Goal: Task Accomplishment & Management: Use online tool/utility

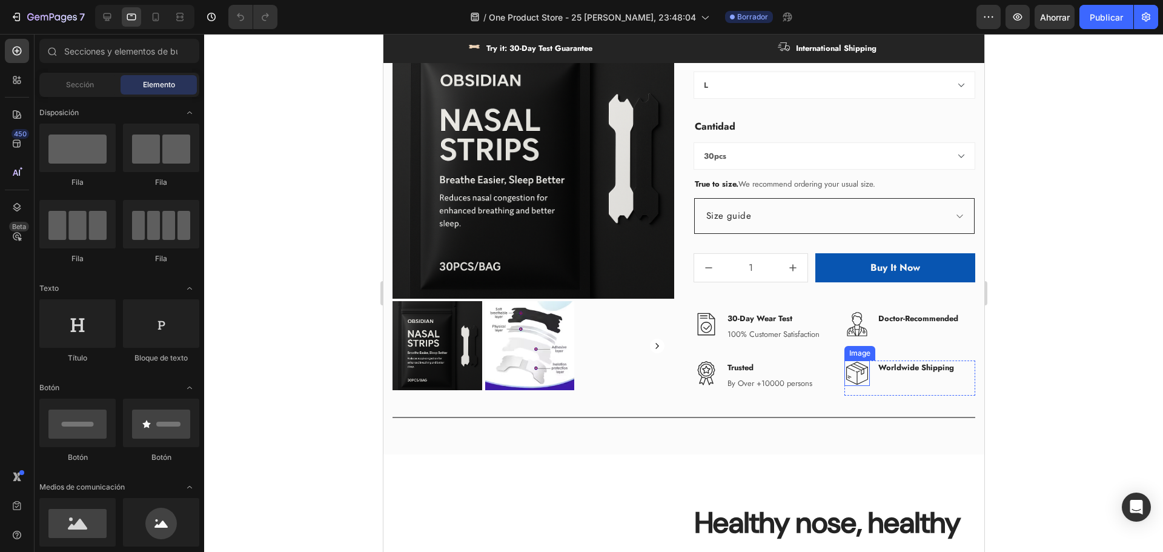
scroll to position [727, 0]
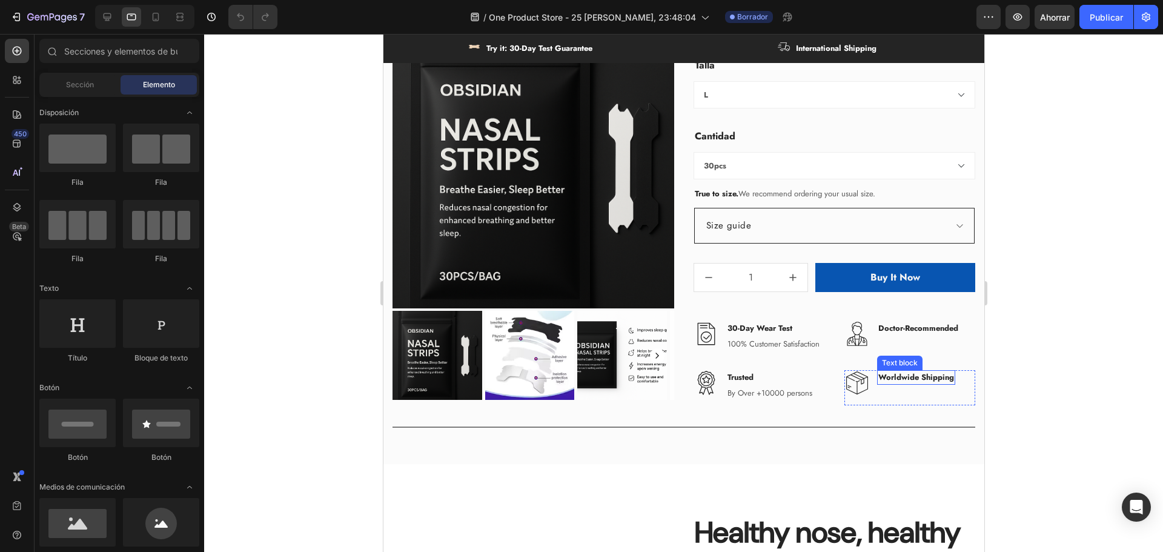
click at [887, 376] on p "Worldwide Shipping" at bounding box center [916, 377] width 76 height 12
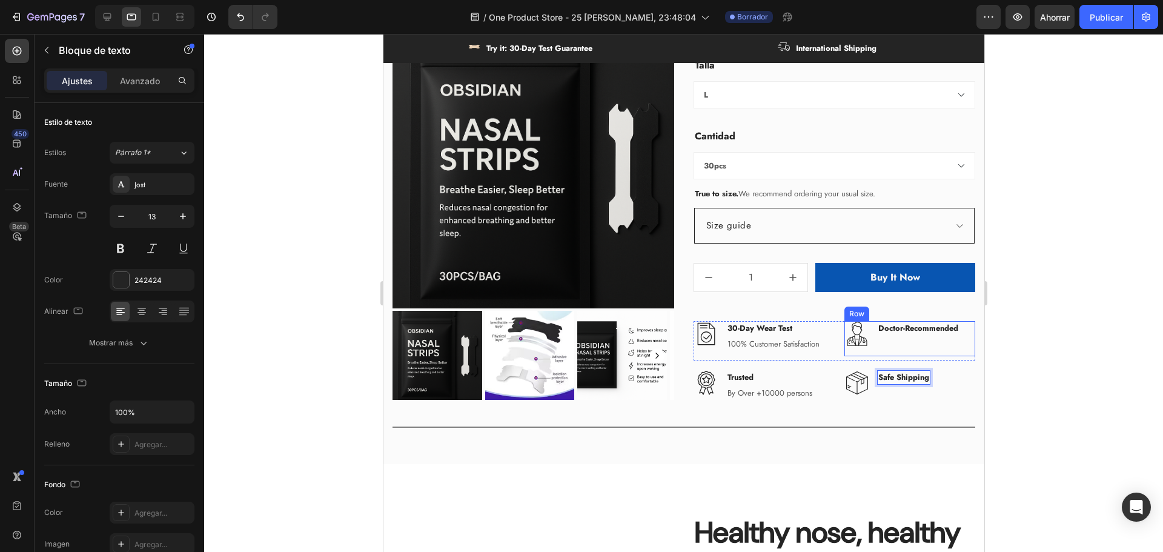
click at [1016, 385] on div at bounding box center [683, 293] width 959 height 518
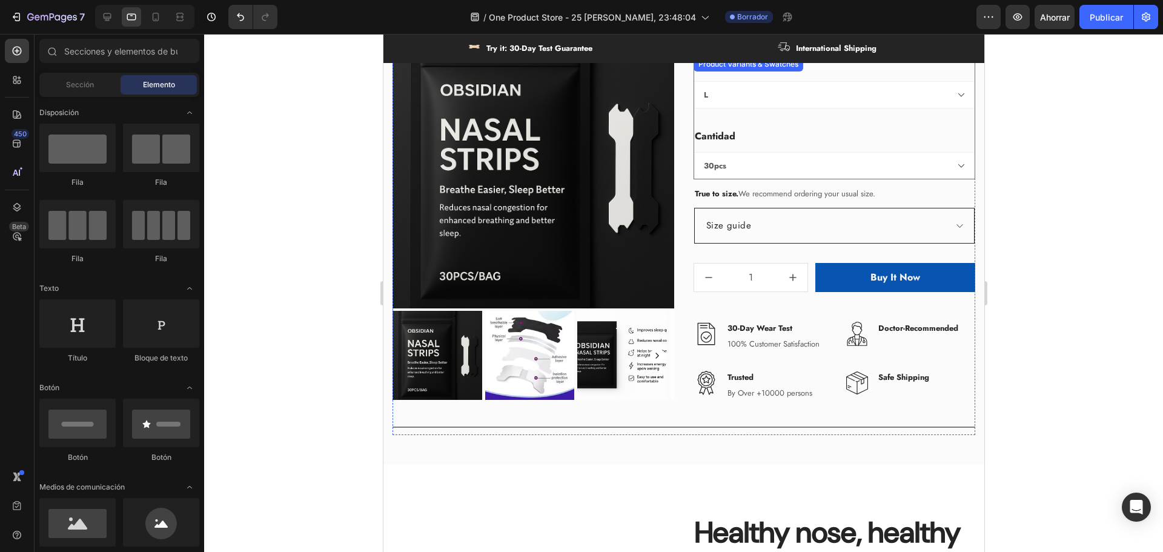
click at [827, 46] on p "International Shipping" at bounding box center [835, 48] width 81 height 12
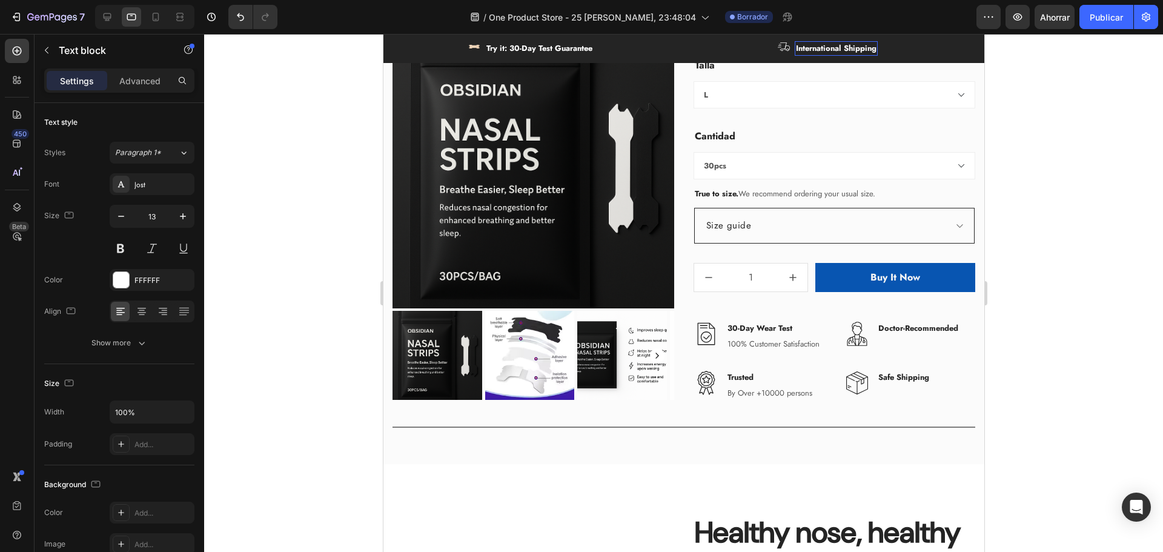
click at [827, 46] on p "International Shipping" at bounding box center [835, 48] width 81 height 12
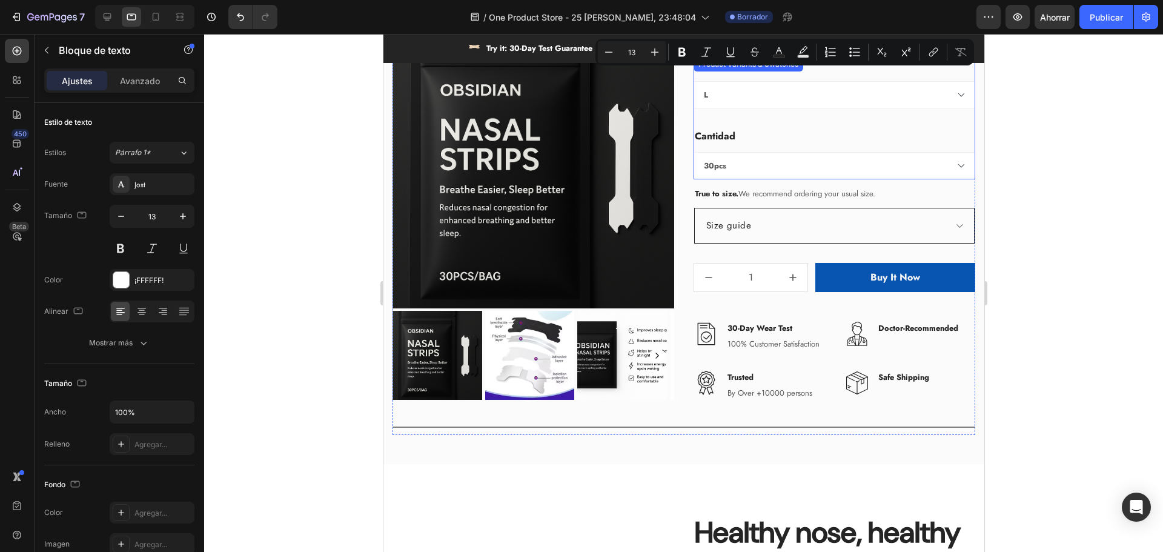
click at [849, 84] on select "L S" at bounding box center [834, 94] width 282 height 27
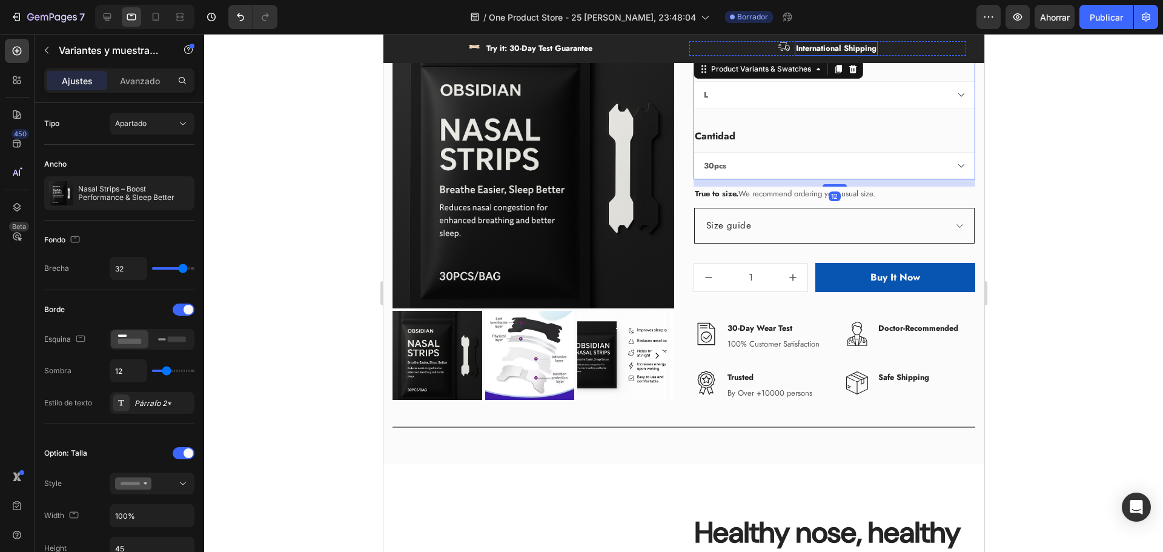
click at [833, 50] on p "International Shipping" at bounding box center [835, 48] width 81 height 12
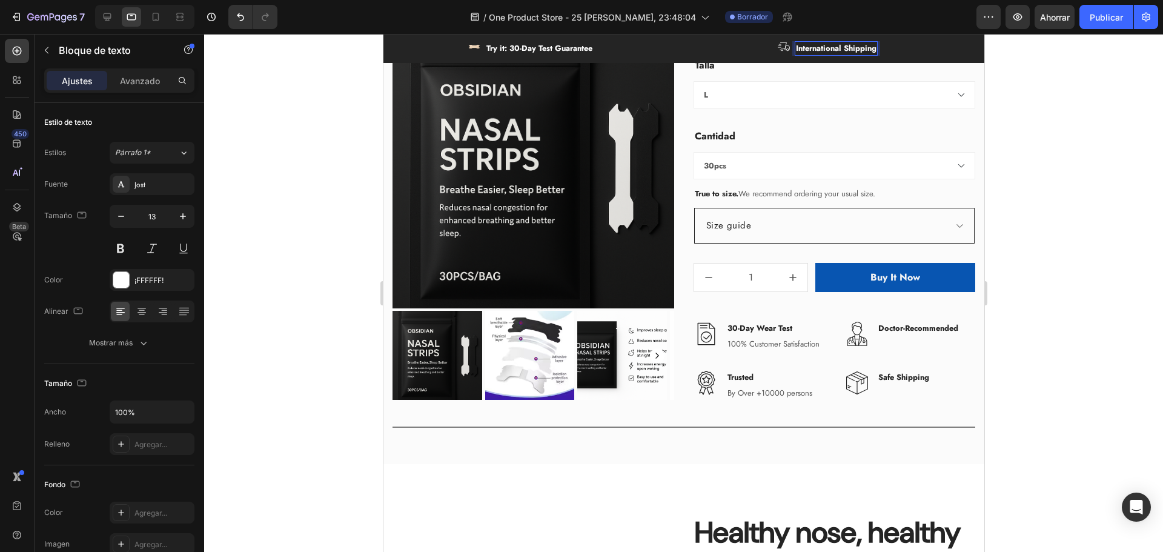
click at [833, 50] on p "International Shipping" at bounding box center [835, 48] width 81 height 12
drag, startPoint x: 841, startPoint y: 48, endPoint x: 794, endPoint y: 55, distance: 47.7
click at [794, 55] on div "International Shipping" at bounding box center [835, 48] width 83 height 15
click at [1091, 115] on div at bounding box center [683, 293] width 959 height 518
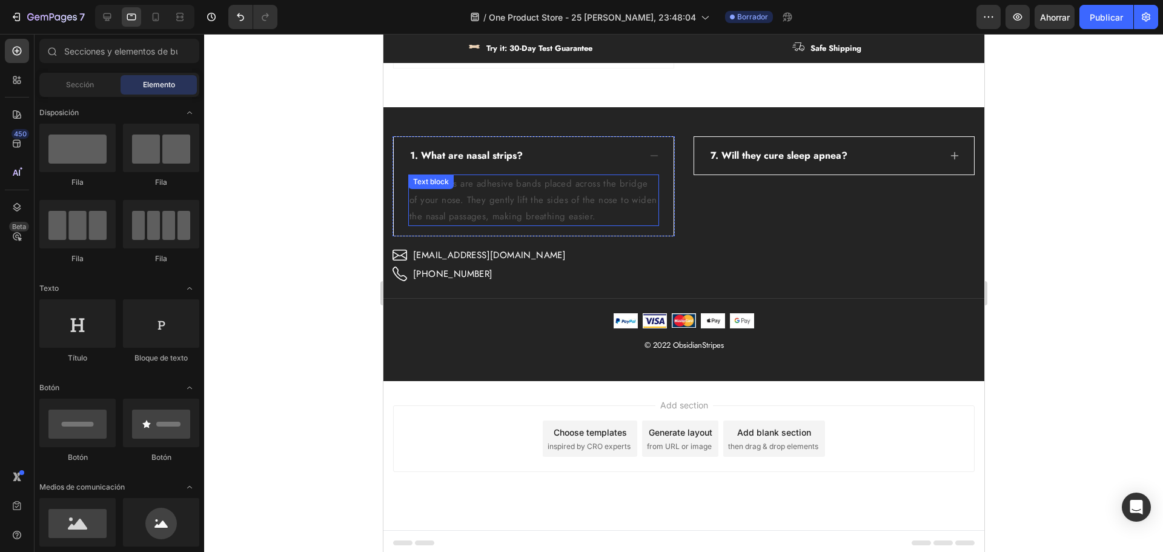
scroll to position [3408, 0]
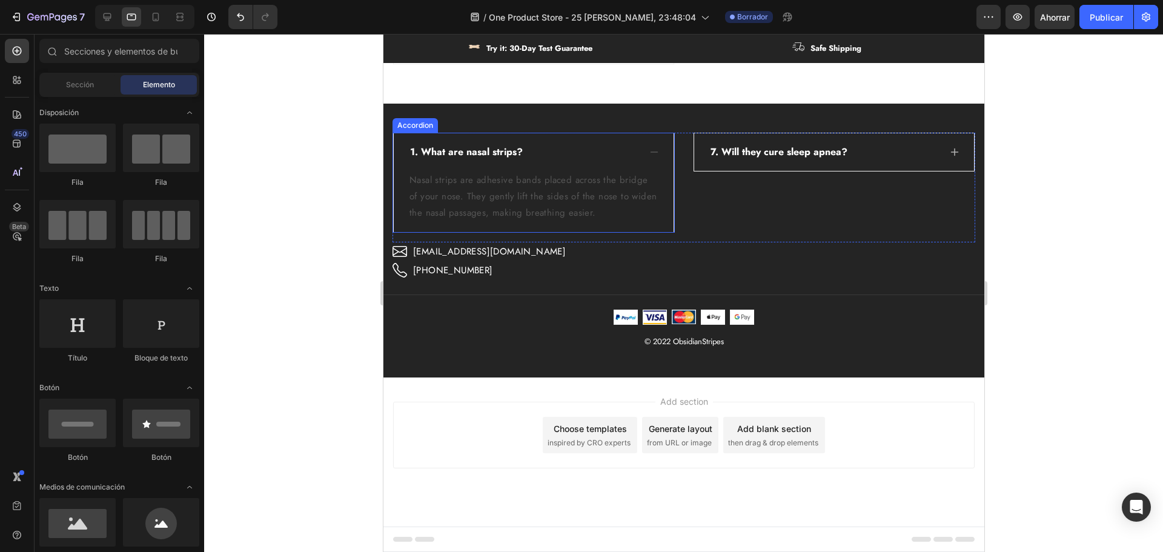
click at [475, 151] on span "1. What are nasal strips?" at bounding box center [465, 152] width 113 height 14
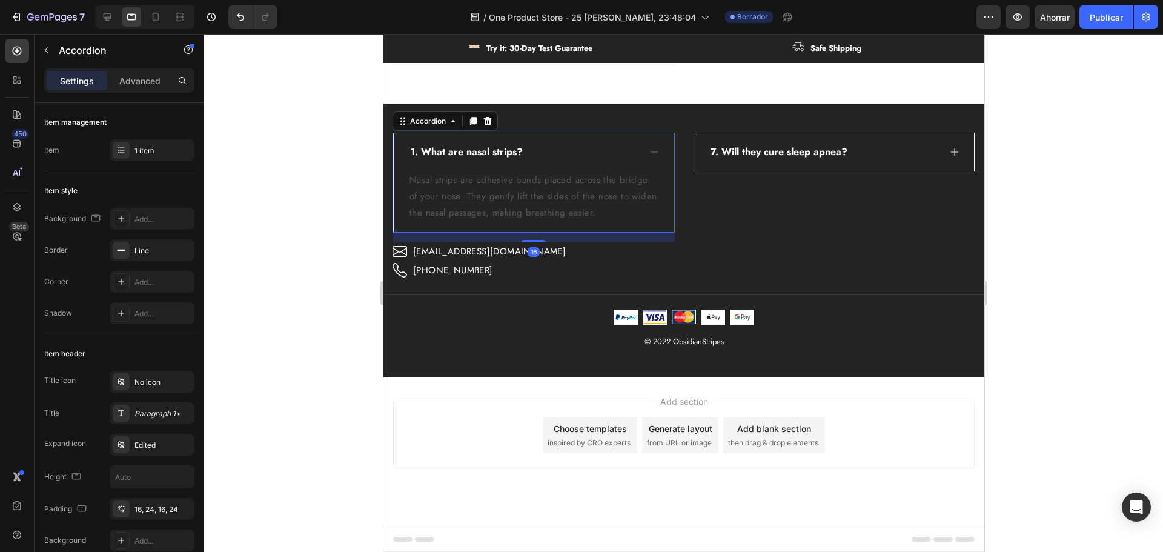
click at [475, 151] on span "1. What are nasal strips?" at bounding box center [465, 152] width 113 height 14
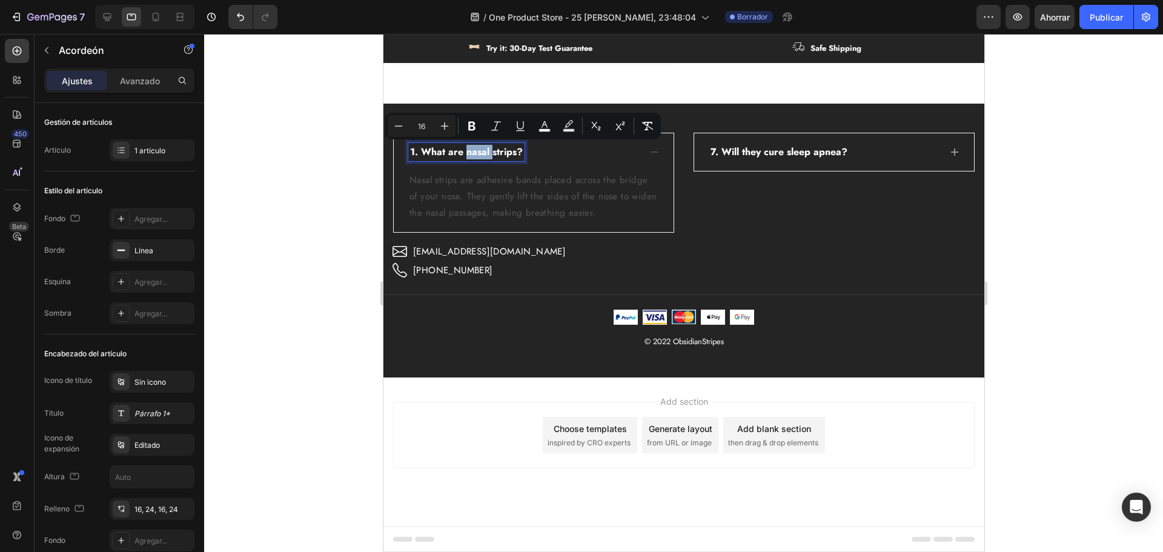
click at [475, 151] on span "1. What are nasal strips?" at bounding box center [465, 152] width 113 height 14
click at [751, 150] on span "7. Will they cure sleep apnea?" at bounding box center [778, 152] width 137 height 14
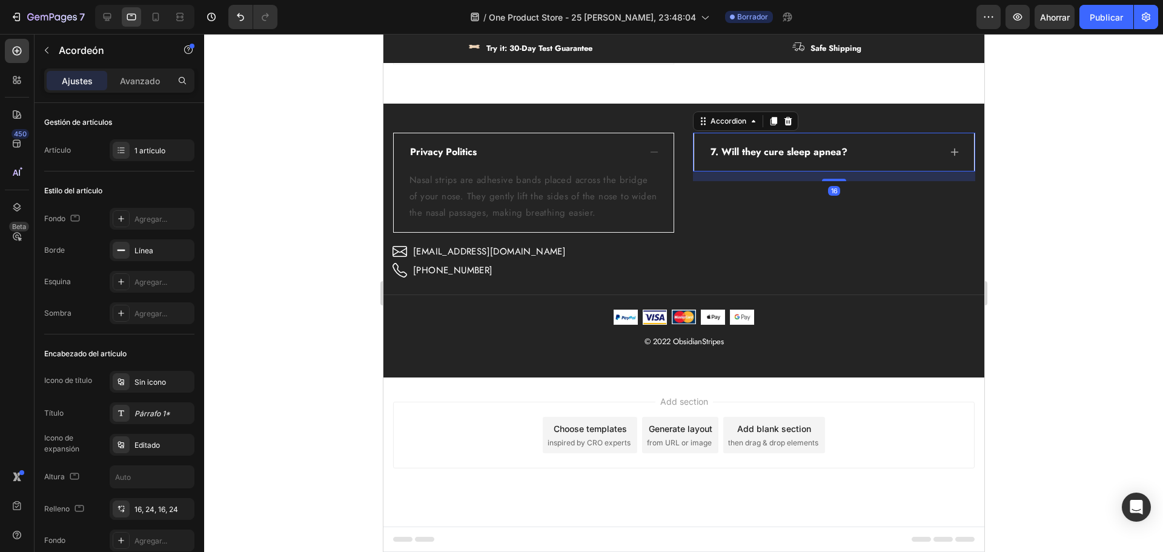
click at [751, 150] on span "7. Will they cure sleep apnea?" at bounding box center [778, 152] width 137 height 14
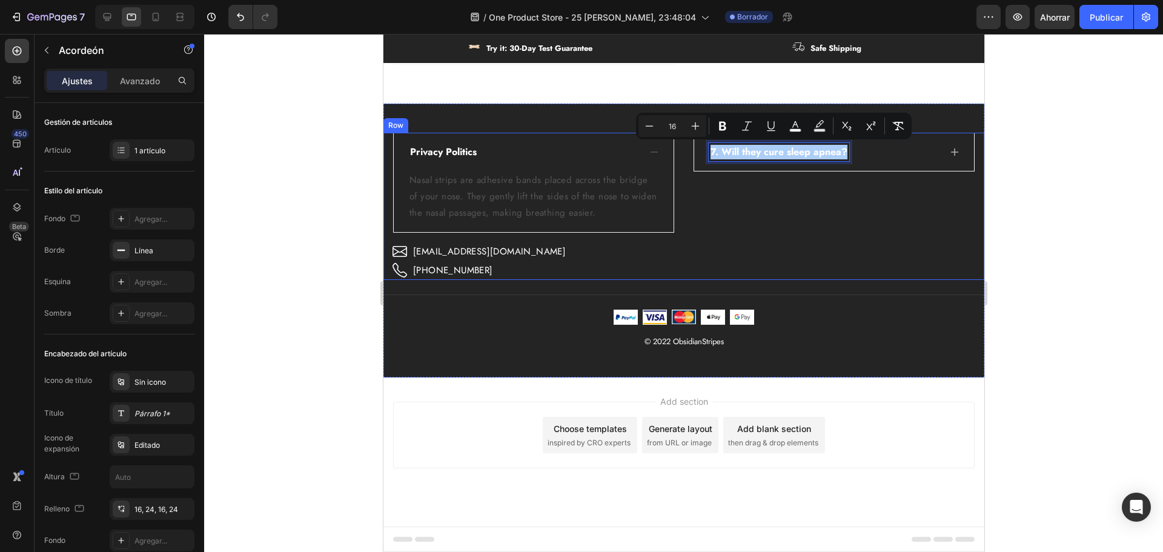
click at [1076, 271] on div at bounding box center [683, 293] width 959 height 518
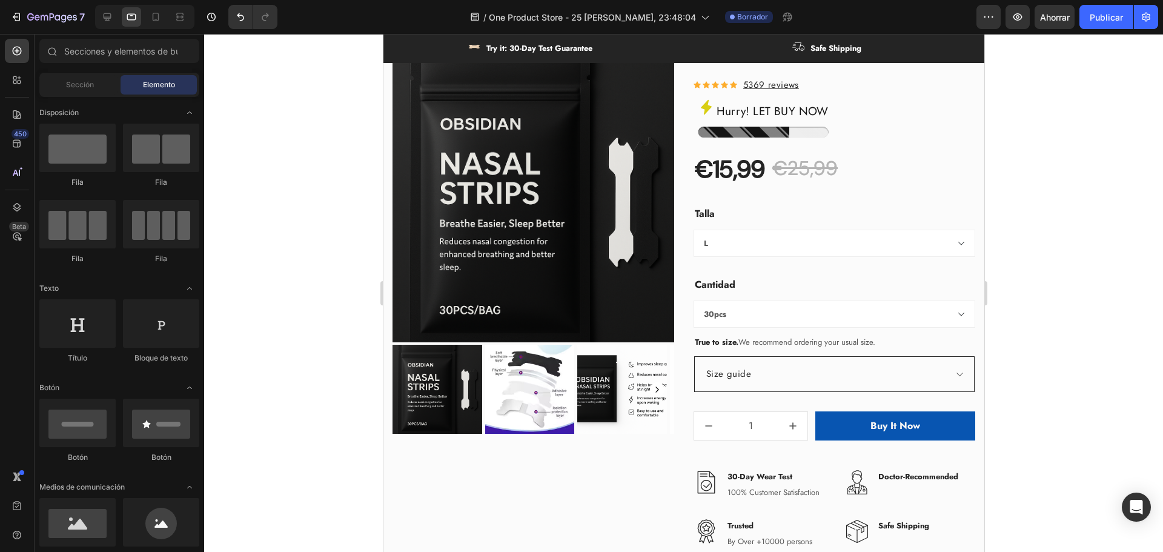
scroll to position [606, 0]
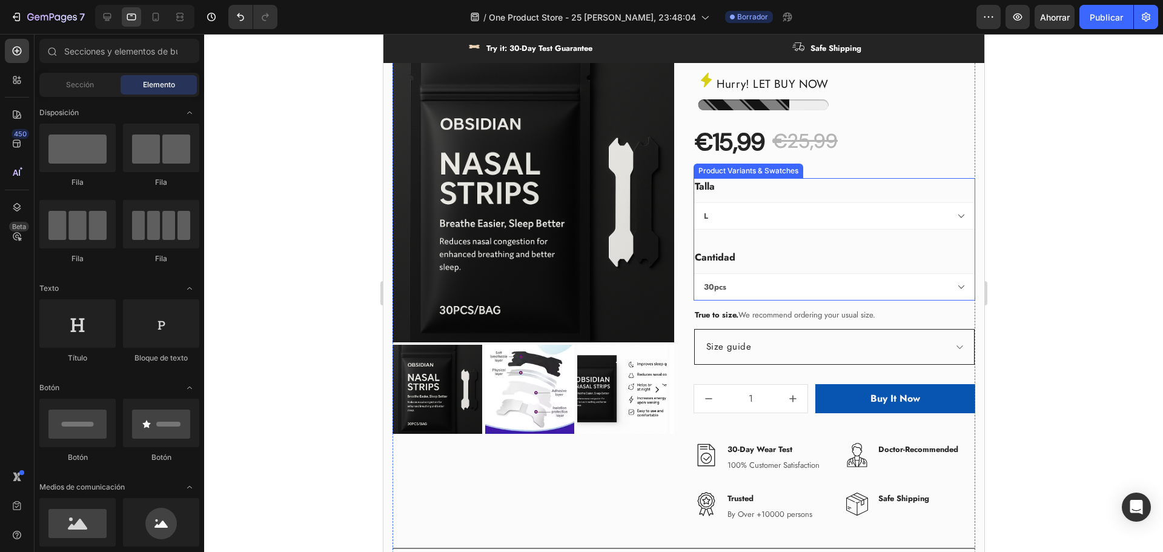
click at [731, 288] on select "30pcs 60pcs" at bounding box center [834, 286] width 282 height 27
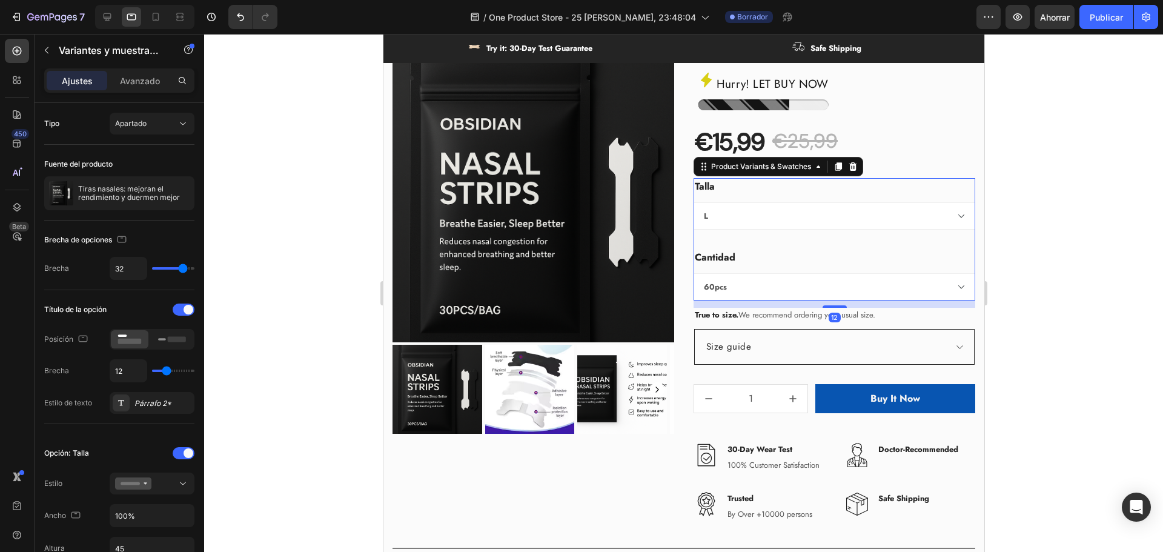
click at [693, 273] on select "30pcs 60pcs" at bounding box center [834, 286] width 282 height 27
select select "60pcs"
click at [1008, 291] on div at bounding box center [683, 293] width 959 height 518
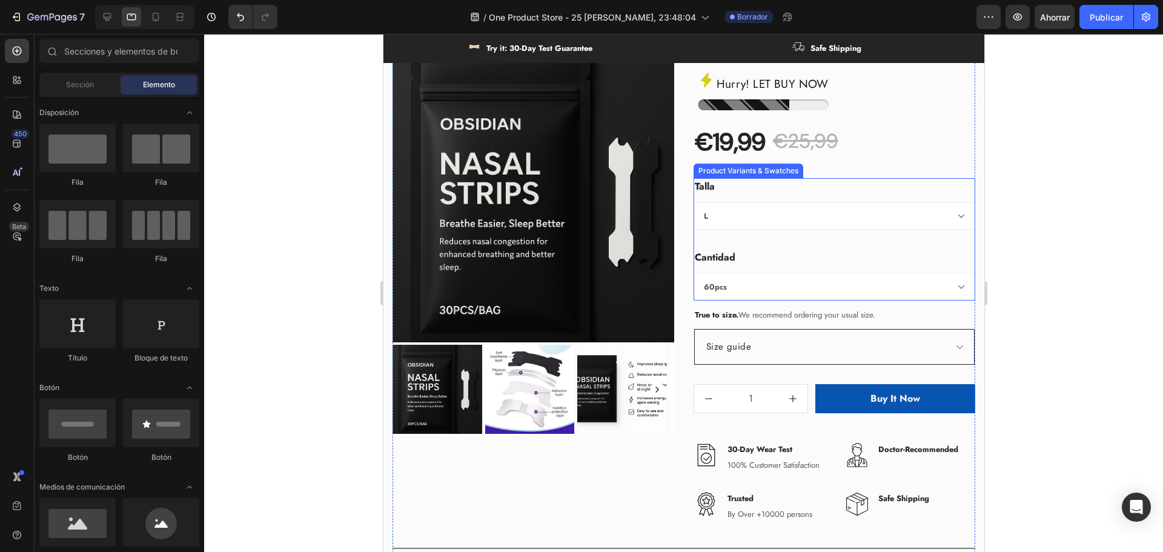
click at [773, 282] on select "30pcs 60pcs" at bounding box center [834, 286] width 282 height 27
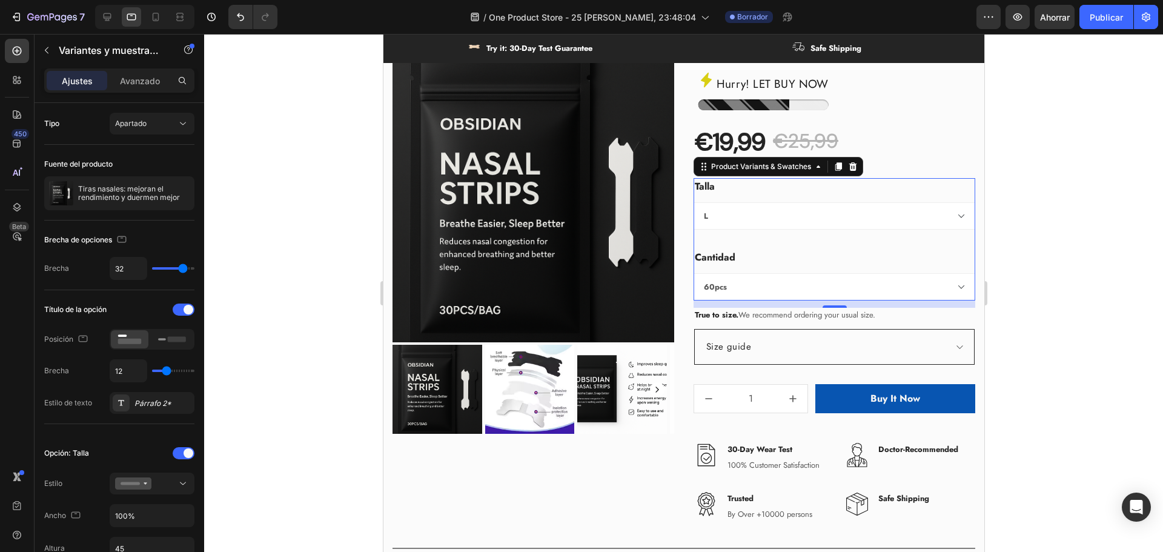
click at [732, 218] on select "L S" at bounding box center [834, 215] width 282 height 27
click at [720, 285] on select "30pcs 60pcs" at bounding box center [834, 286] width 282 height 27
click at [137, 191] on font "Tiras nasales: mejoran el rendimiento y duermen mejor" at bounding box center [129, 193] width 102 height 18
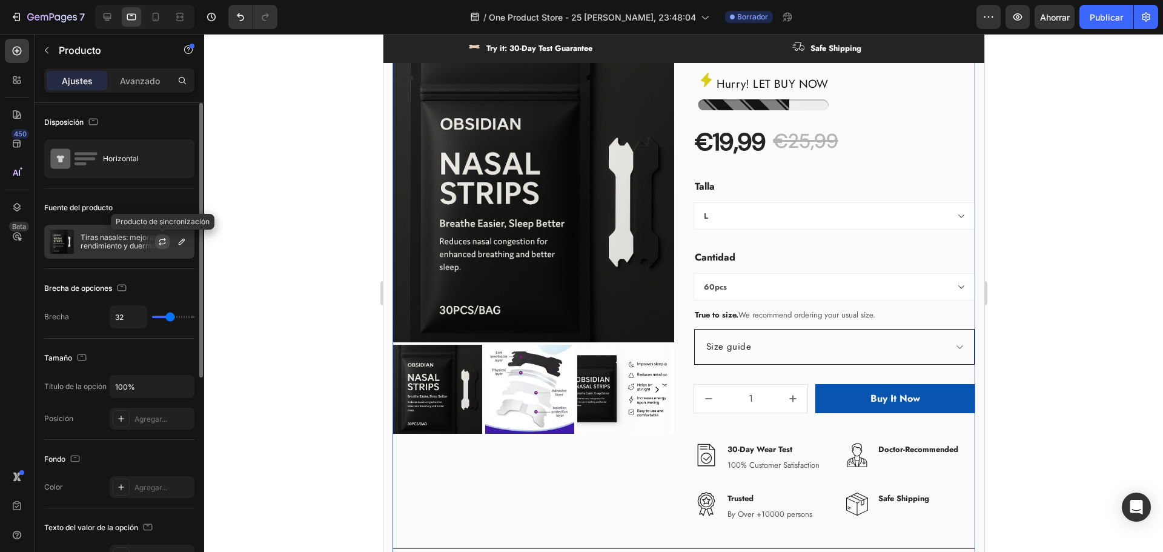
click at [162, 239] on icon "button" at bounding box center [162, 240] width 7 height 4
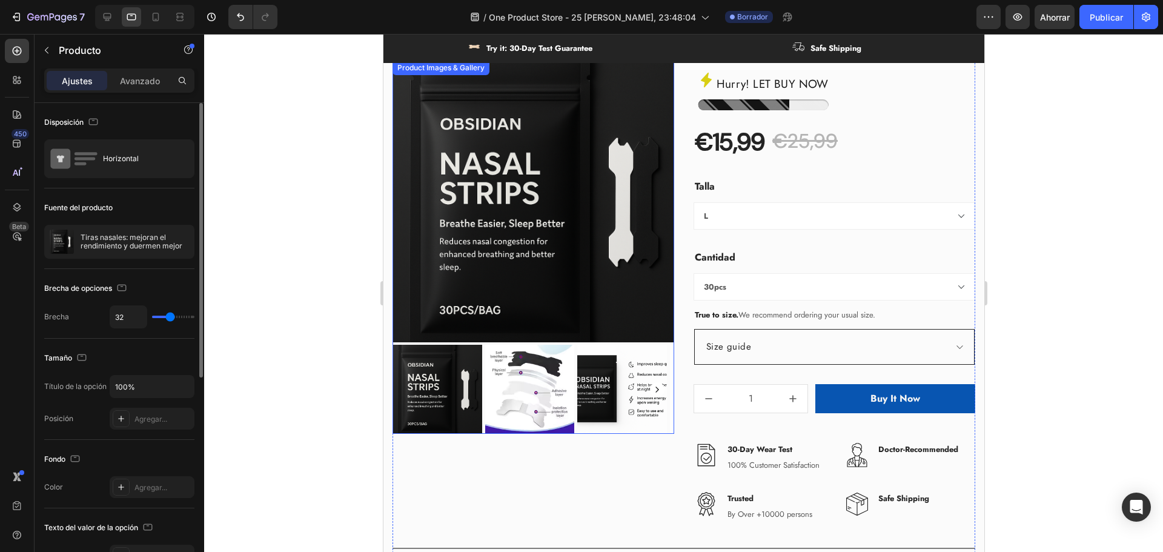
click at [439, 382] on img at bounding box center [437, 390] width 90 height 90
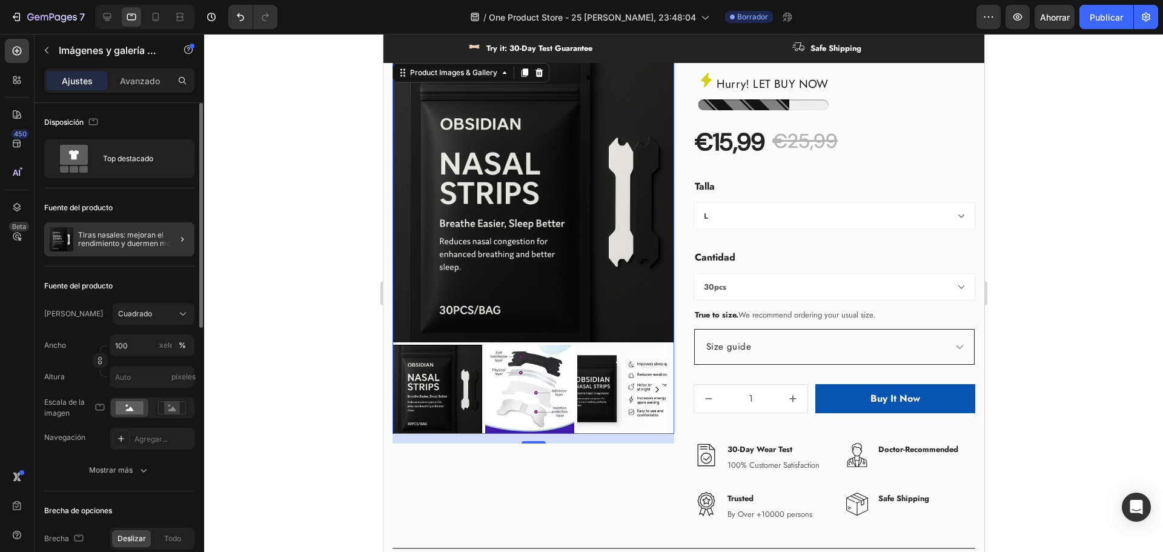
click at [164, 245] on div at bounding box center [178, 239] width 34 height 34
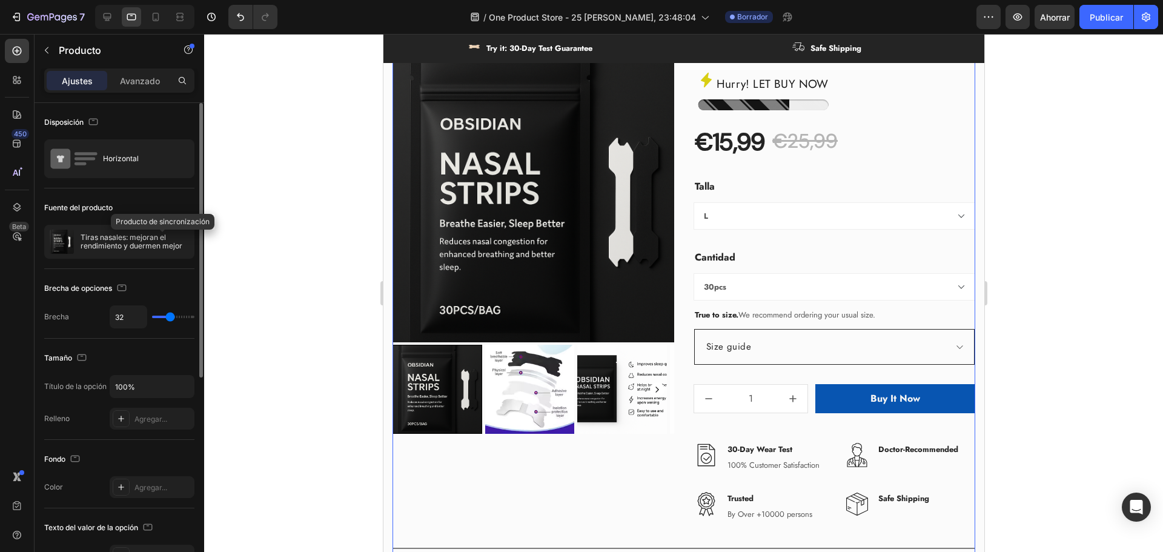
click at [0, 0] on icon "button" at bounding box center [0, 0] width 0 height 0
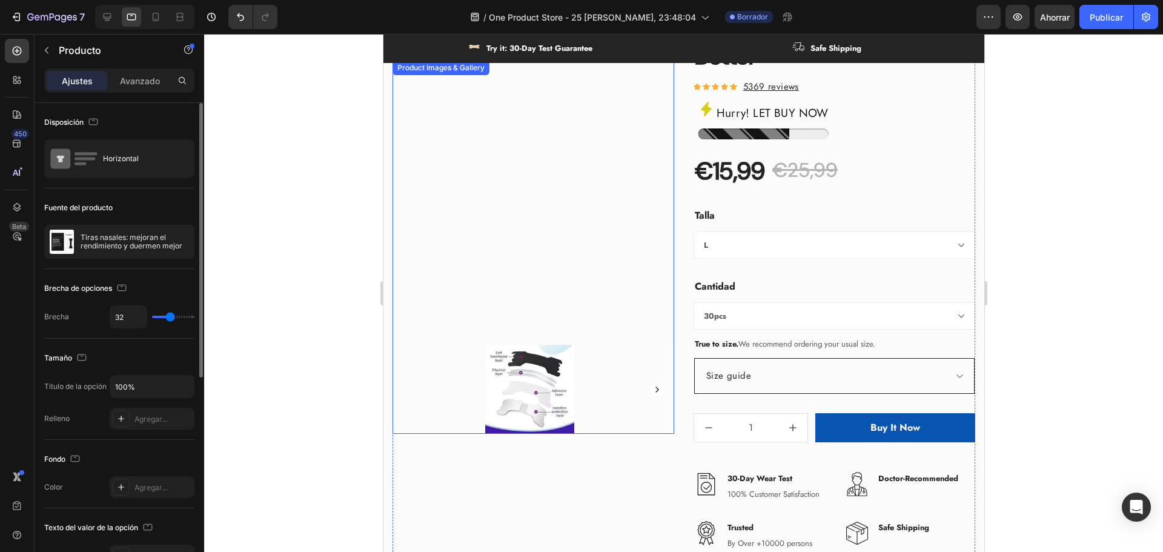
scroll to position [545, 0]
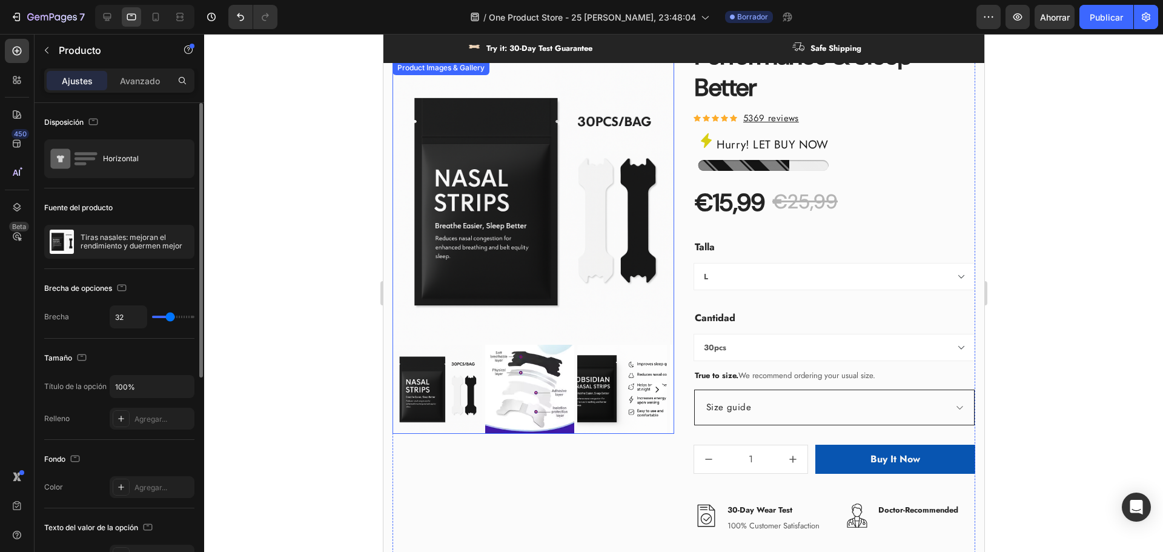
click at [439, 377] on img at bounding box center [437, 390] width 90 height 90
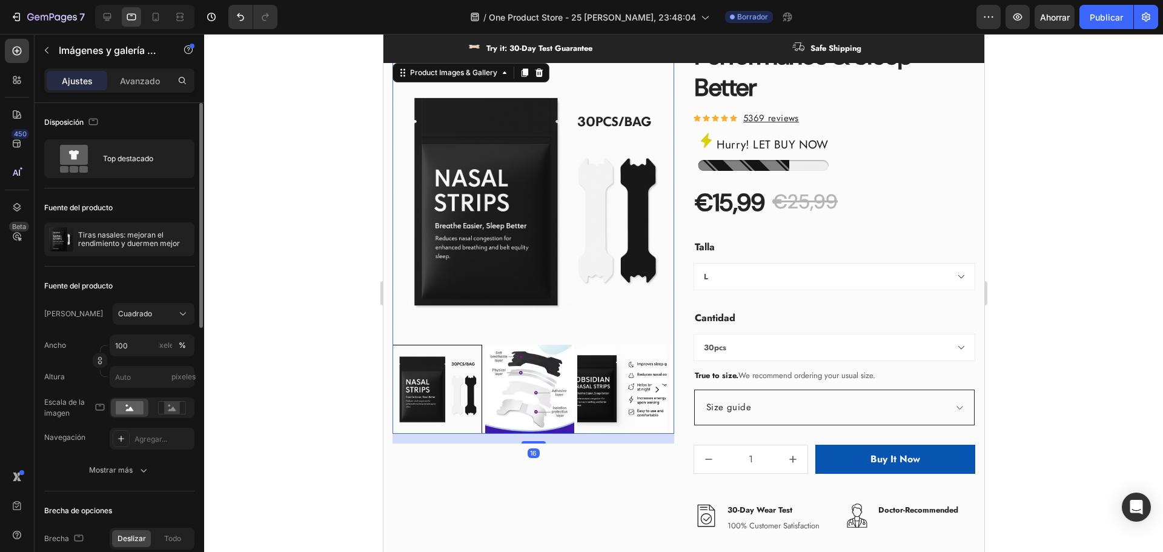
click at [509, 374] on img at bounding box center [530, 390] width 90 height 90
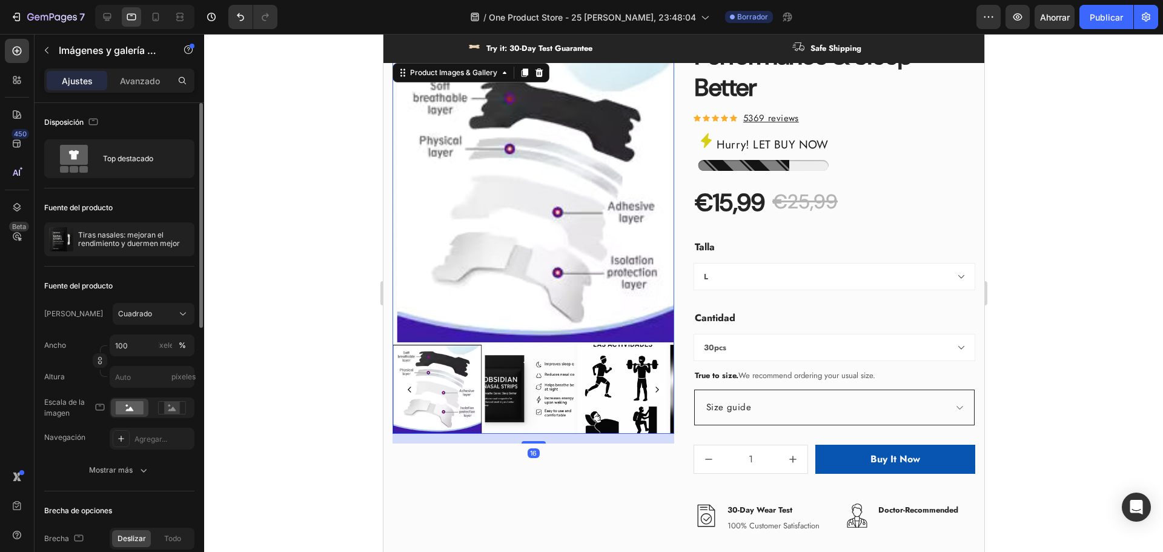
click at [532, 378] on img at bounding box center [530, 390] width 90 height 90
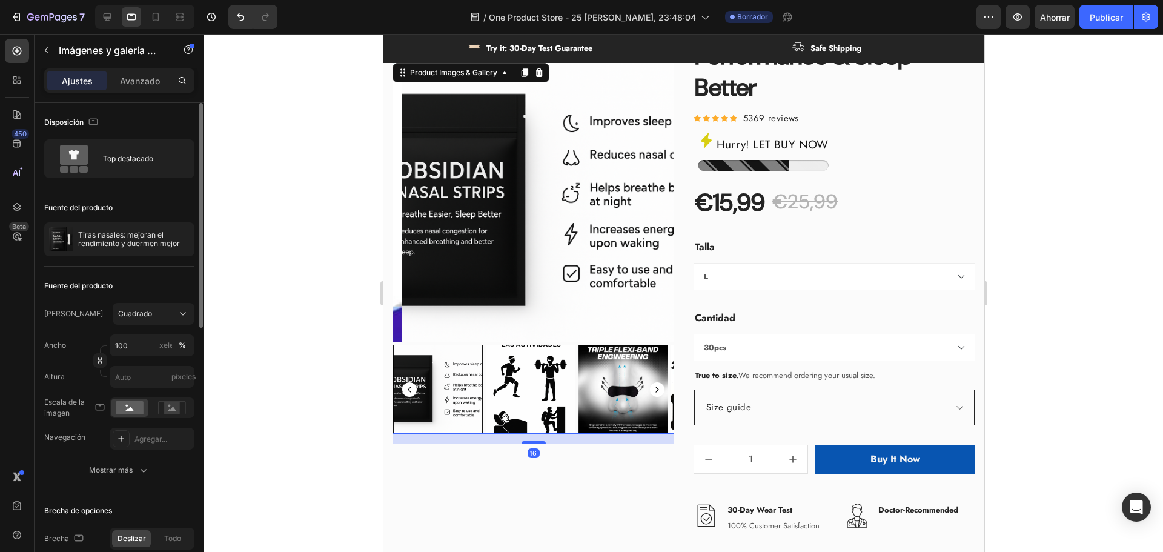
click at [532, 378] on img at bounding box center [530, 390] width 90 height 90
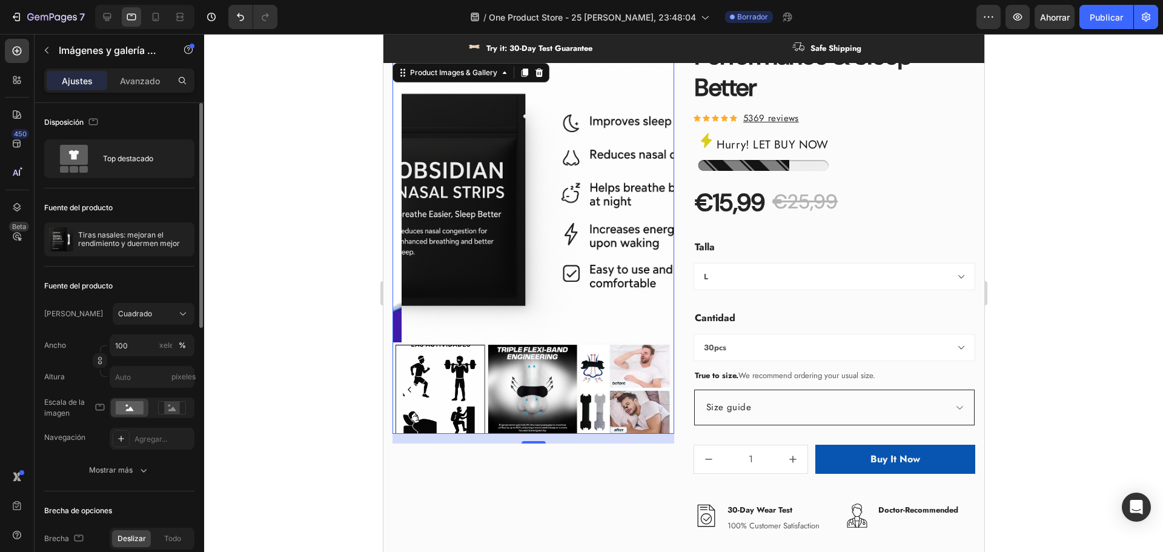
click at [531, 380] on img at bounding box center [532, 390] width 90 height 90
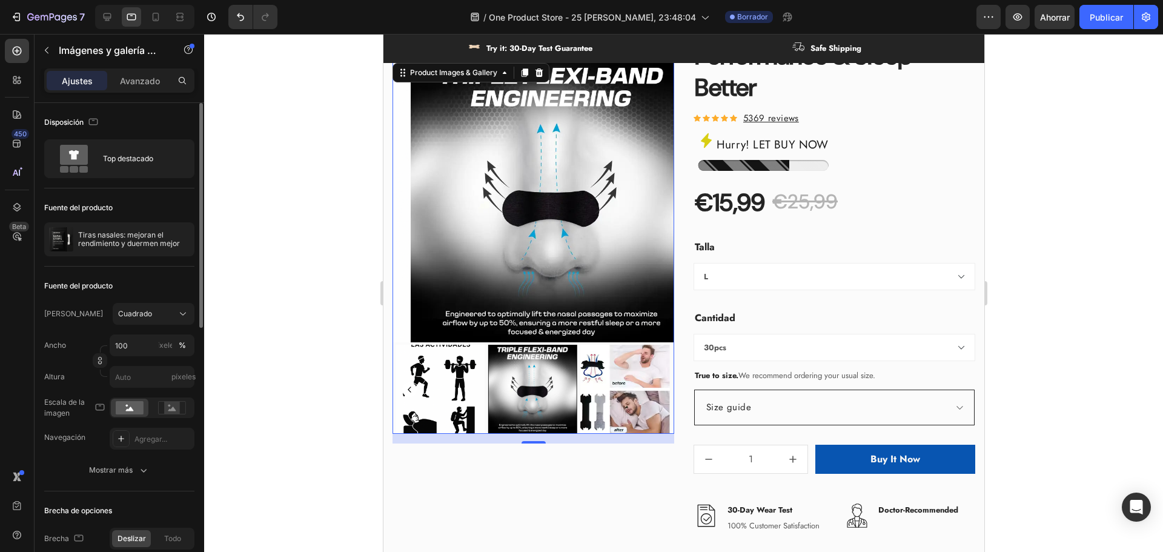
click at [578, 380] on div at bounding box center [533, 390] width 282 height 90
click at [604, 382] on img at bounding box center [625, 390] width 90 height 90
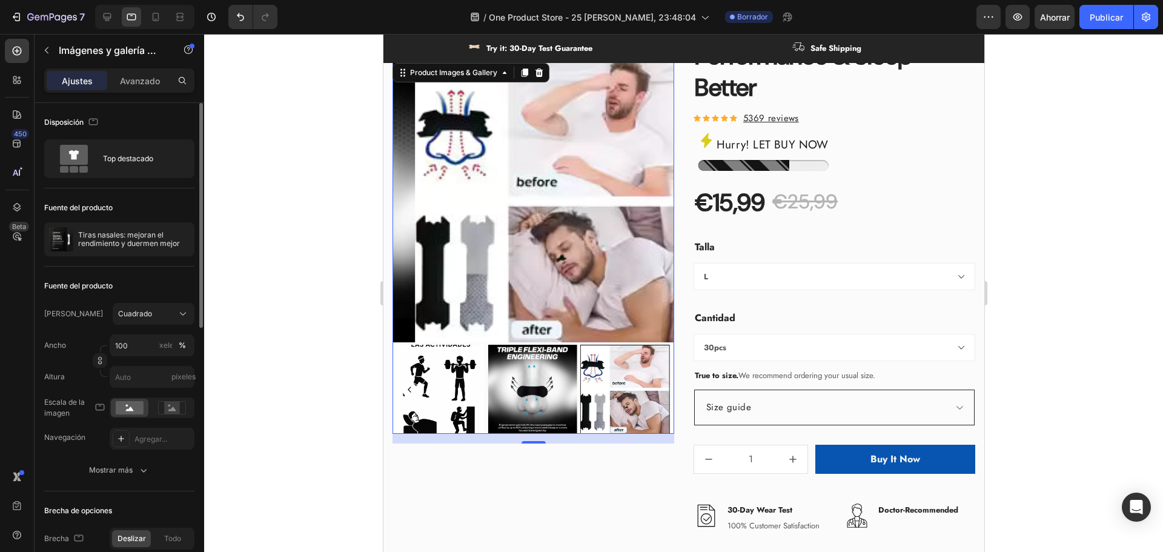
click at [537, 382] on img at bounding box center [532, 390] width 90 height 90
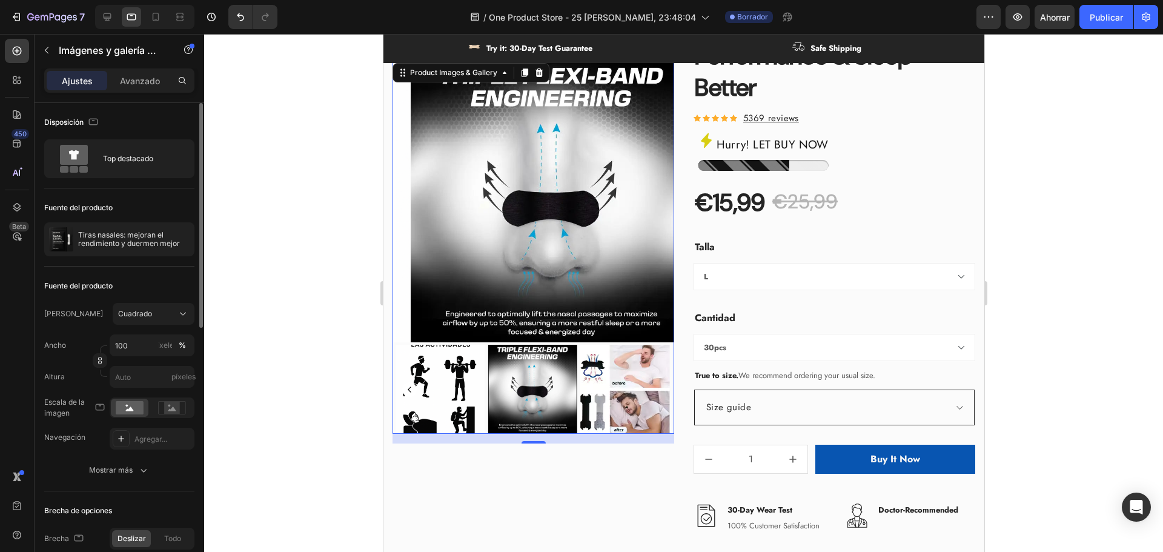
click at [636, 380] on img at bounding box center [625, 390] width 90 height 90
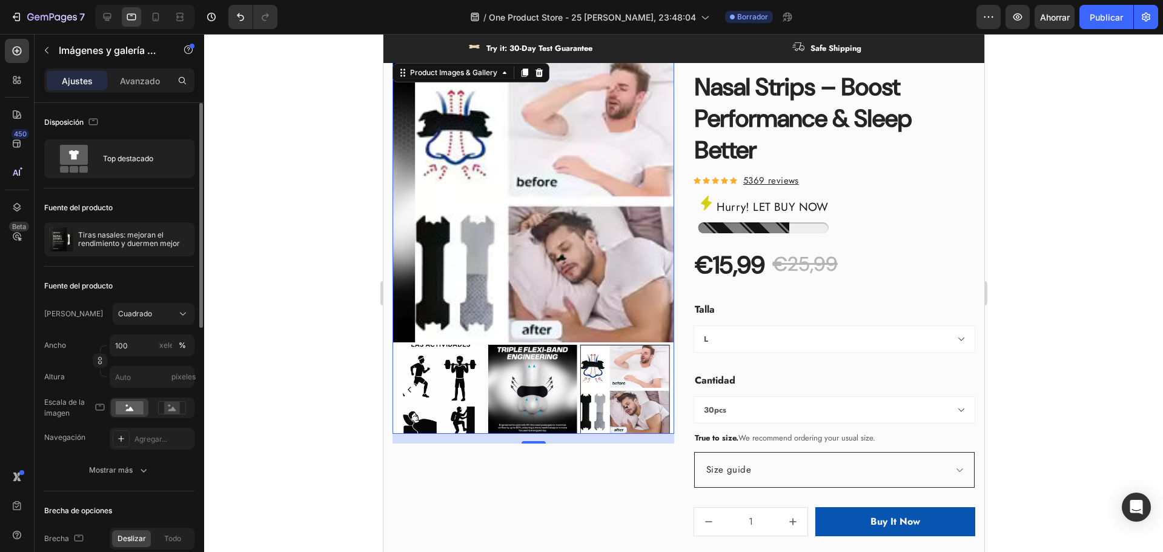
scroll to position [485, 0]
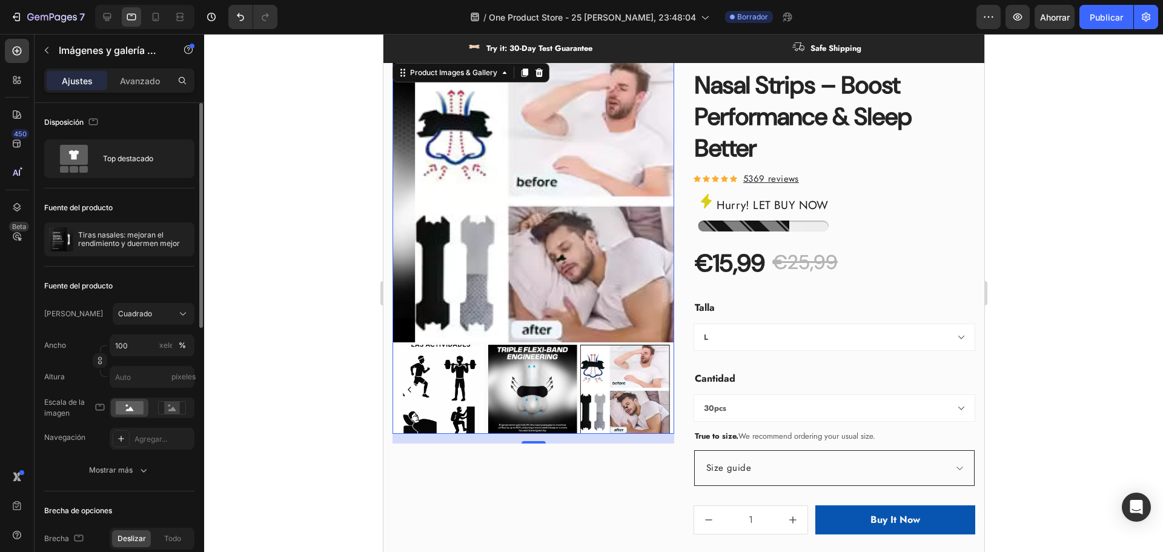
click at [532, 367] on img at bounding box center [532, 390] width 90 height 90
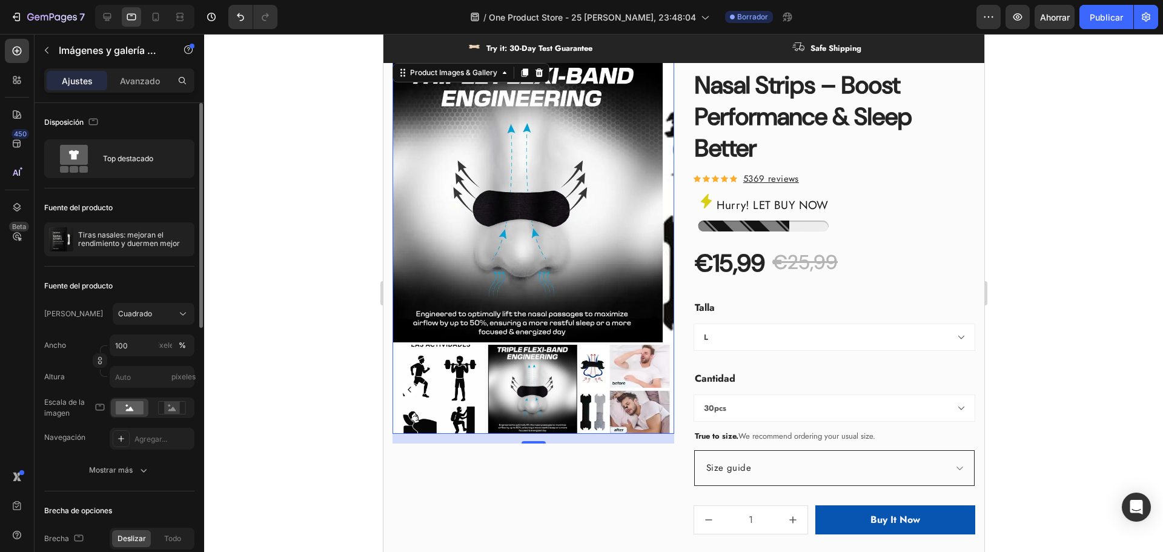
click at [471, 368] on img at bounding box center [440, 390] width 90 height 90
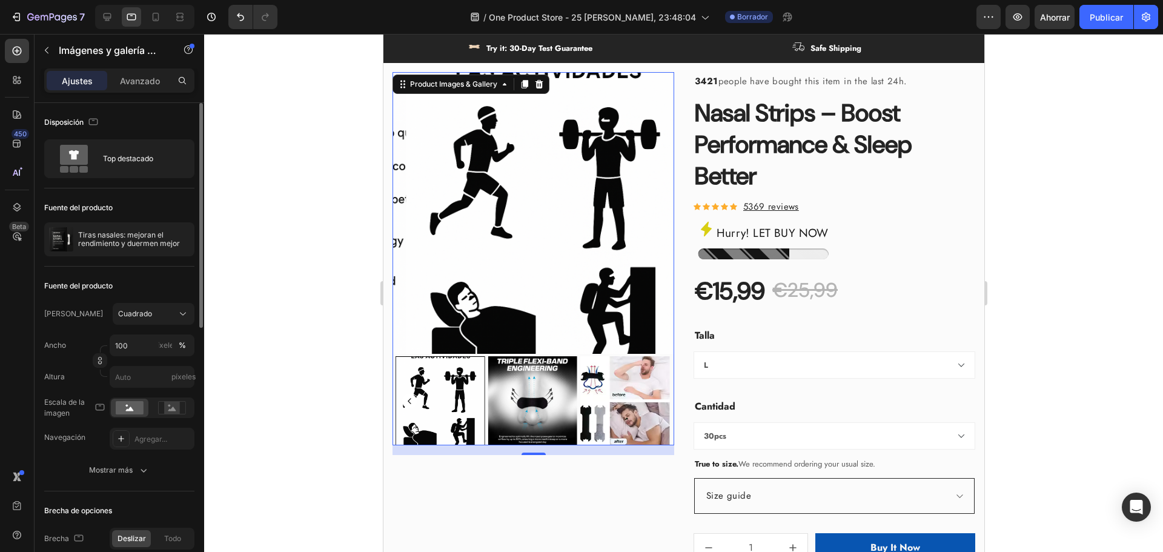
scroll to position [363, 0]
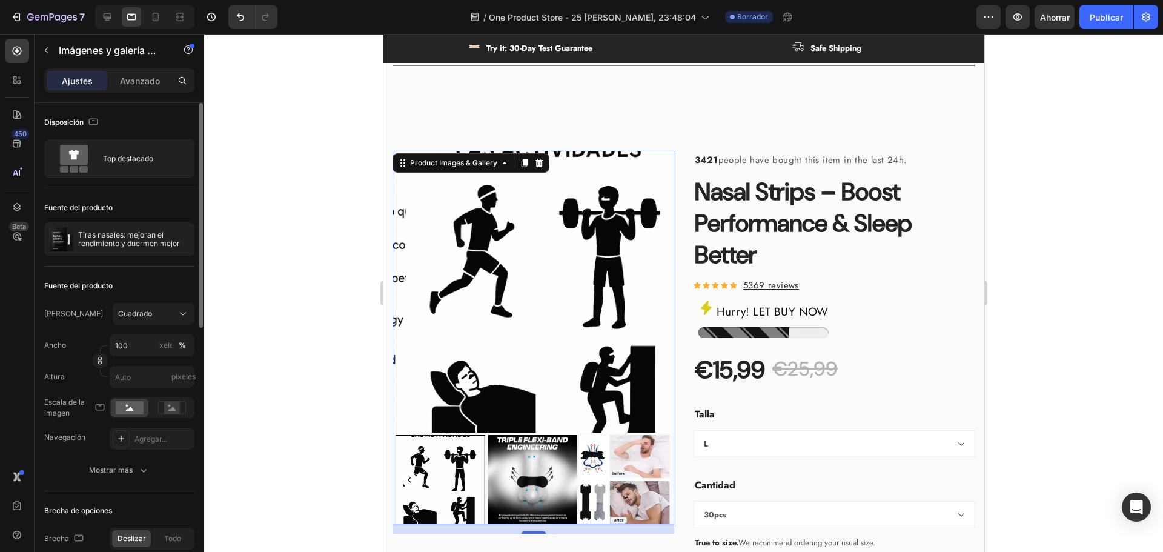
click at [497, 362] on img at bounding box center [547, 292] width 282 height 282
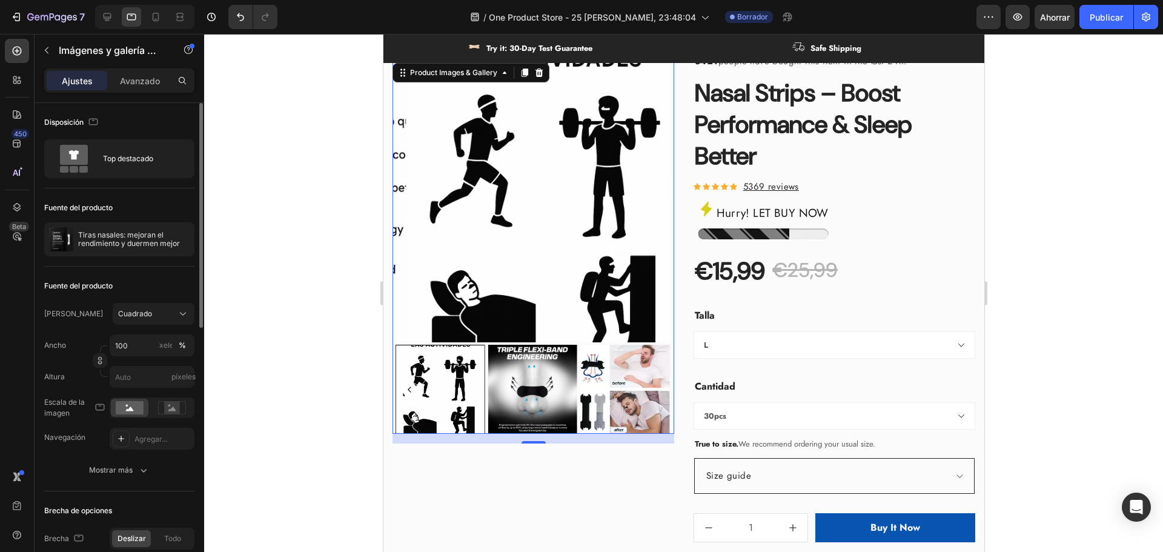
scroll to position [485, 0]
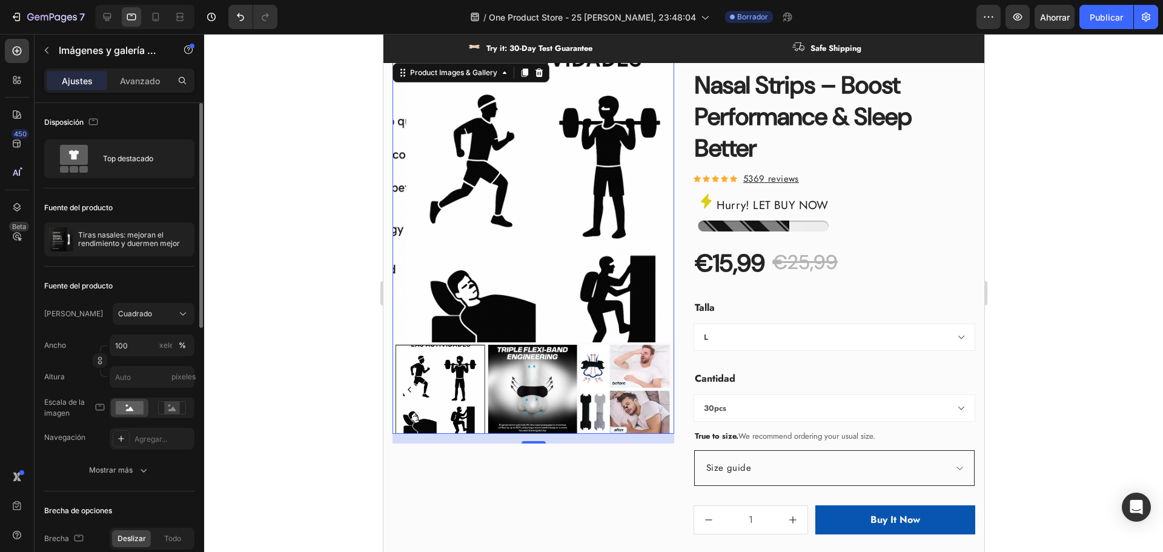
click at [480, 293] on img at bounding box center [547, 202] width 282 height 282
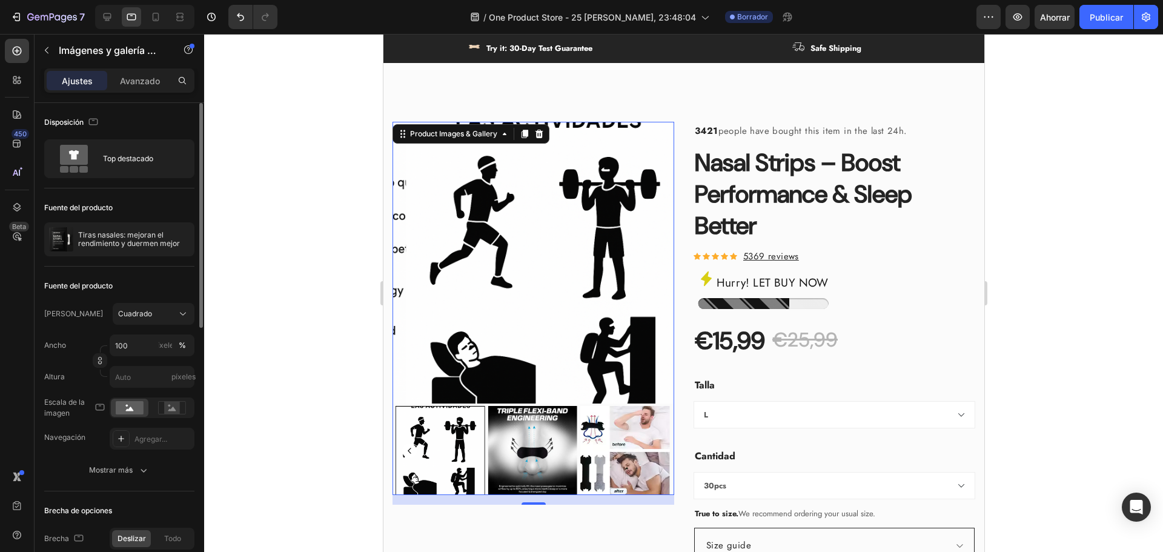
scroll to position [424, 0]
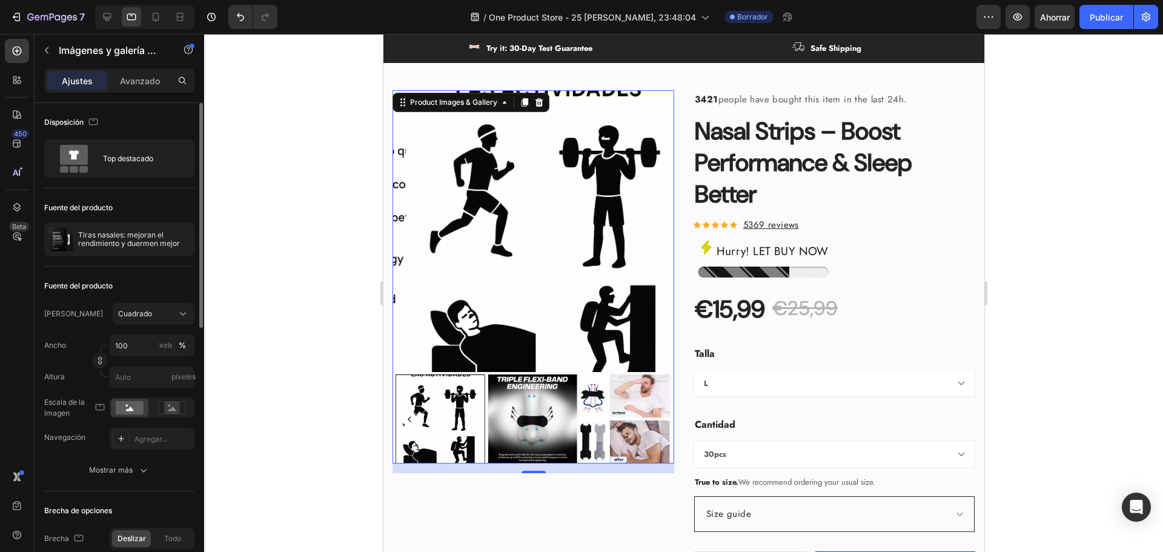
click at [454, 399] on div at bounding box center [440, 419] width 90 height 90
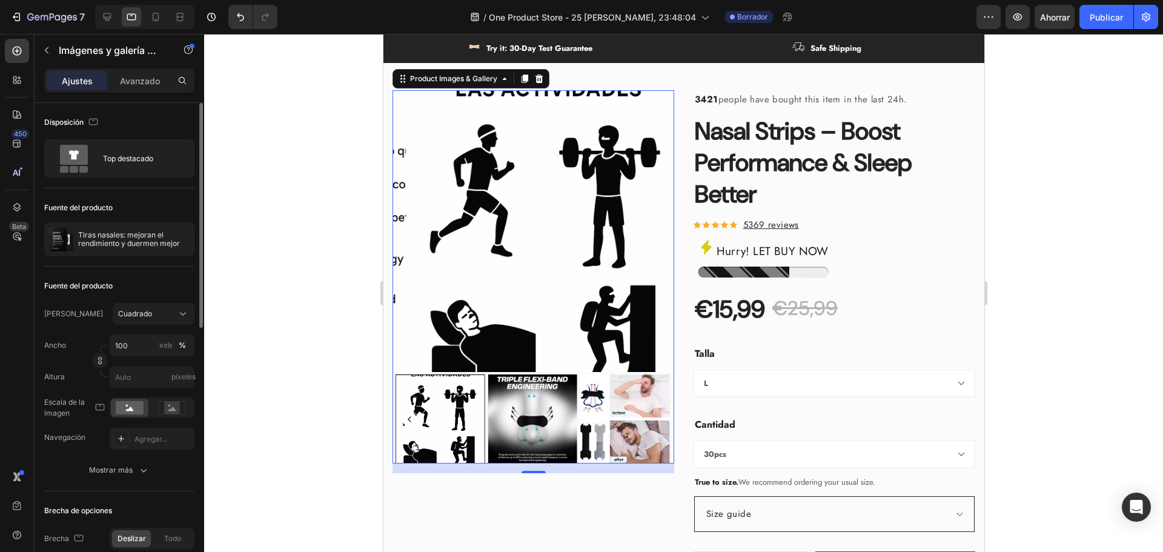
click at [429, 439] on div at bounding box center [440, 419] width 90 height 90
click at [508, 422] on img at bounding box center [532, 419] width 90 height 90
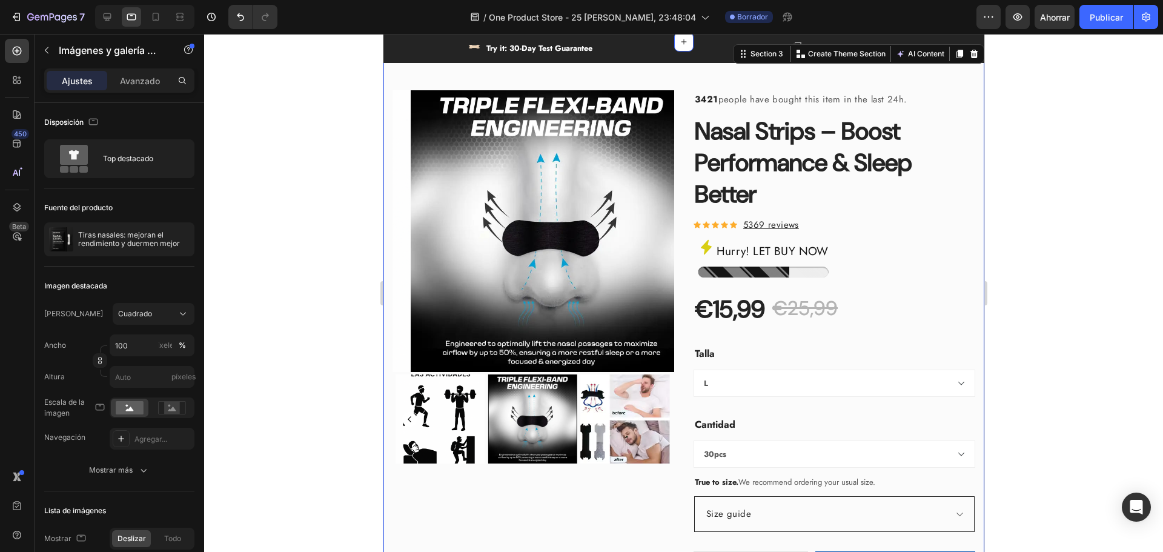
click at [387, 420] on div "Product Images & Gallery 3421 people have bought this item in the last 24h. Tex…" at bounding box center [683, 397] width 601 height 711
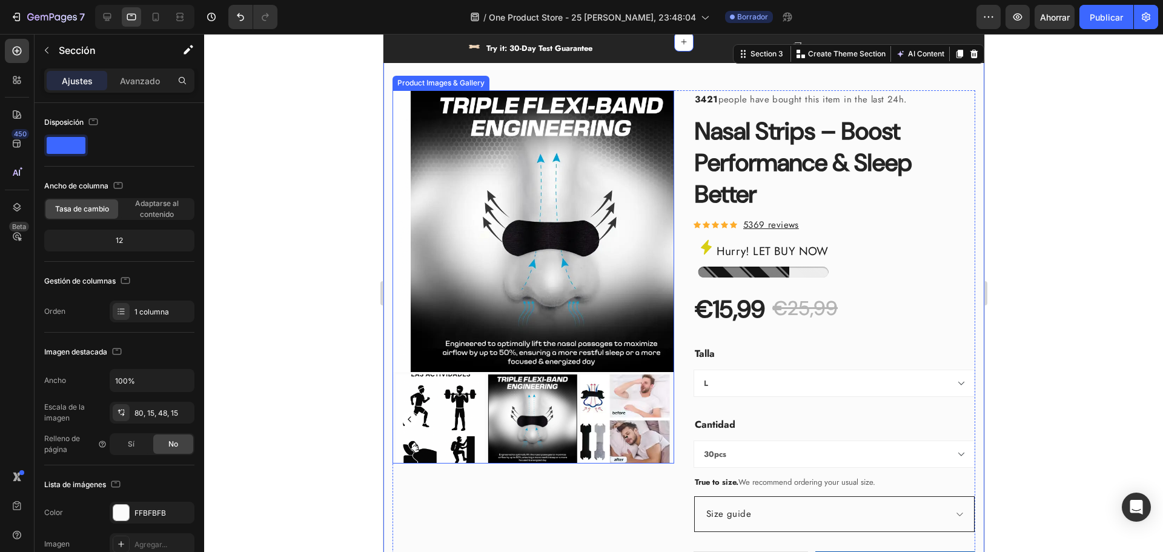
click at [428, 337] on img at bounding box center [551, 231] width 282 height 282
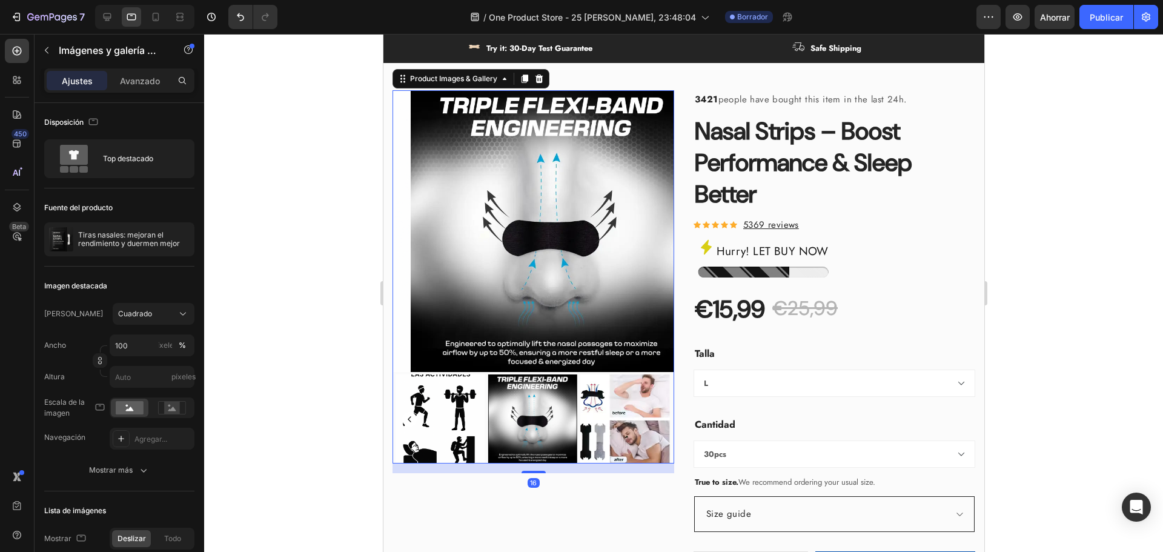
click at [429, 413] on img at bounding box center [440, 419] width 90 height 90
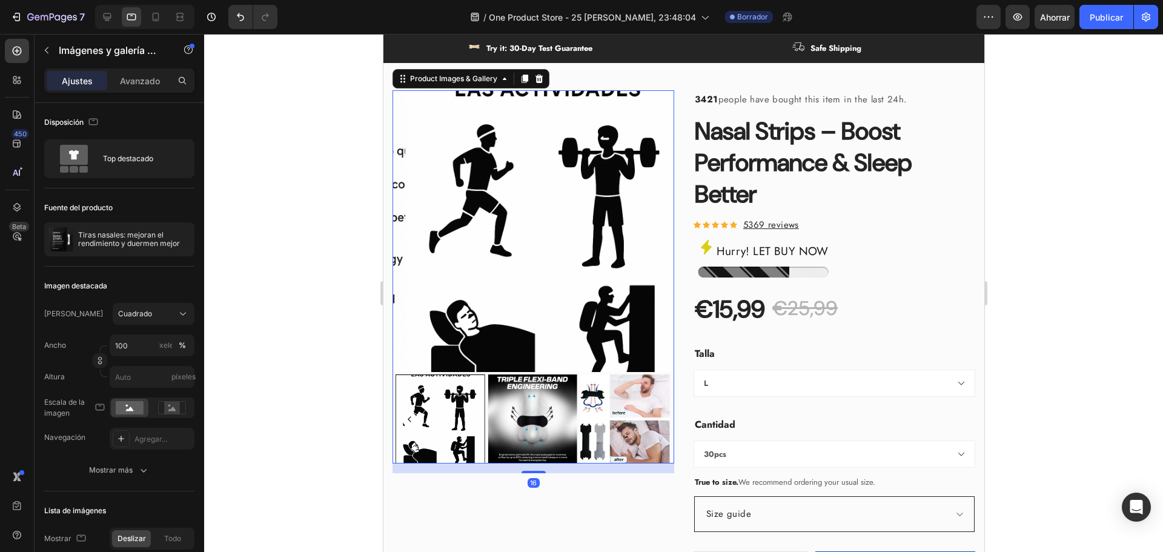
click at [429, 413] on div at bounding box center [440, 419] width 90 height 90
click at [558, 424] on img at bounding box center [532, 419] width 90 height 90
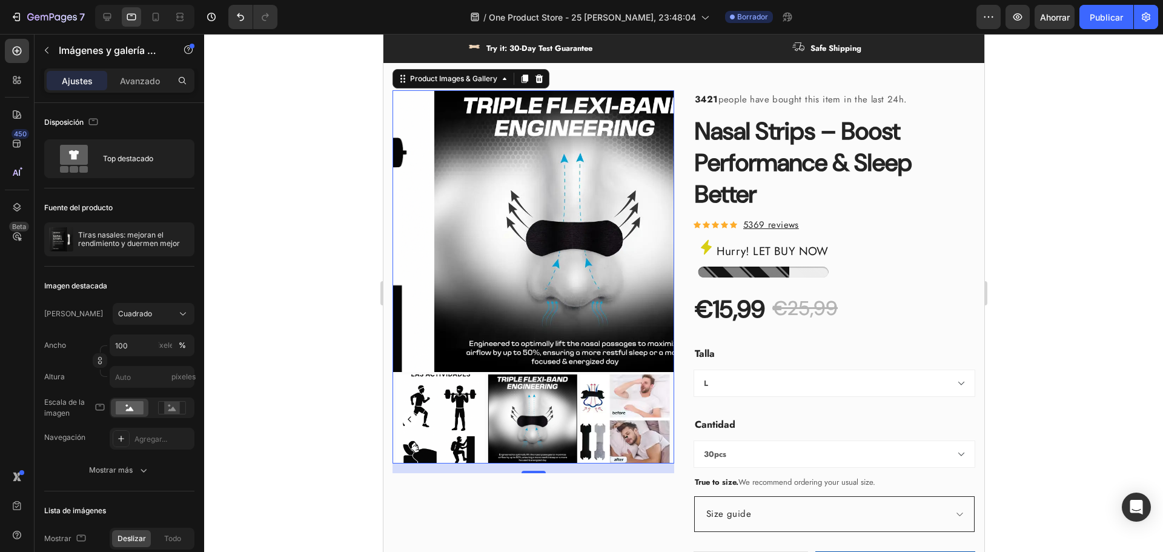
click at [588, 423] on img at bounding box center [625, 419] width 90 height 90
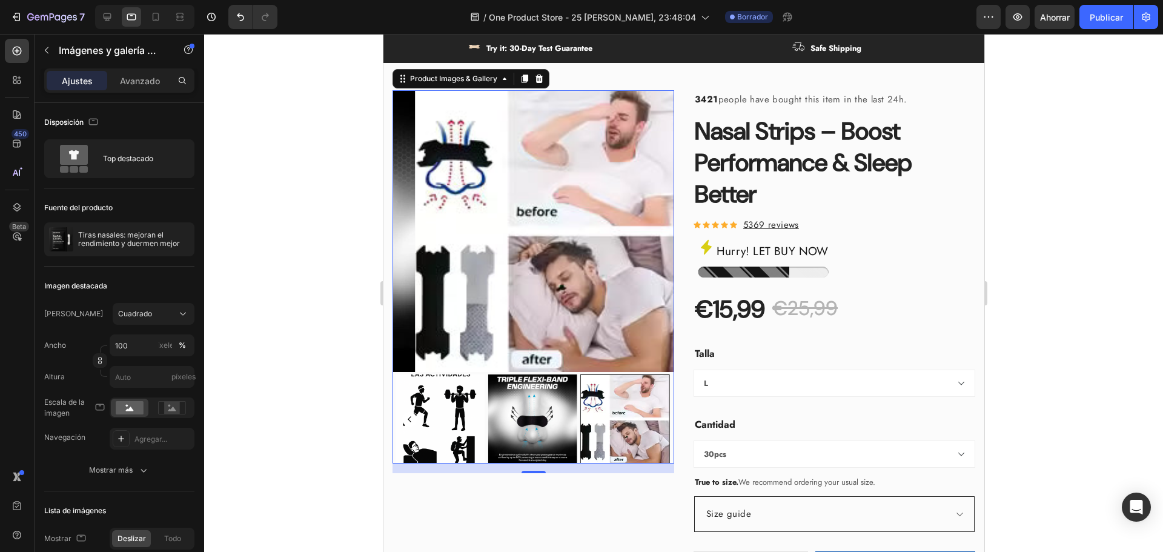
click at [532, 485] on div "Product Images & Gallery 16" at bounding box center [533, 394] width 282 height 608
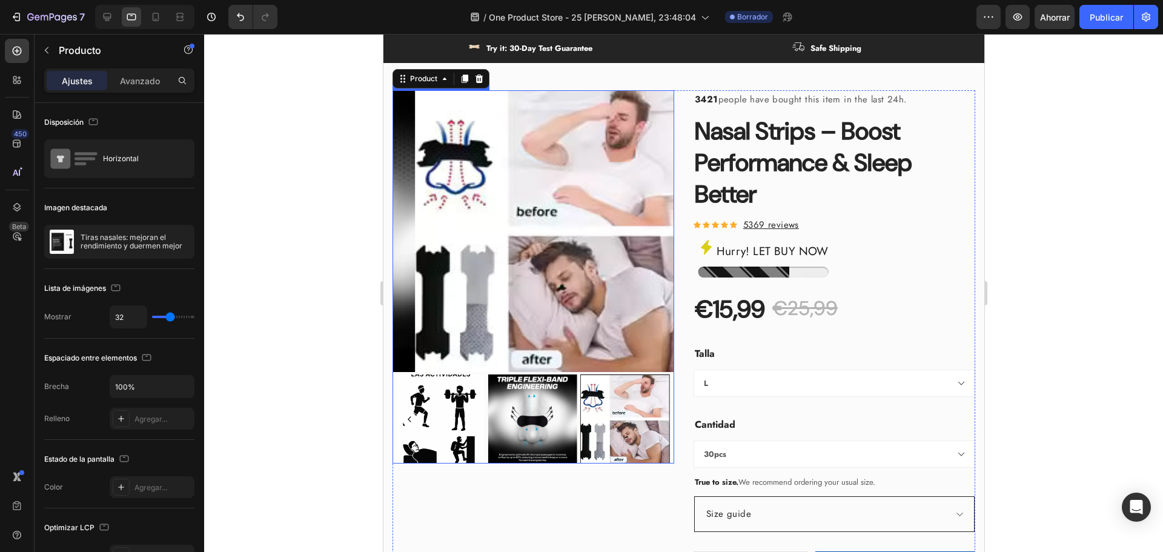
click at [531, 464] on img at bounding box center [532, 419] width 90 height 90
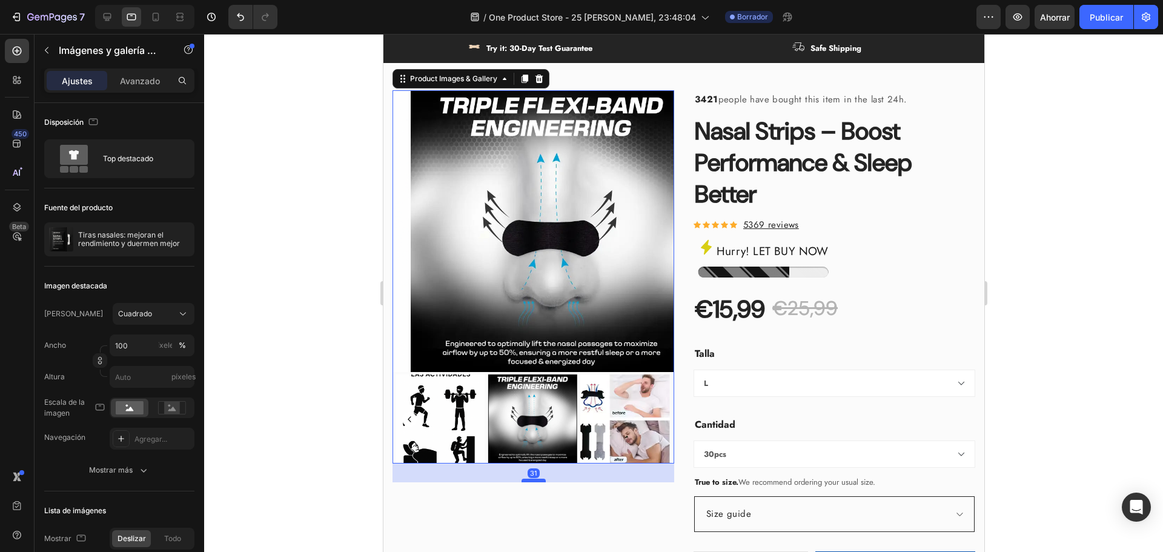
drag, startPoint x: 533, startPoint y: 482, endPoint x: 538, endPoint y: 485, distance: 6.2
click at [538, 482] on div at bounding box center [533, 481] width 24 height 4
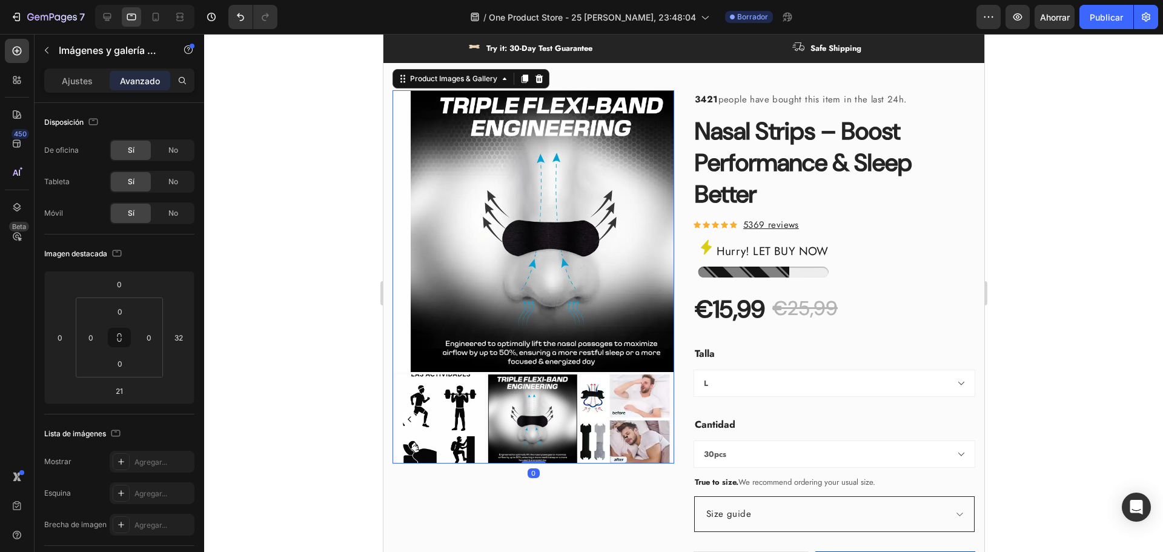
drag, startPoint x: 537, startPoint y: 485, endPoint x: 531, endPoint y: 438, distance: 47.6
click at [532, 442] on div "Product Images & Gallery 0" at bounding box center [533, 277] width 282 height 374
type input "0"
click at [95, 80] on div "Ajustes" at bounding box center [77, 80] width 61 height 19
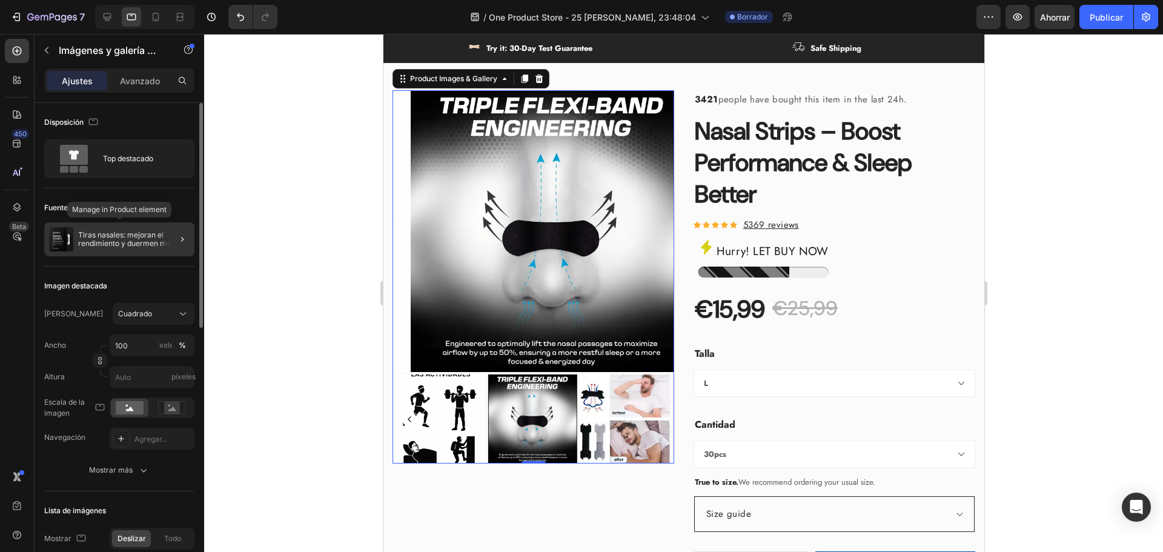
click at [81, 238] on font "Tiras nasales: mejoran el rendimiento y duermen mejor" at bounding box center [129, 239] width 102 height 18
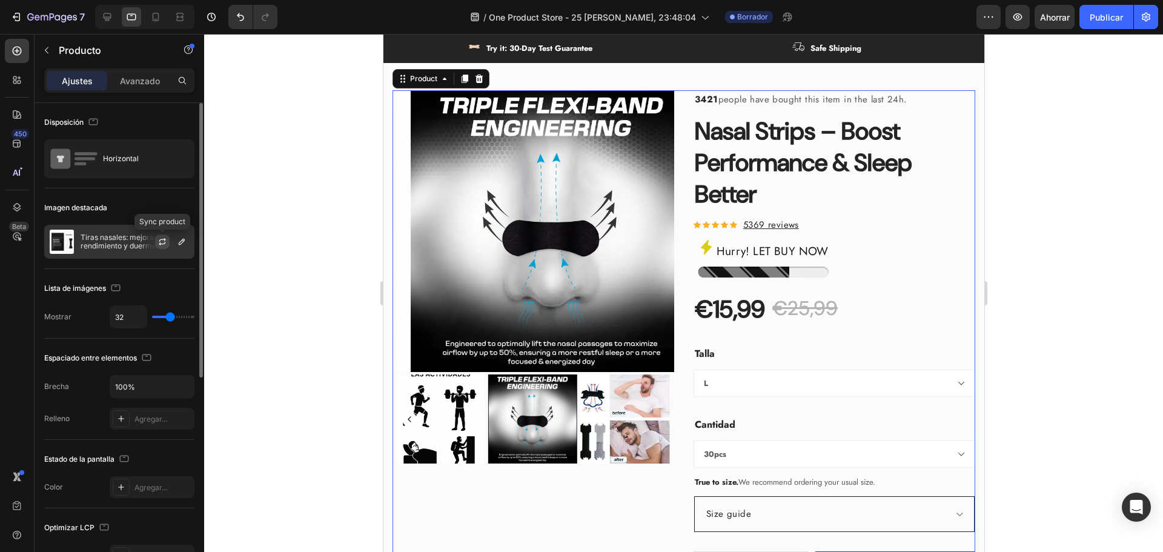
click at [162, 238] on icon "button" at bounding box center [162, 242] width 10 height 10
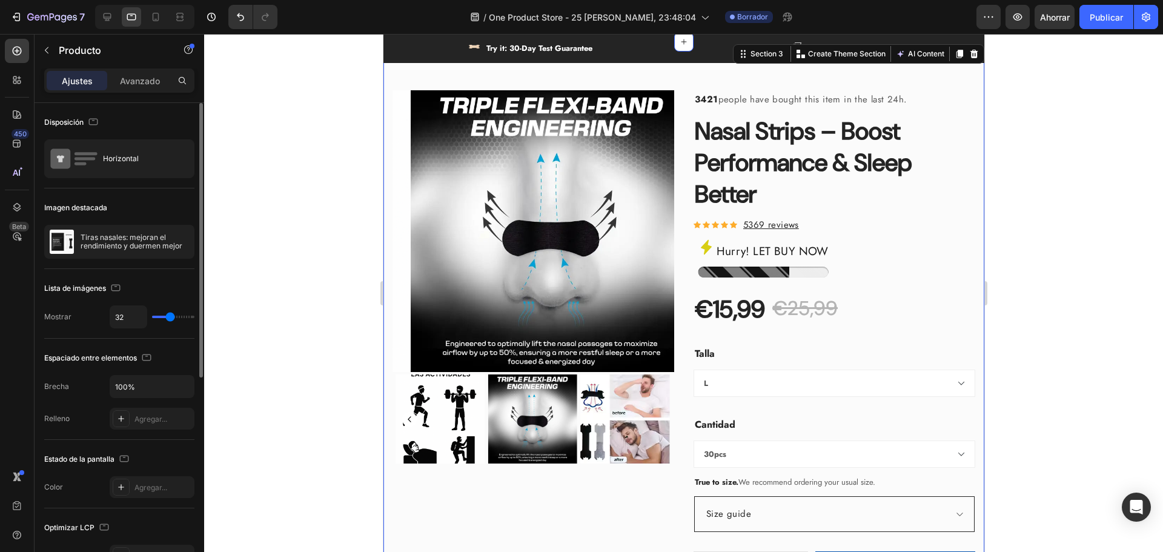
click at [384, 239] on div "Product Images & Gallery 3421 people have bought this item in the last 24h. Tex…" at bounding box center [683, 397] width 601 height 711
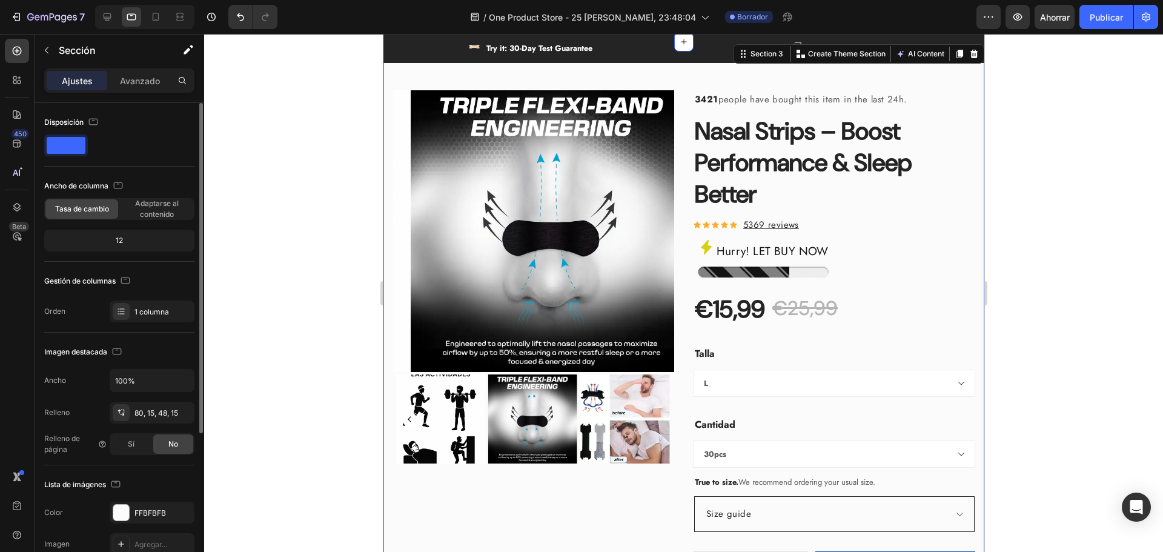
click at [412, 233] on img at bounding box center [551, 231] width 282 height 282
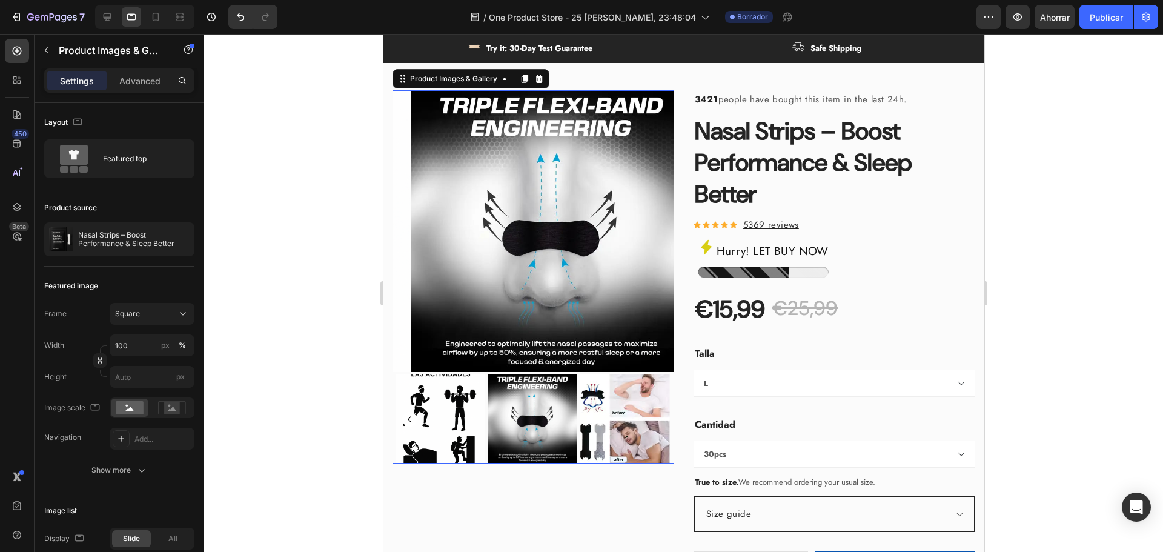
click at [348, 171] on div at bounding box center [683, 293] width 959 height 518
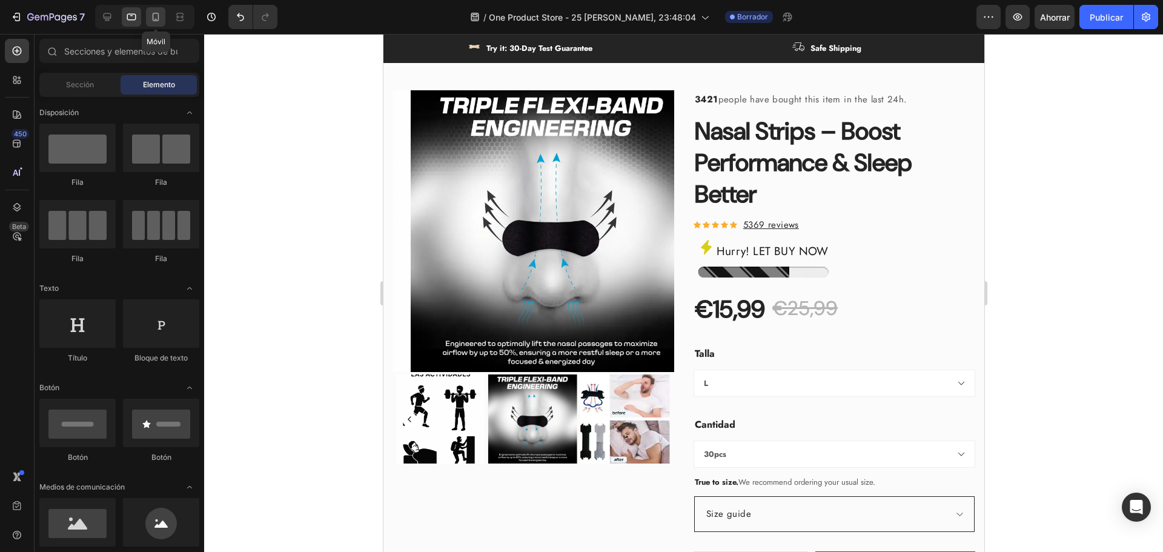
click at [153, 19] on icon at bounding box center [156, 17] width 7 height 8
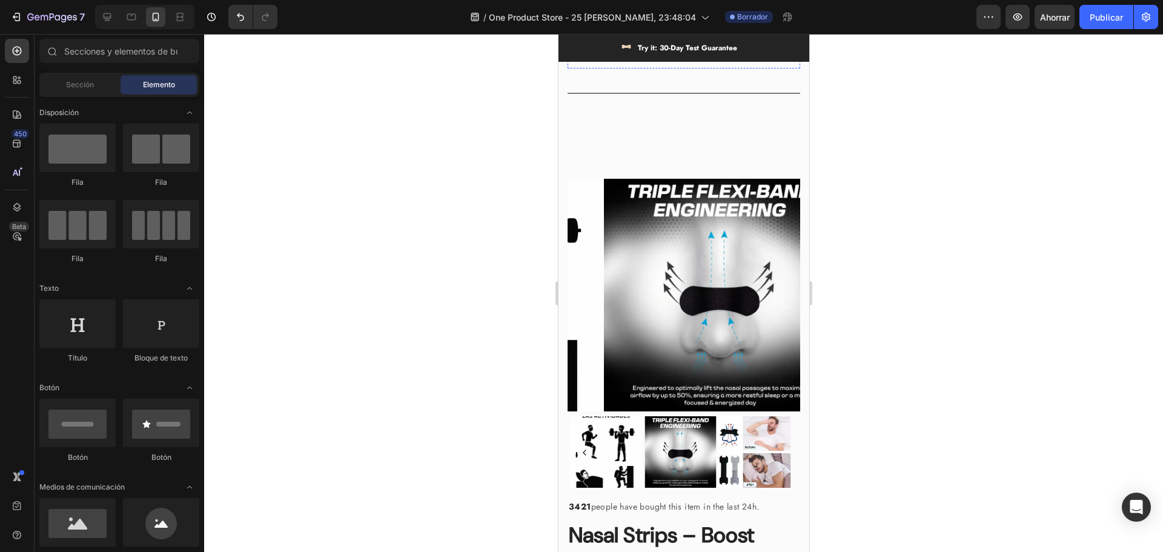
scroll to position [544, 0]
click at [611, 419] on img at bounding box center [604, 451] width 71 height 71
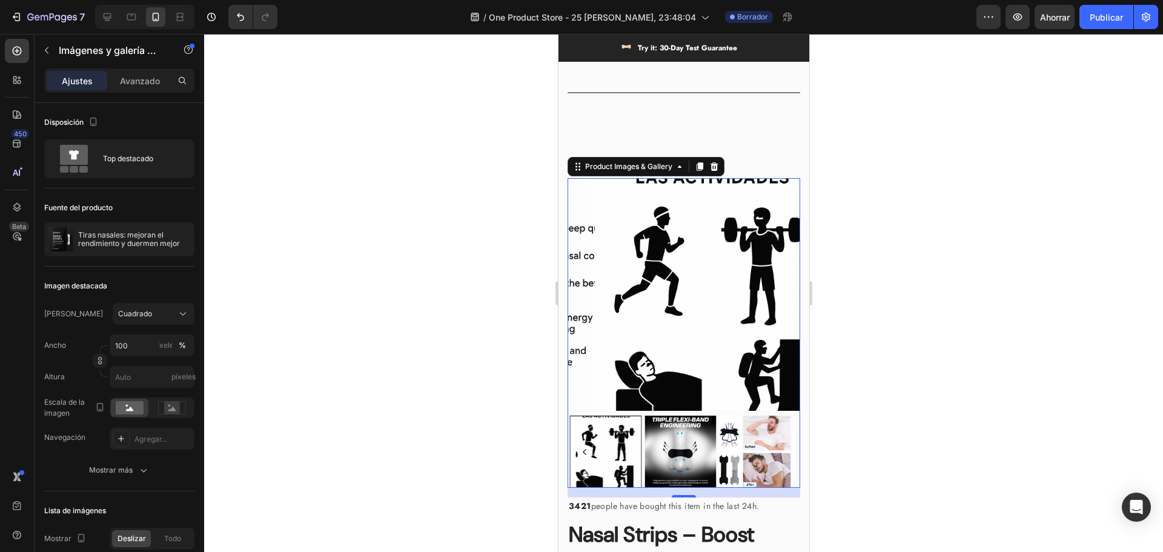
click at [650, 279] on img at bounding box center [710, 294] width 233 height 233
click at [672, 161] on div "Product Images & Gallery" at bounding box center [628, 166] width 92 height 11
click at [667, 250] on img at bounding box center [710, 294] width 233 height 233
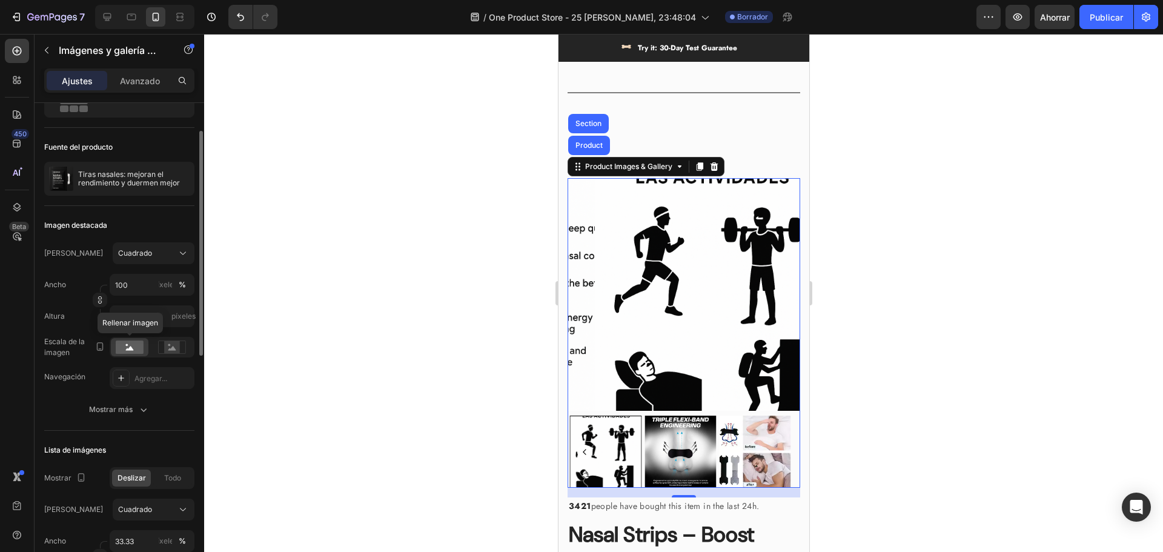
click at [131, 352] on rect at bounding box center [130, 346] width 28 height 13
click at [171, 348] on icon at bounding box center [172, 348] width 8 height 4
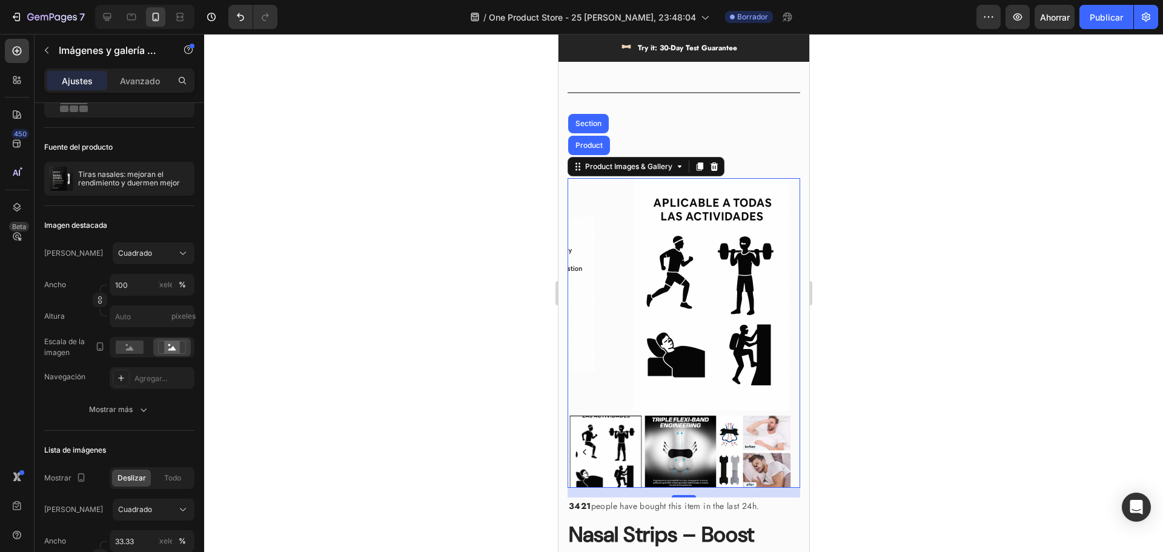
click at [615, 425] on div at bounding box center [604, 451] width 71 height 71
click at [686, 429] on img at bounding box center [679, 451] width 71 height 71
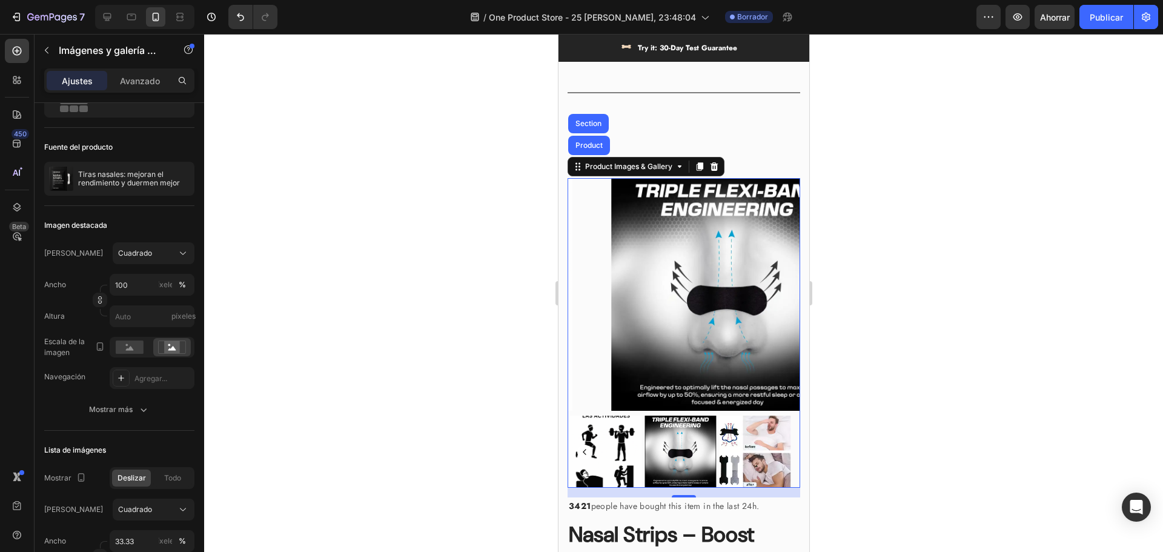
click at [738, 429] on img at bounding box center [754, 451] width 71 height 71
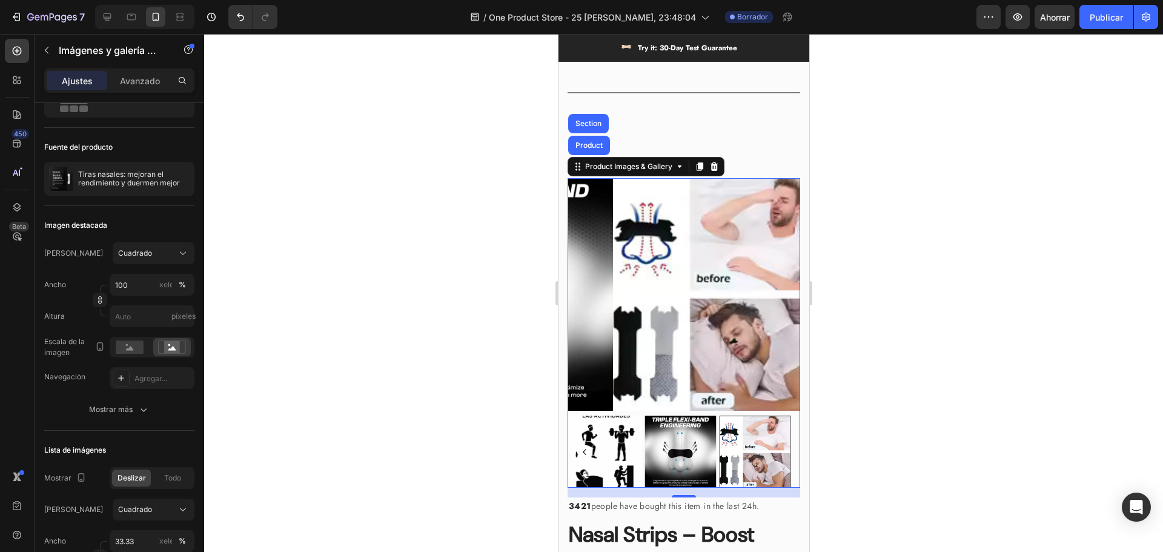
click at [672, 434] on img at bounding box center [679, 451] width 71 height 71
click at [623, 436] on img at bounding box center [604, 451] width 71 height 71
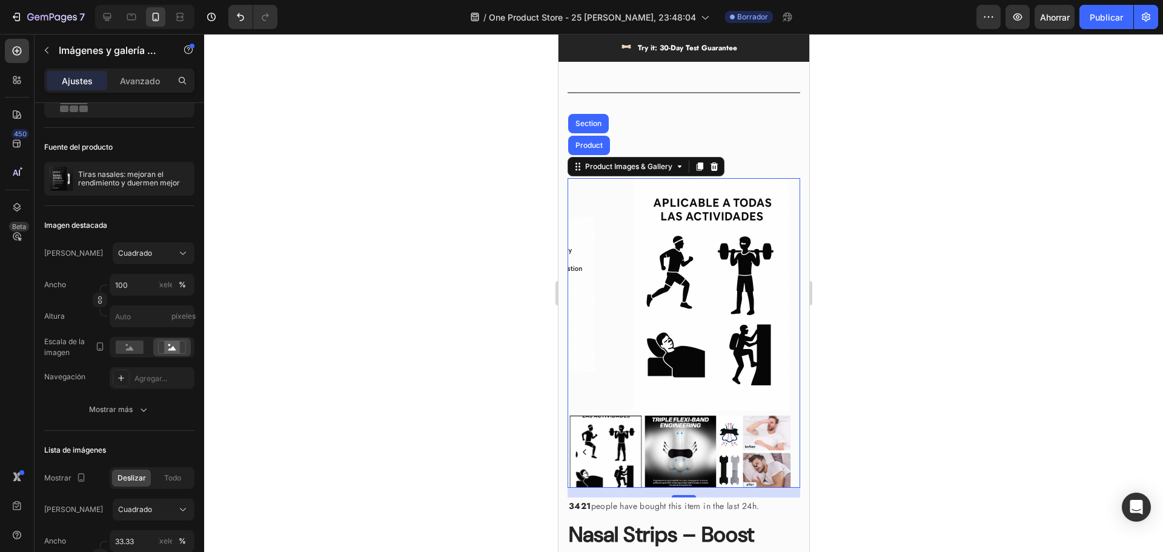
click at [749, 431] on img at bounding box center [754, 451] width 71 height 71
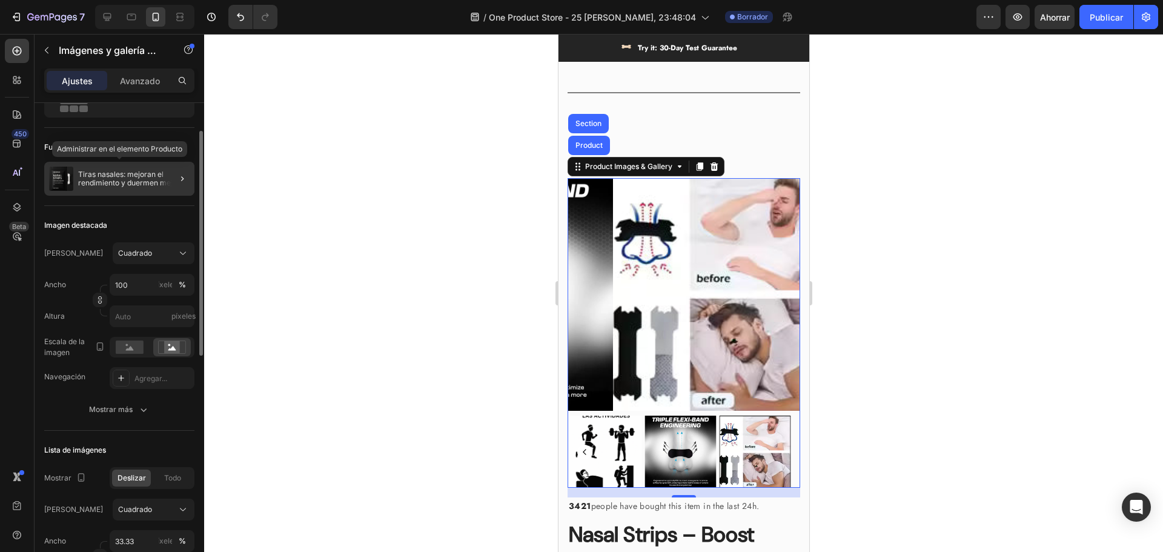
click at [116, 175] on font "Tiras nasales: mejoran el rendimiento y duermen mejor" at bounding box center [129, 179] width 102 height 18
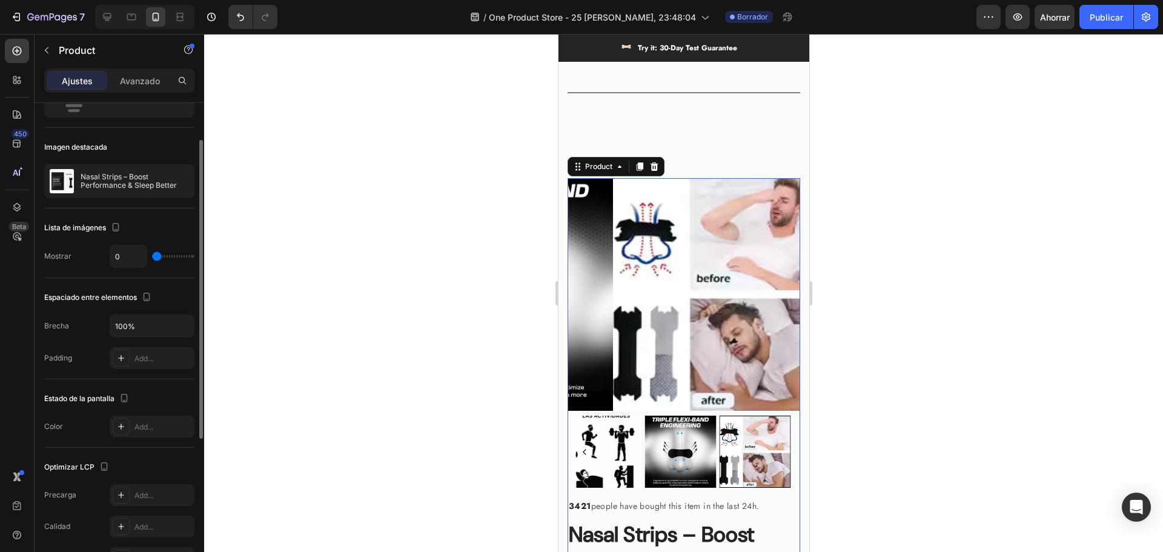
scroll to position [0, 0]
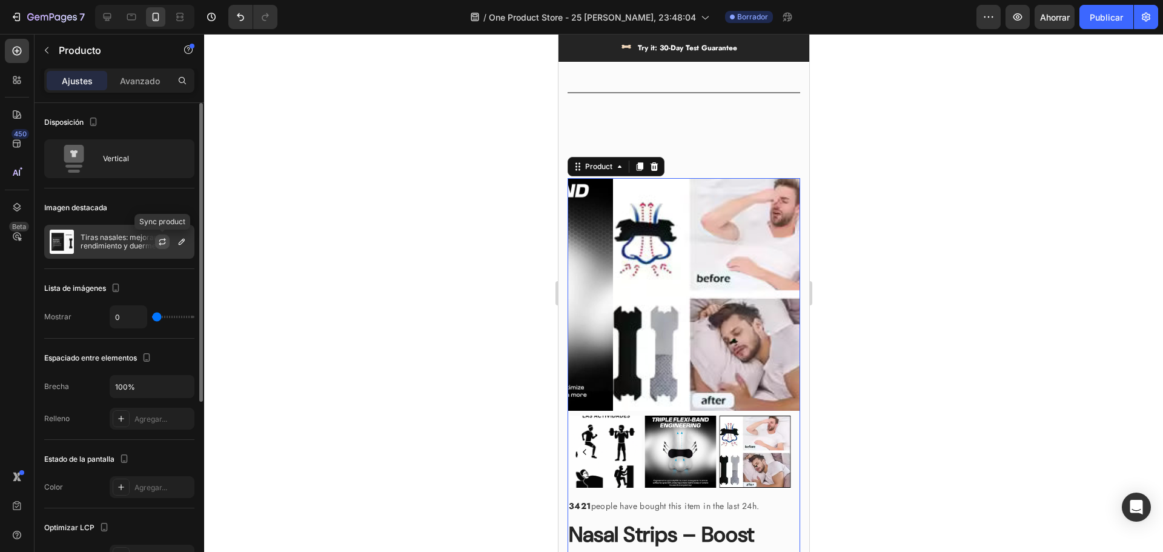
click at [161, 241] on icon "button" at bounding box center [162, 242] width 10 height 10
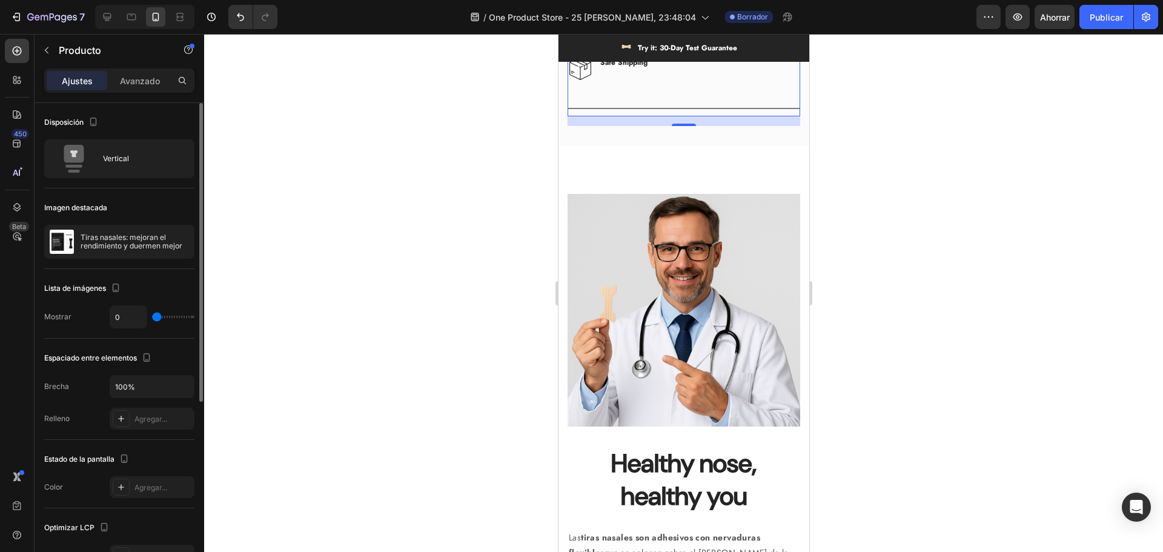
scroll to position [1513, 0]
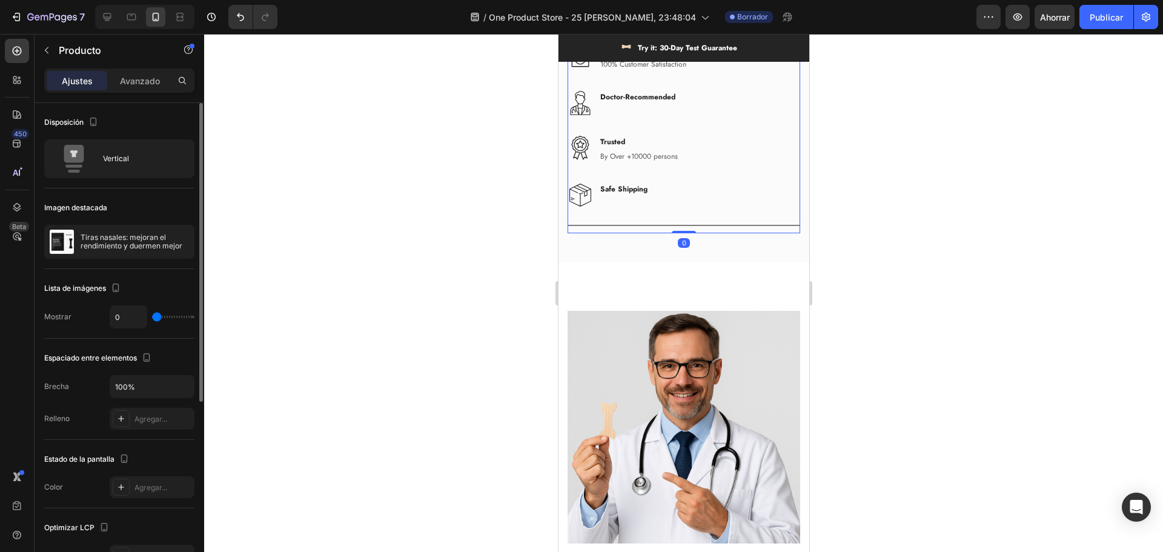
drag, startPoint x: 681, startPoint y: 241, endPoint x: 696, endPoint y: 218, distance: 27.2
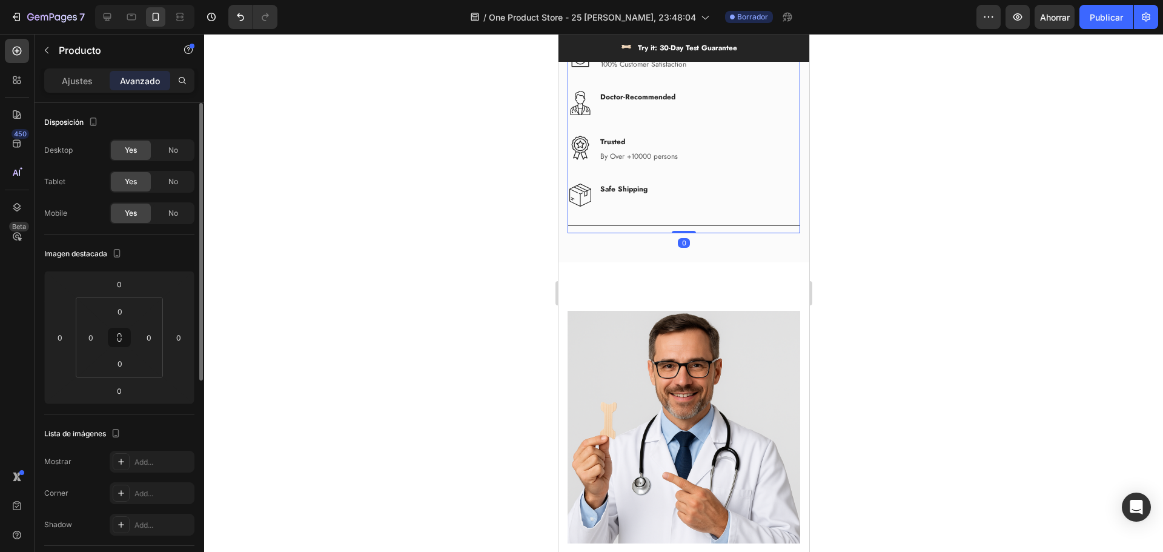
click at [938, 234] on div at bounding box center [683, 293] width 959 height 518
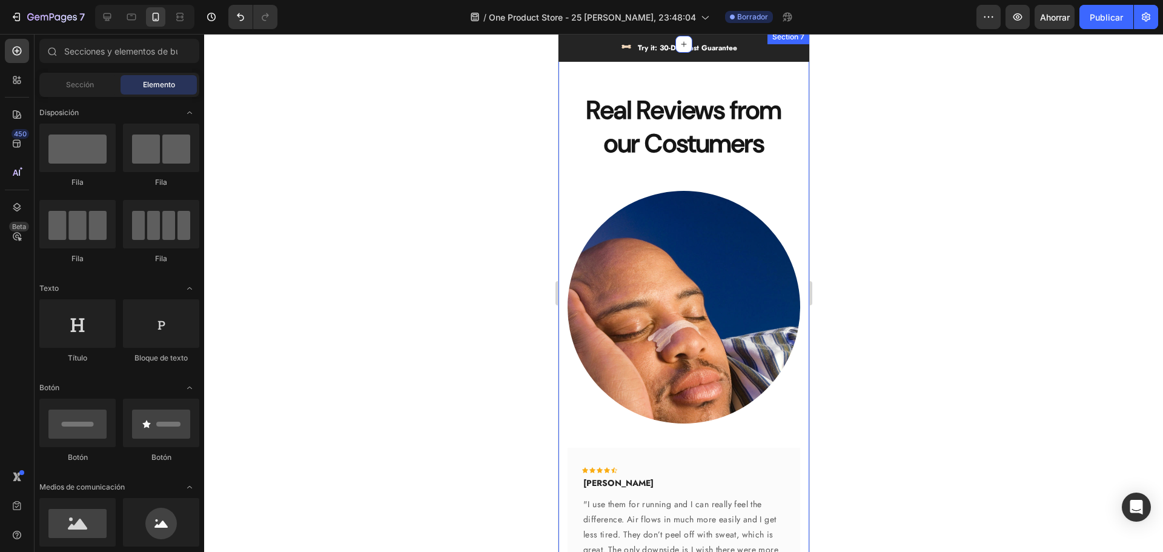
scroll to position [3271, 0]
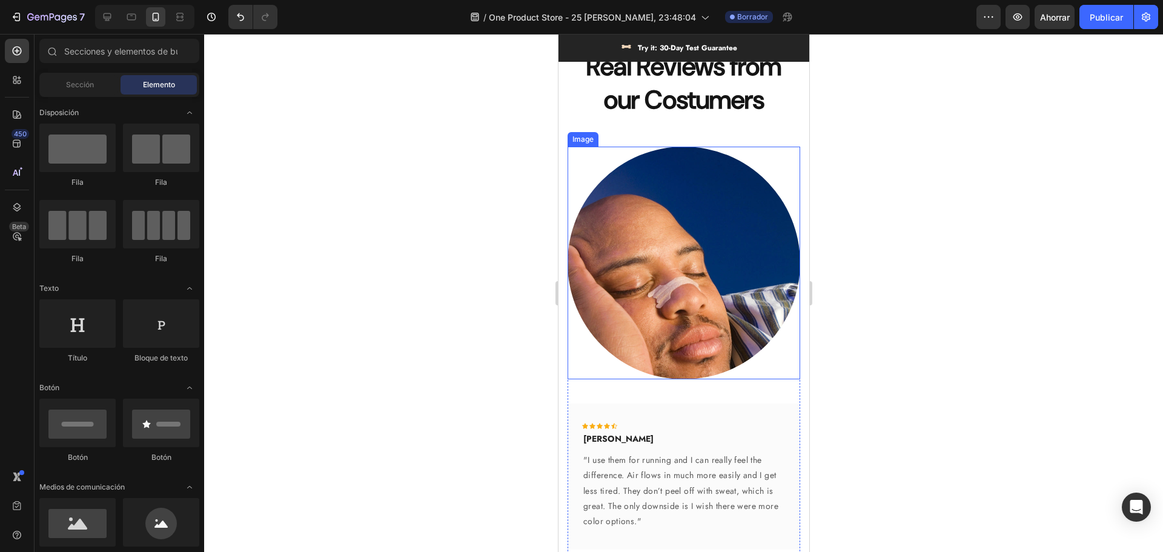
click at [700, 245] on img at bounding box center [683, 263] width 233 height 233
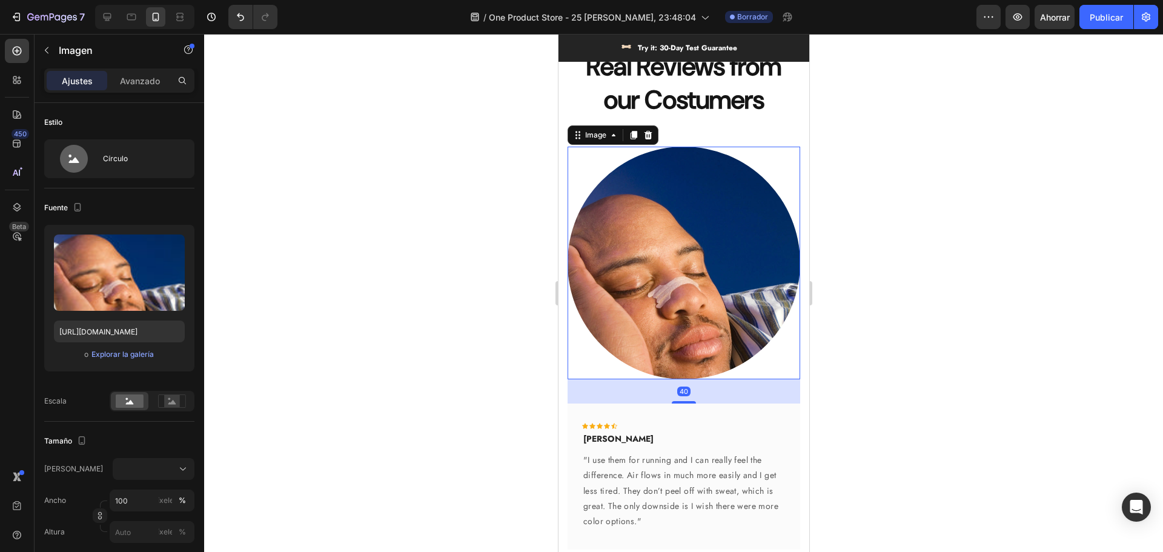
click at [471, 197] on div at bounding box center [683, 293] width 959 height 518
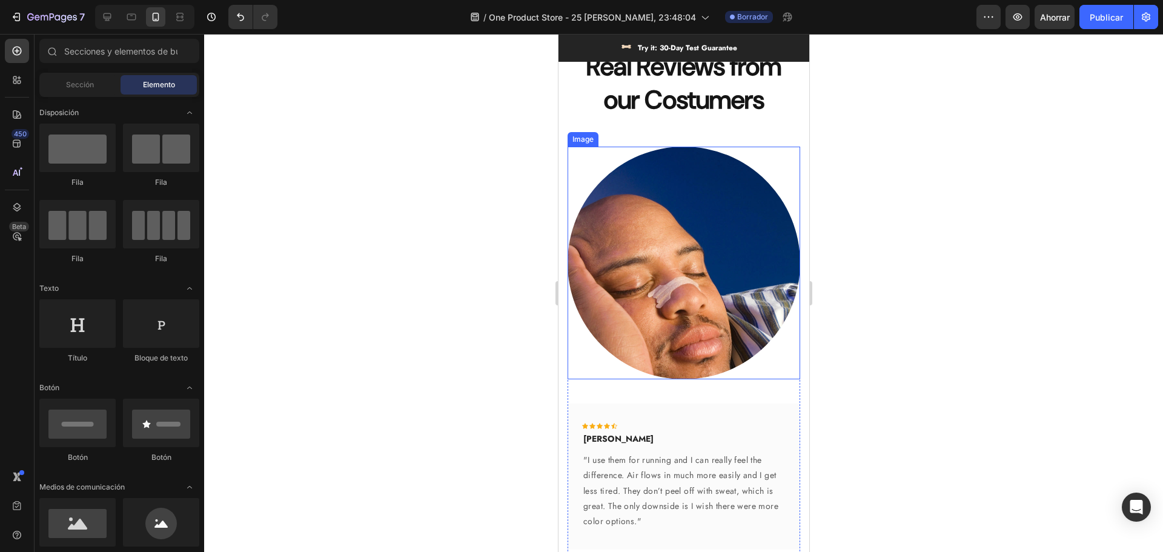
click at [640, 205] on img at bounding box center [683, 263] width 233 height 233
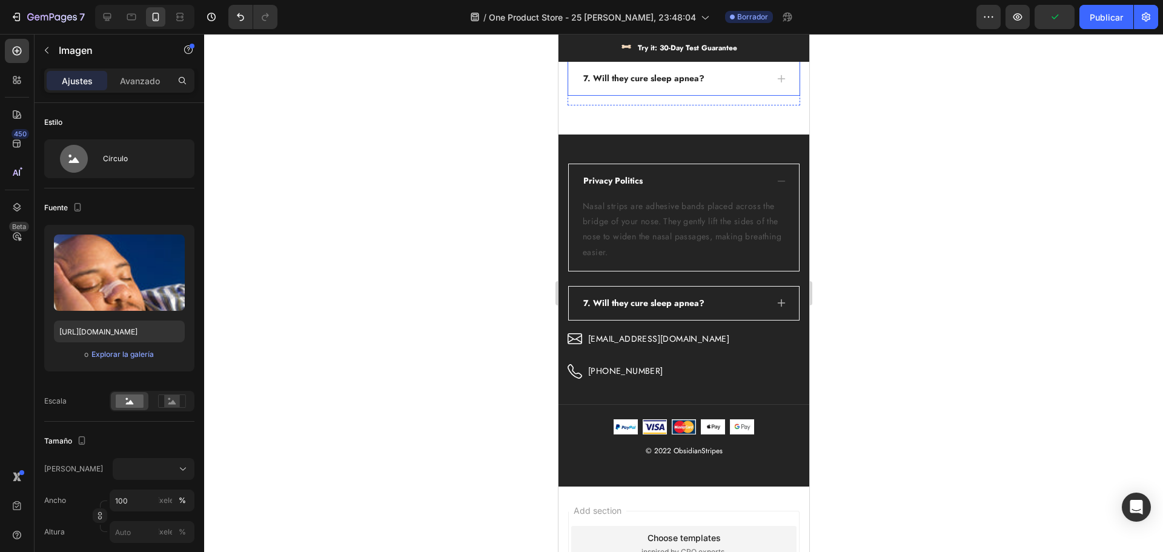
scroll to position [4846, 0]
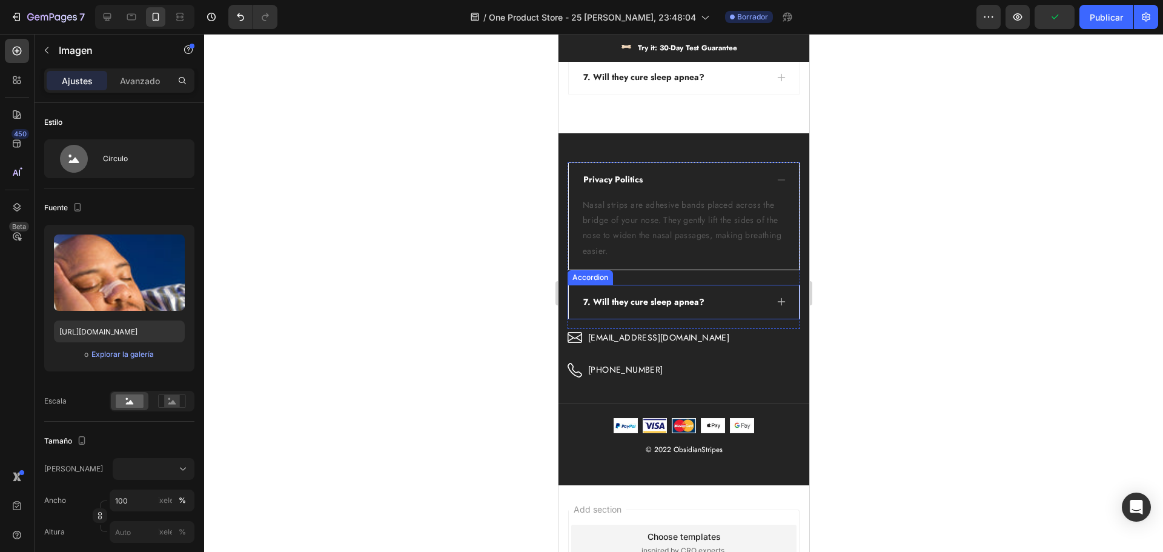
click at [648, 298] on span "7. Will they cure sleep apnea?" at bounding box center [643, 302] width 121 height 12
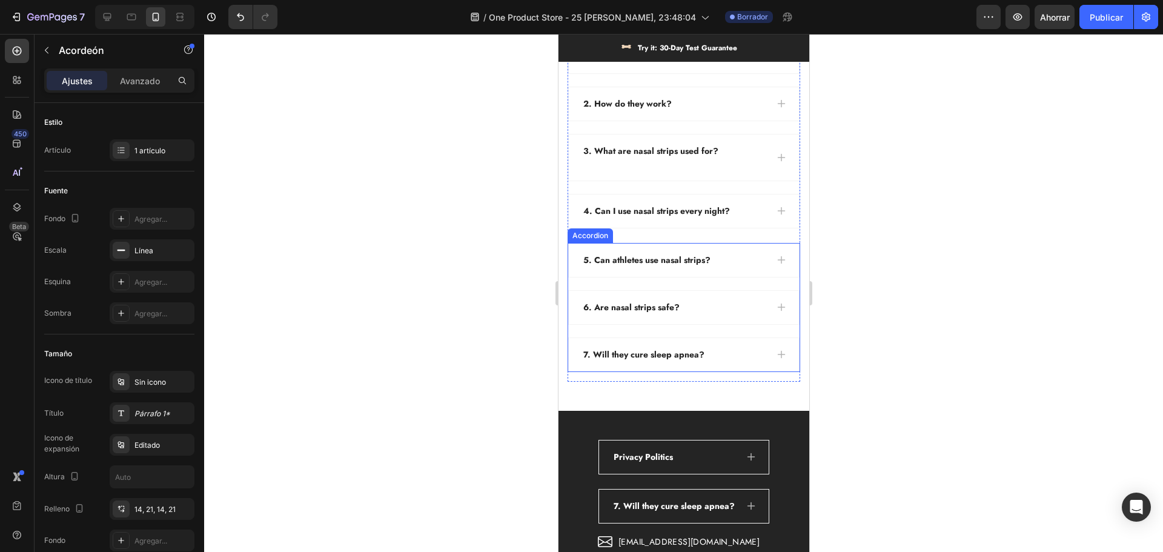
type input "16"
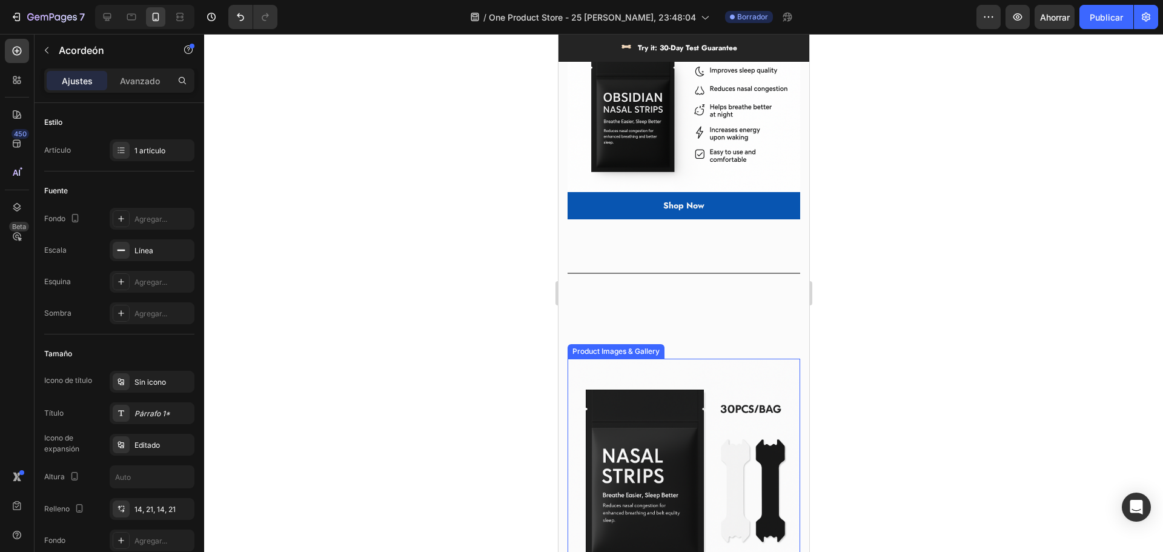
scroll to position [606, 0]
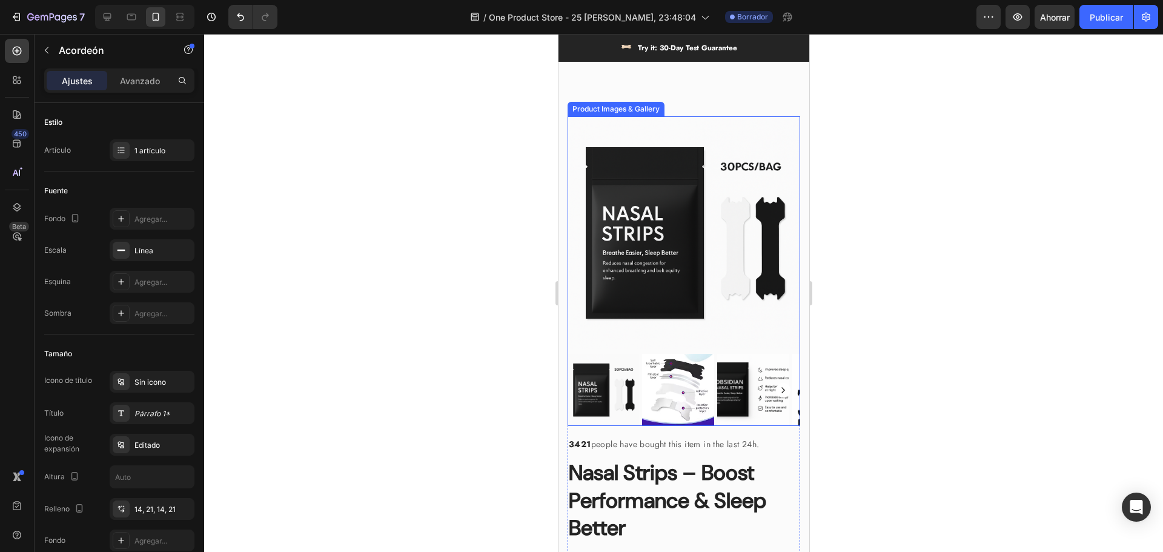
click at [671, 274] on img at bounding box center [683, 232] width 233 height 233
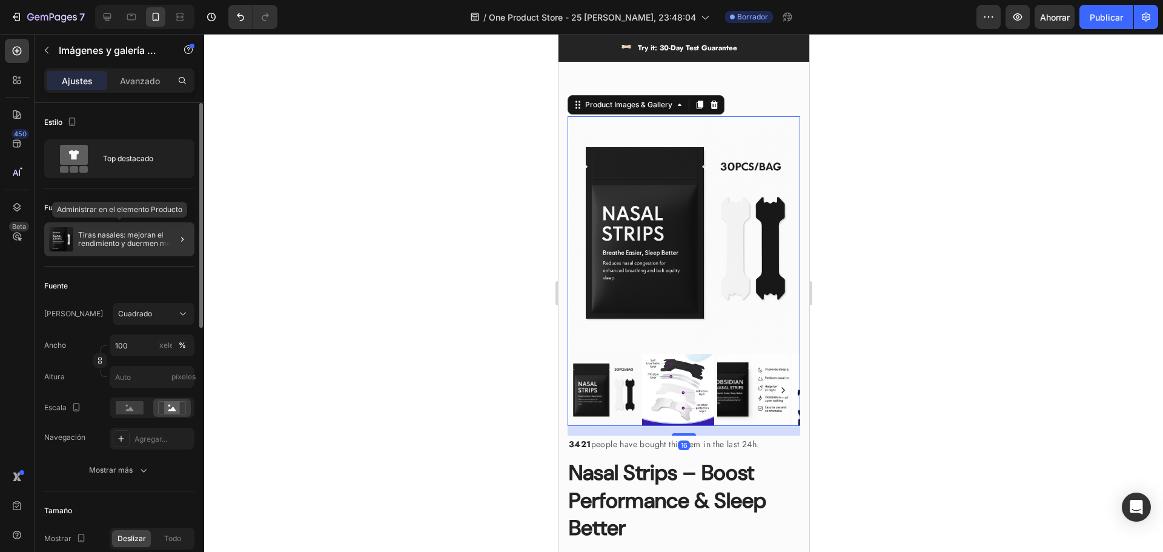
click at [87, 237] on font "Tiras nasales: mejoran el rendimiento y duermen mejor" at bounding box center [129, 239] width 102 height 18
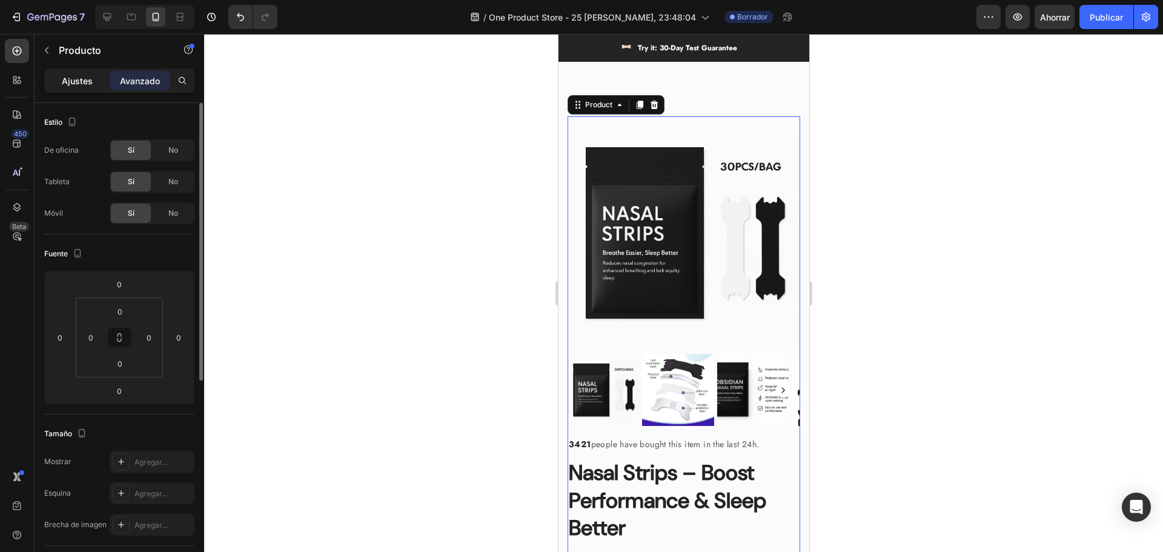
click at [70, 84] on font "Ajustes" at bounding box center [77, 81] width 31 height 10
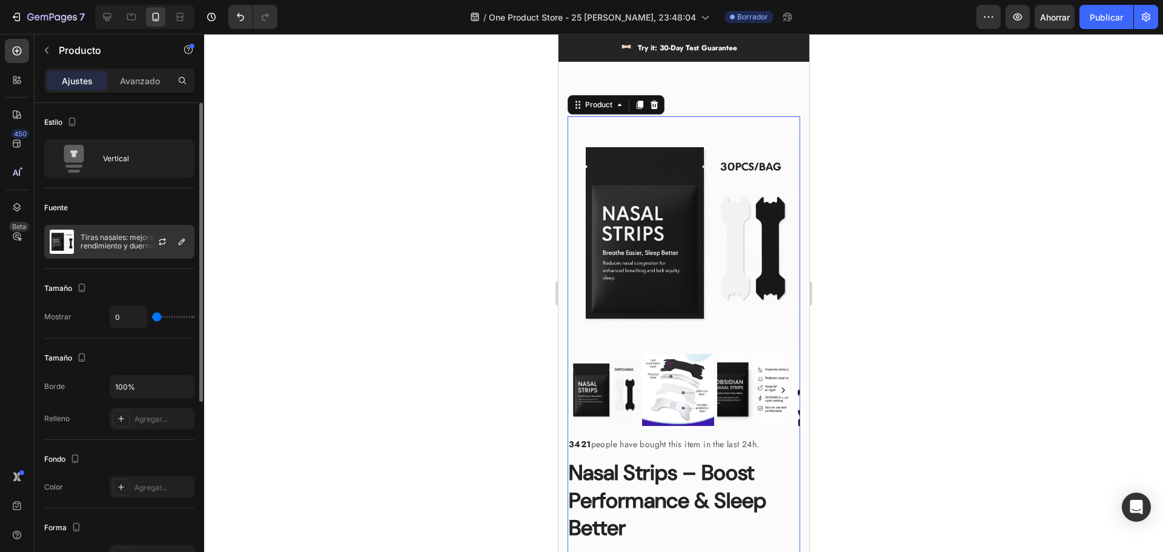
click at [113, 238] on font "Tiras nasales: mejoran el rendimiento y duermen mejor" at bounding box center [132, 242] width 102 height 18
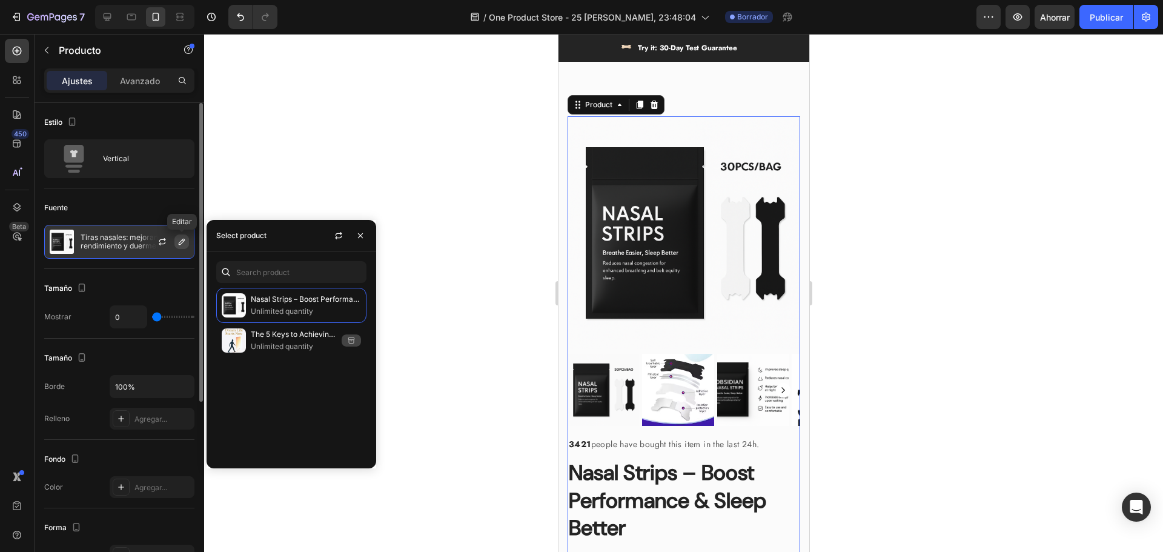
click at [185, 240] on icon "button" at bounding box center [182, 242] width 10 height 10
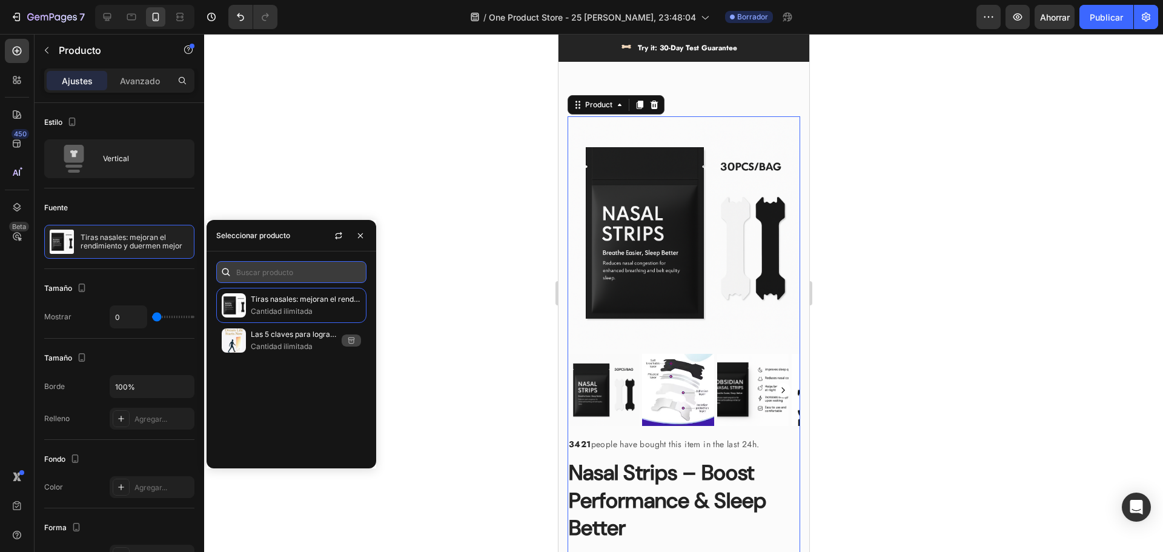
click at [271, 270] on input "text" at bounding box center [291, 272] width 150 height 22
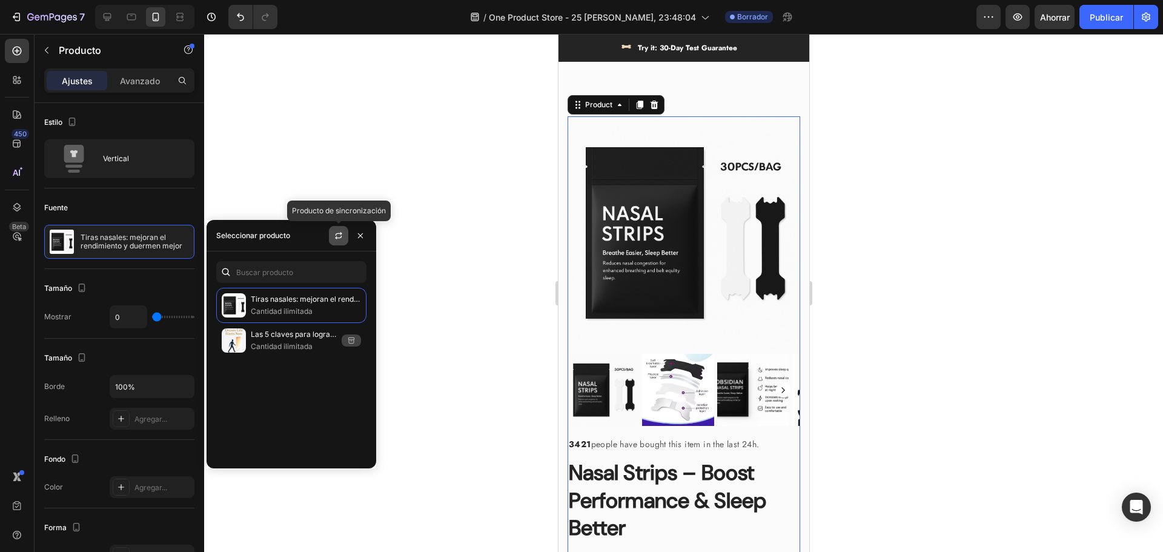
click at [339, 236] on icon "button" at bounding box center [339, 236] width 10 height 10
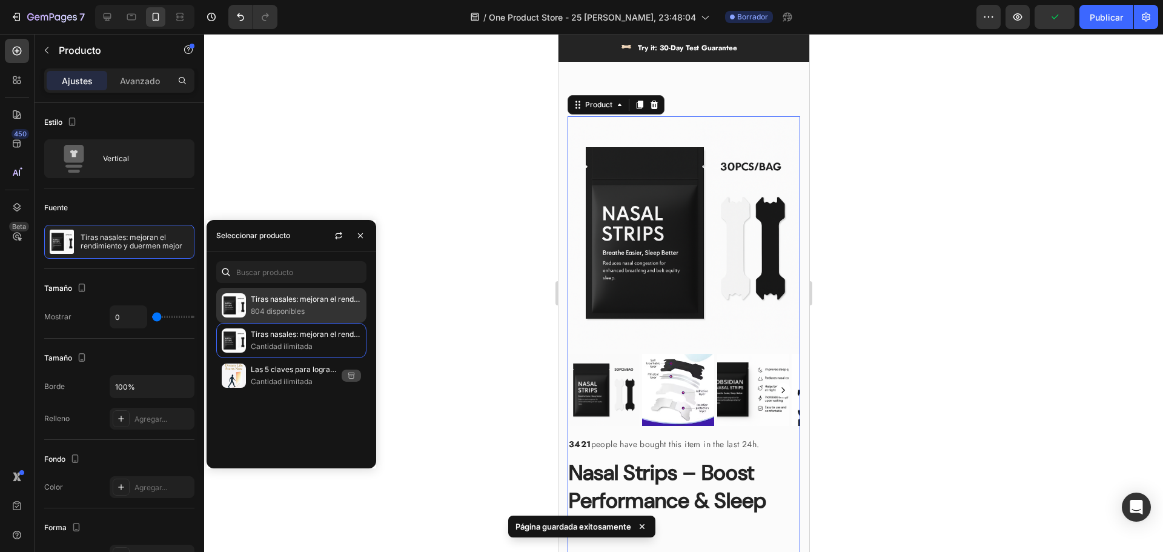
click at [302, 301] on font "Tiras nasales: mejoran el rendimiento y duermen mejor" at bounding box center [345, 298] width 189 height 9
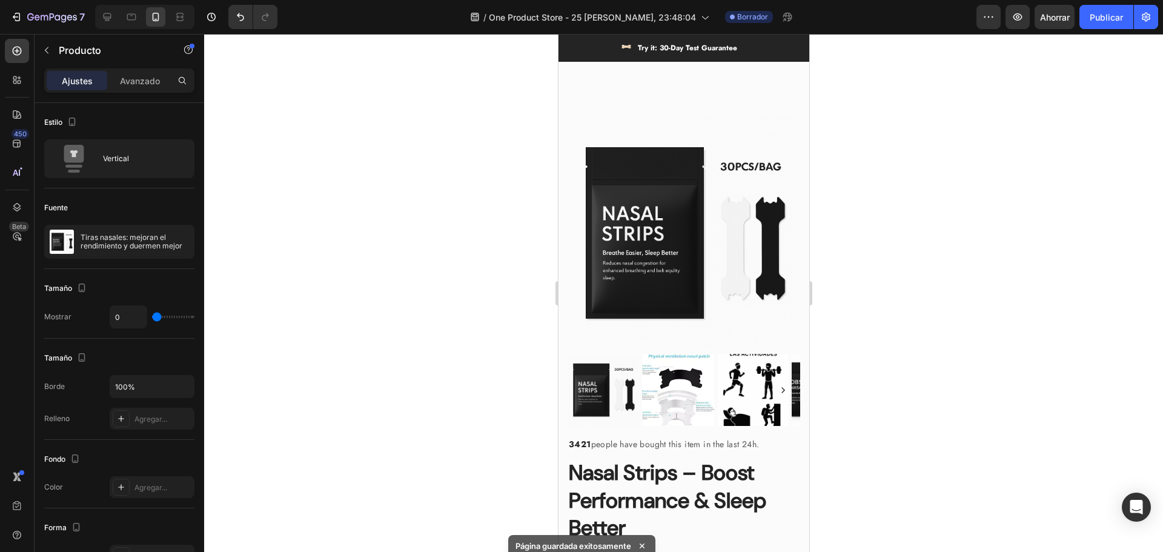
click at [280, 171] on div at bounding box center [683, 293] width 959 height 518
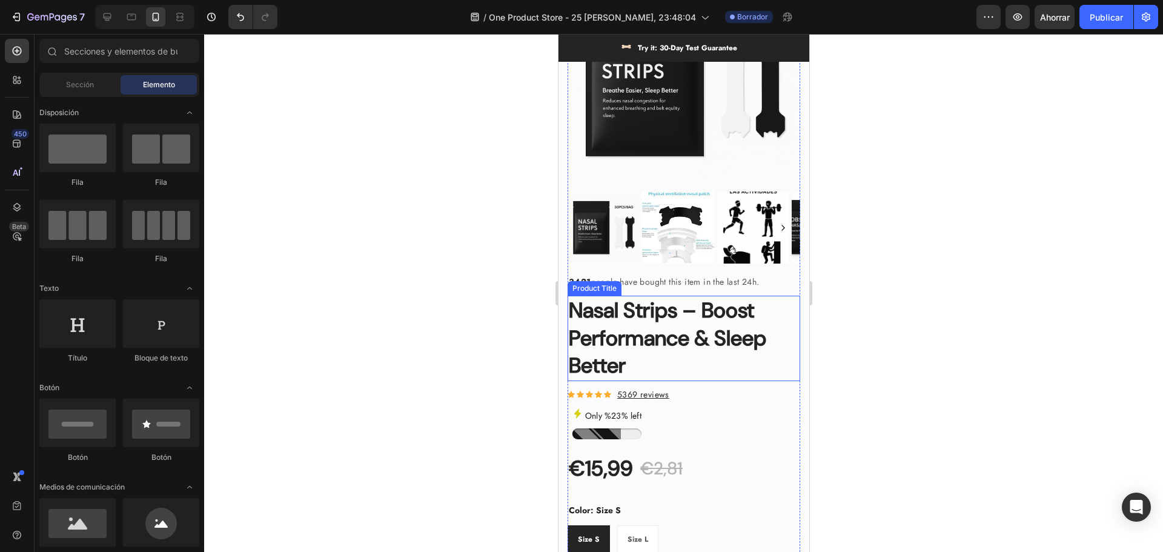
scroll to position [727, 0]
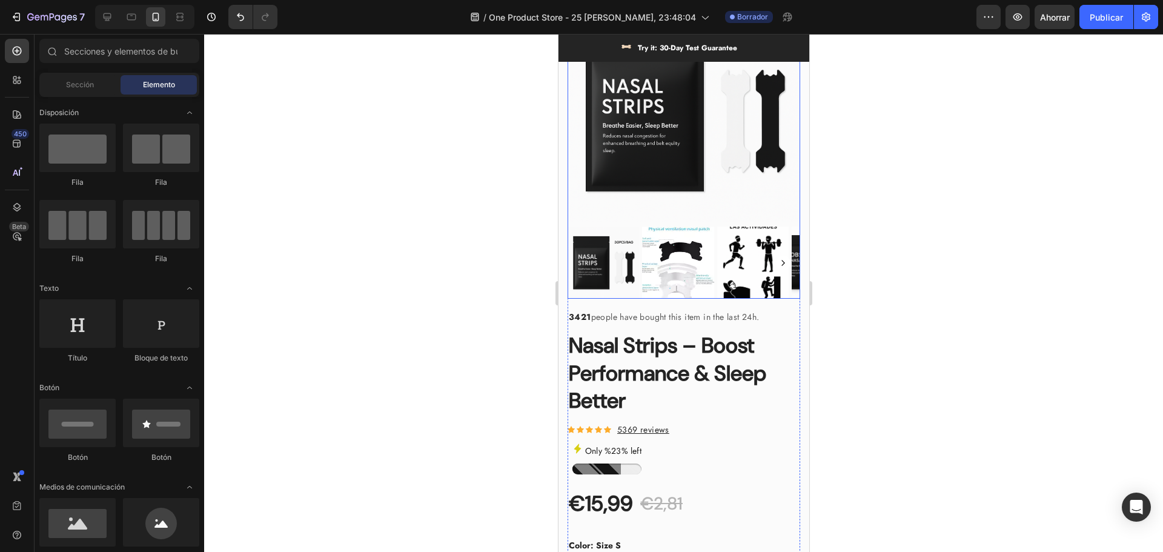
click at [662, 133] on img at bounding box center [683, 105] width 233 height 233
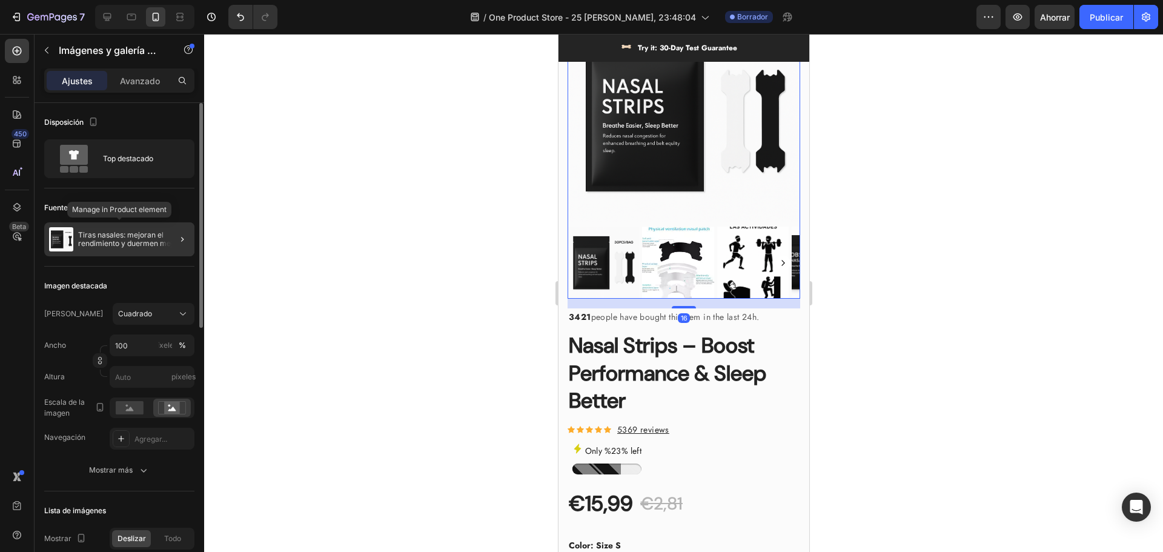
click at [139, 246] on font "Tiras nasales: mejoran el rendimiento y duermen mejor" at bounding box center [129, 239] width 102 height 18
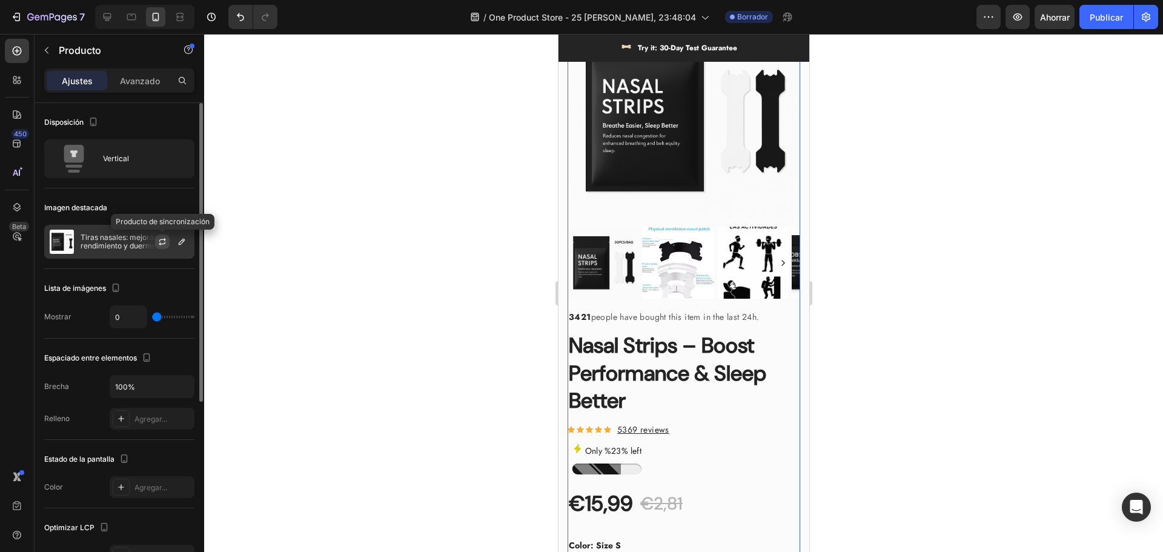
click at [165, 247] on button "button" at bounding box center [162, 241] width 15 height 15
click at [619, 443] on p "Only %23% left" at bounding box center [613, 450] width 56 height 15
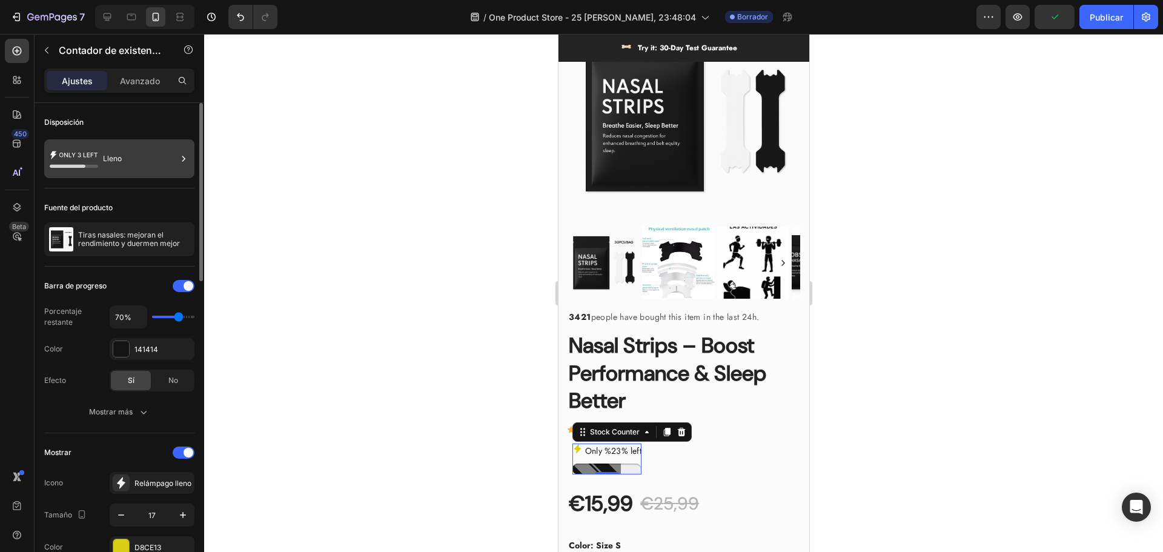
click at [123, 168] on div "Lleno" at bounding box center [140, 159] width 74 height 28
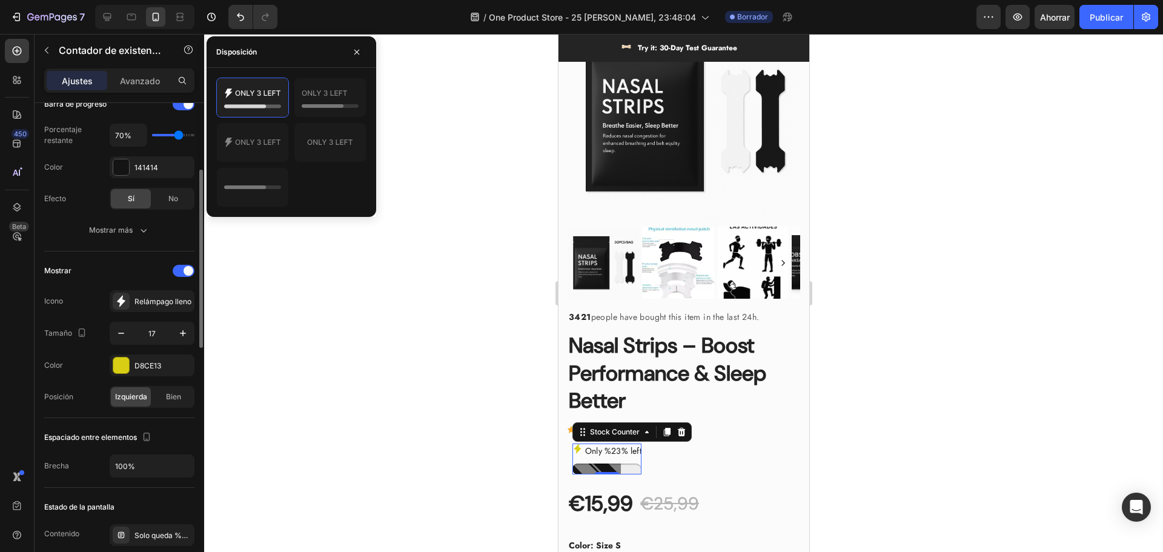
scroll to position [363, 0]
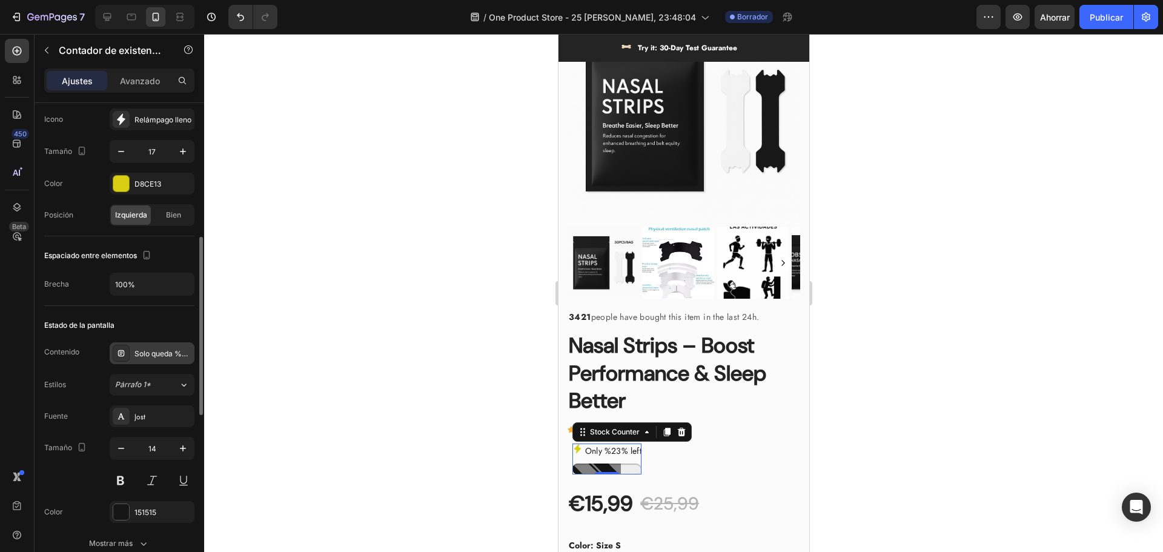
click at [170, 352] on font "Solo queda %23%" at bounding box center [165, 353] width 63 height 9
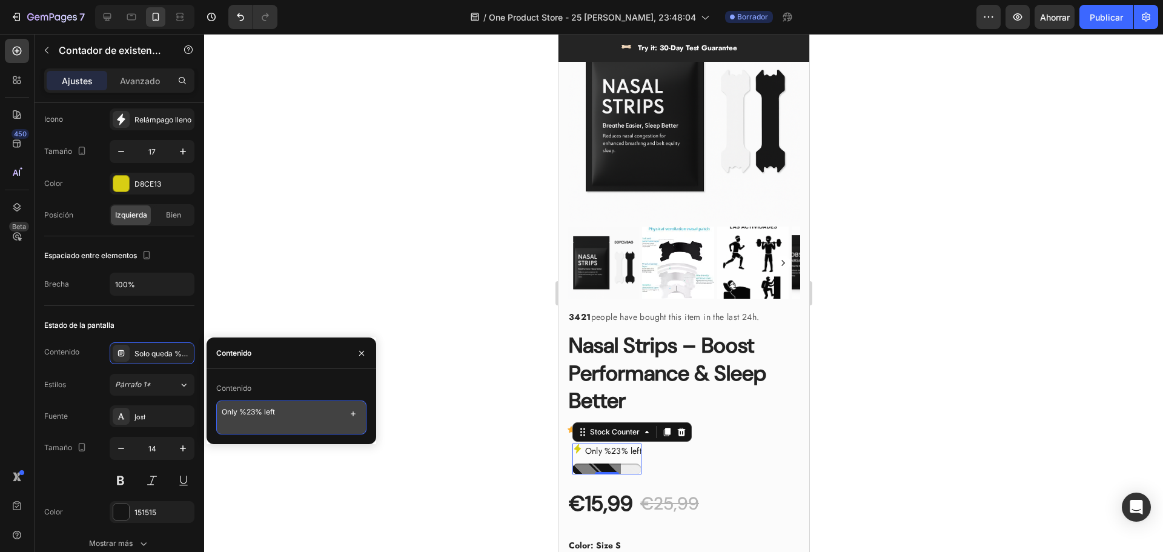
click at [254, 411] on textarea "Only %23% left" at bounding box center [291, 417] width 150 height 34
click at [351, 413] on icon "button" at bounding box center [353, 414] width 10 height 10
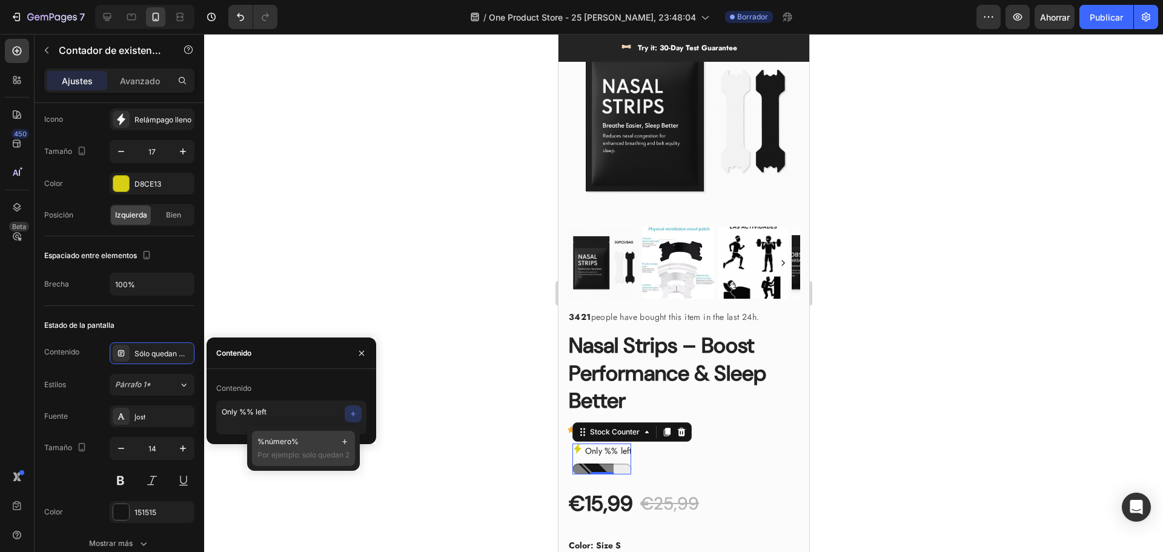
click at [327, 455] on font "Por ejemplo: solo quedan 2" at bounding box center [303, 454] width 92 height 9
type textarea "Only % %number%% left"
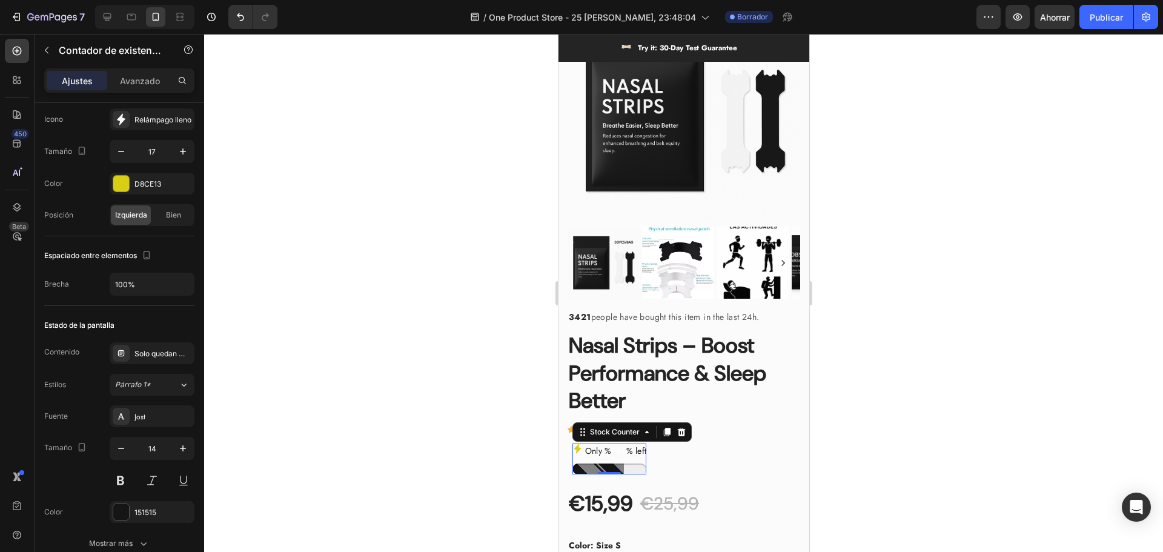
click at [408, 445] on div at bounding box center [683, 293] width 959 height 518
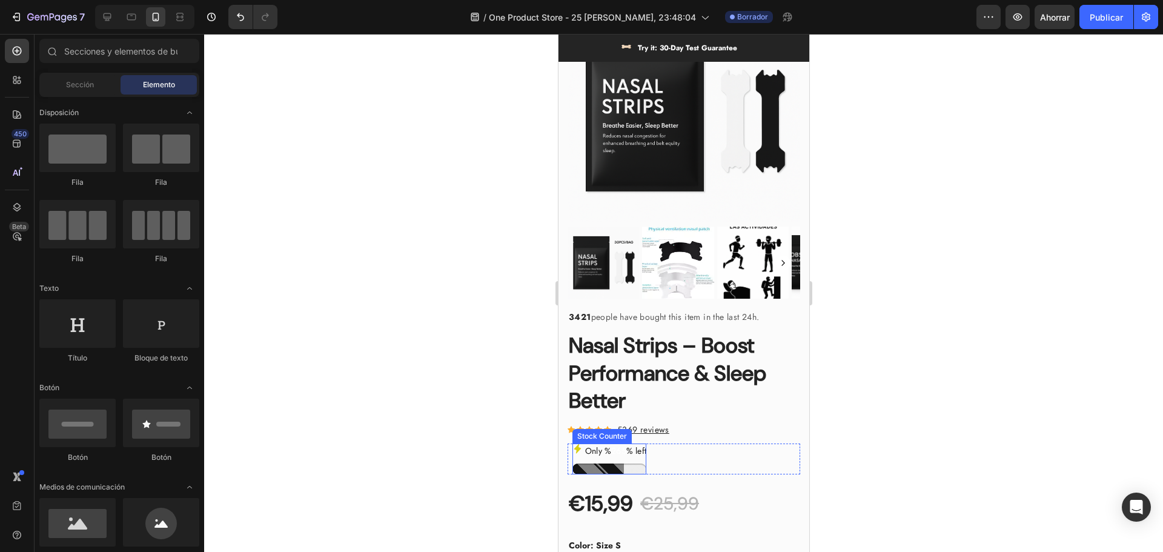
click at [618, 445] on span "265" at bounding box center [618, 451] width 15 height 12
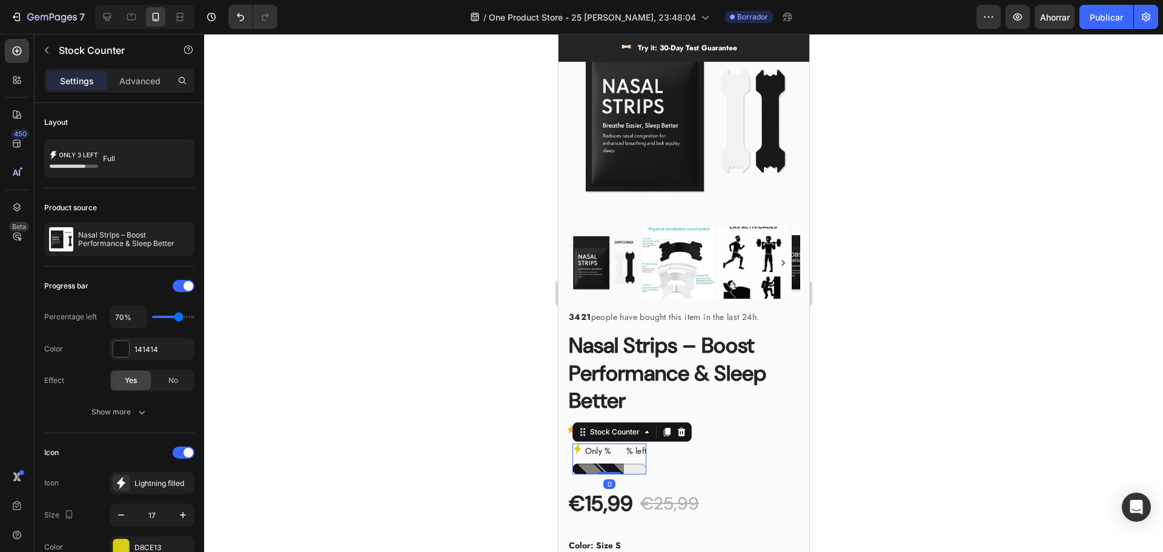
click at [618, 445] on span "265" at bounding box center [618, 451] width 15 height 12
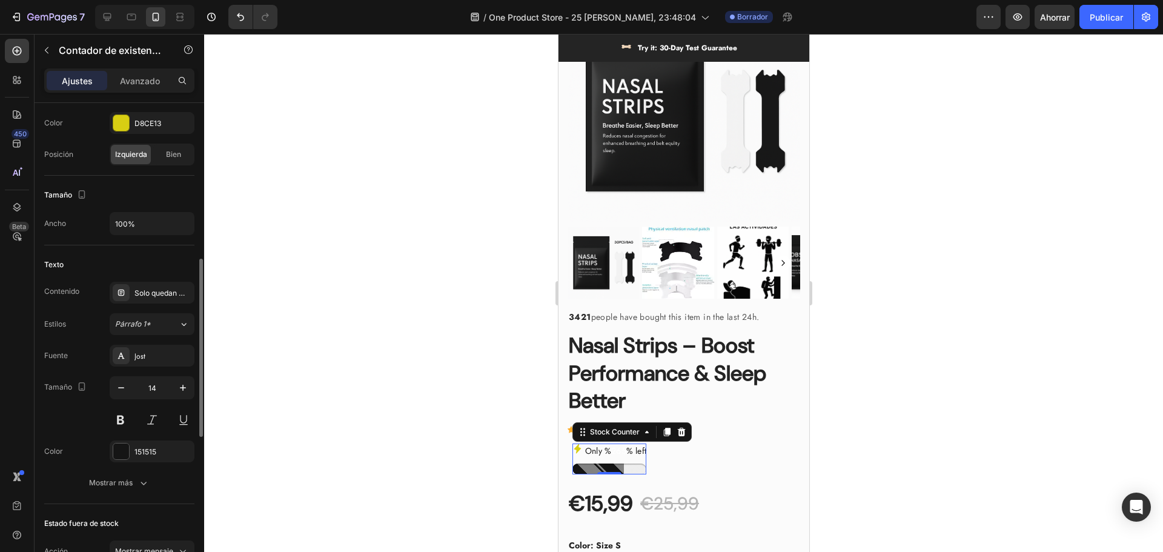
scroll to position [666, 0]
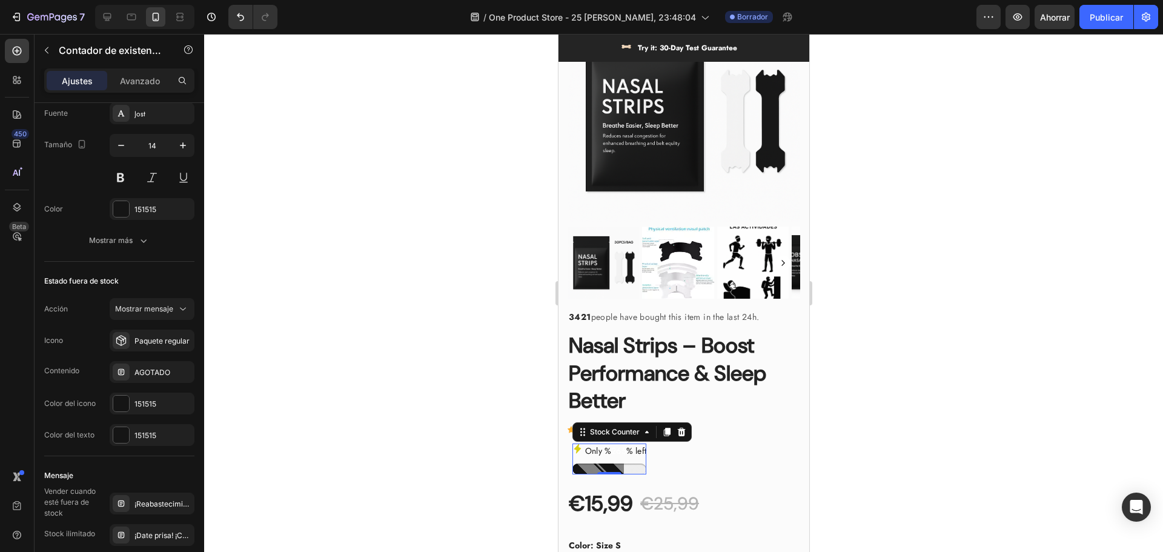
click at [621, 445] on span "265" at bounding box center [618, 451] width 15 height 12
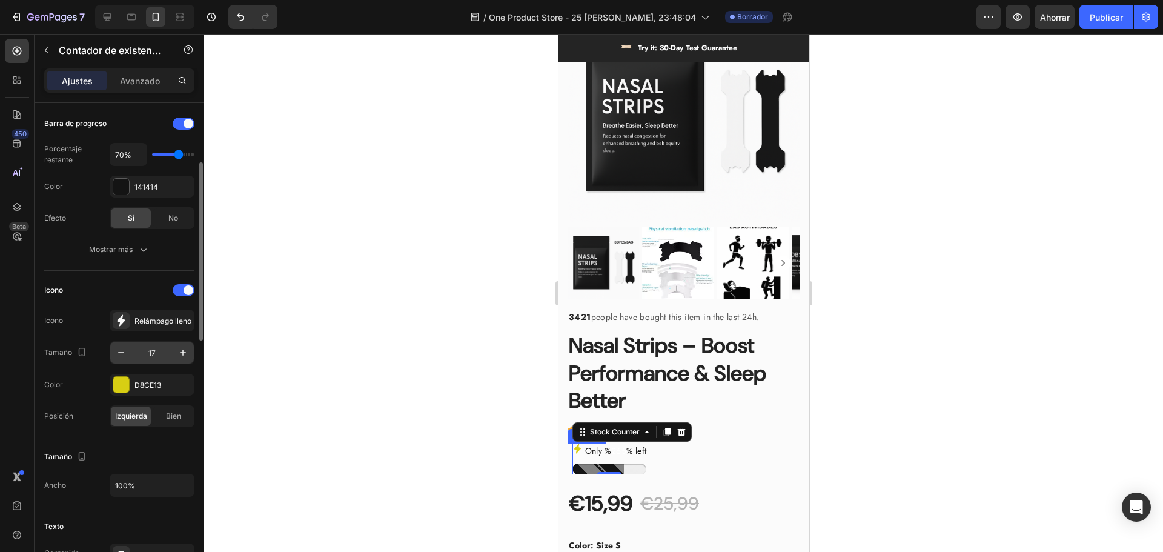
scroll to position [0, 0]
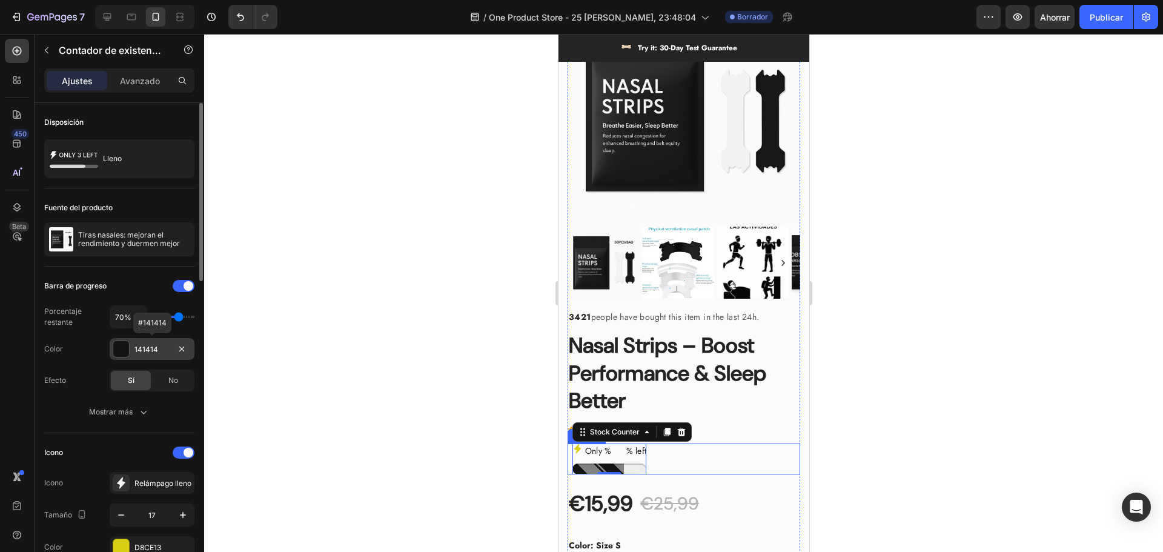
click at [148, 348] on font "141414" at bounding box center [146, 349] width 24 height 9
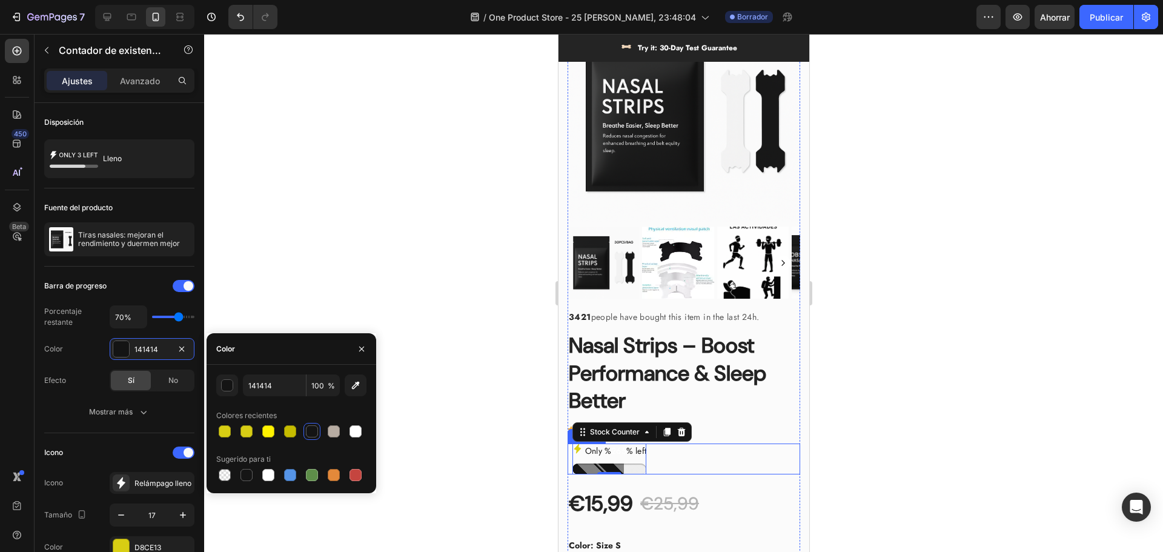
click at [309, 429] on div at bounding box center [312, 431] width 12 height 12
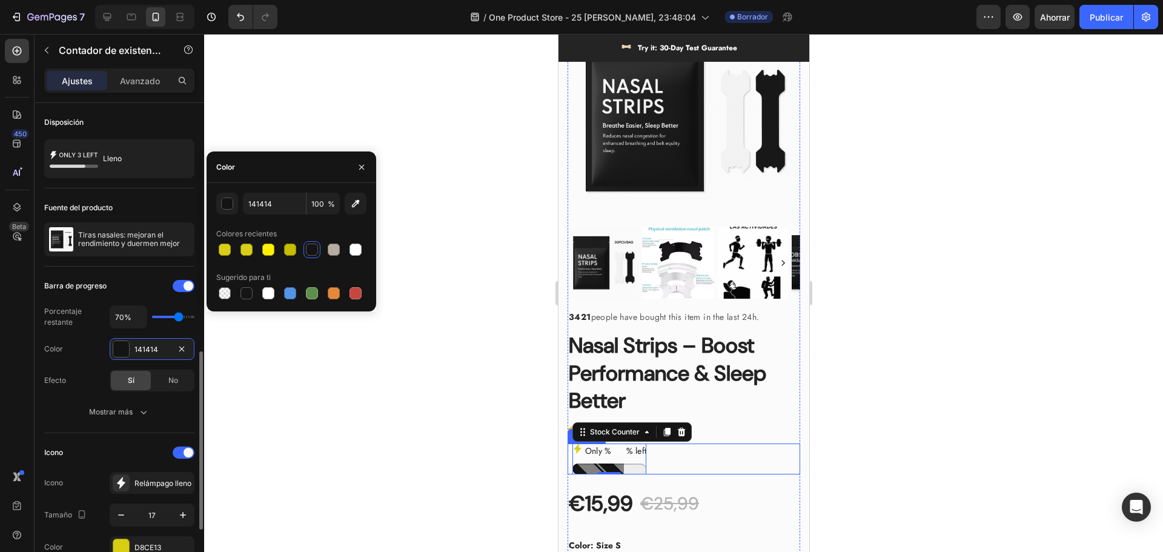
scroll to position [242, 0]
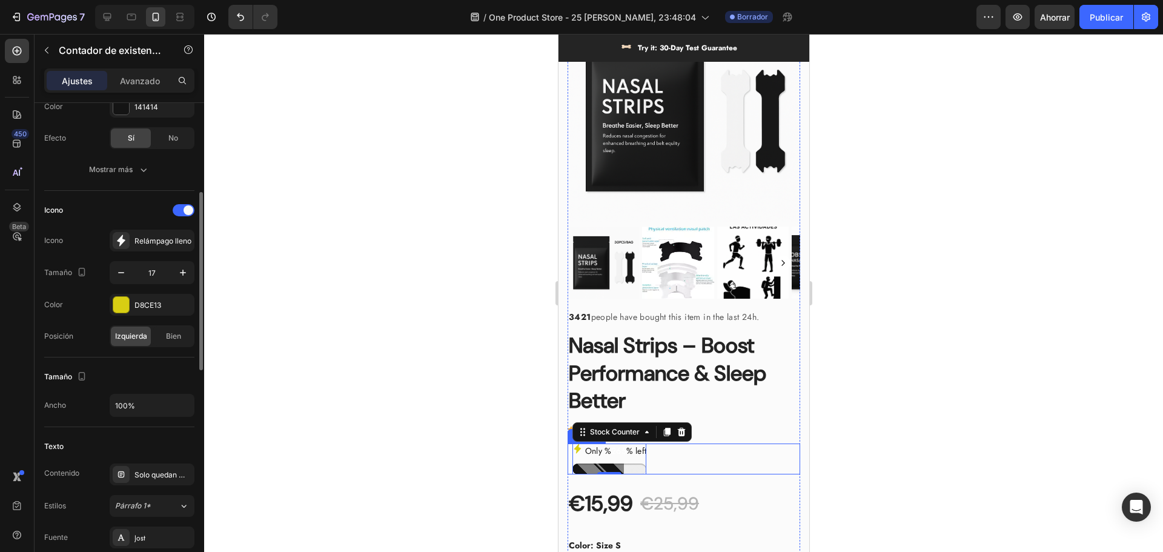
click at [149, 364] on div "Tamaño Ancho 100%" at bounding box center [119, 392] width 150 height 70
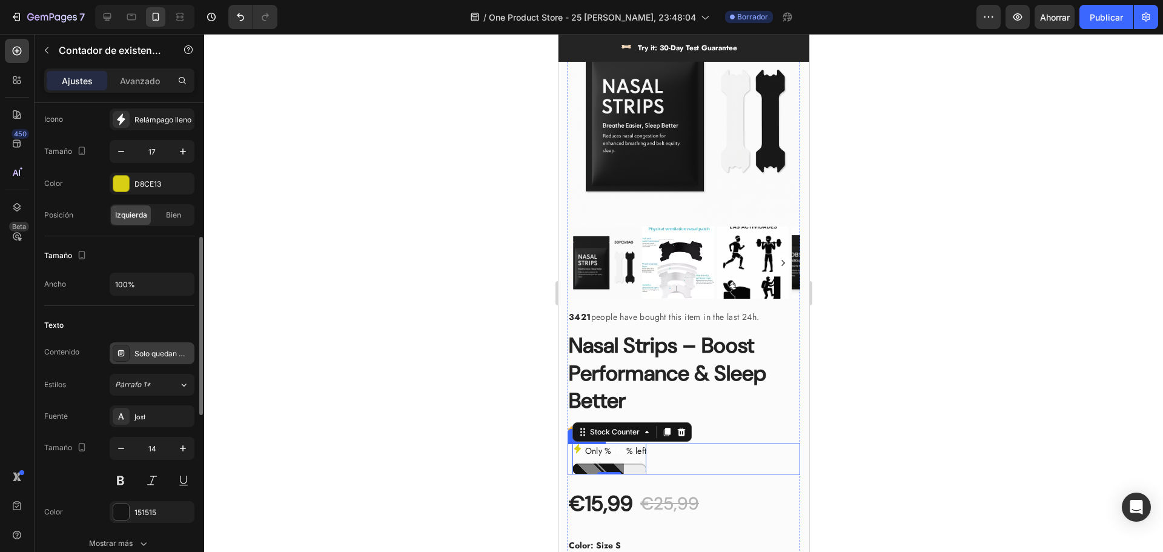
click at [167, 352] on font "Solo quedan % %number%%" at bounding box center [185, 353] width 102 height 9
click at [164, 419] on div "Jost" at bounding box center [162, 416] width 57 height 11
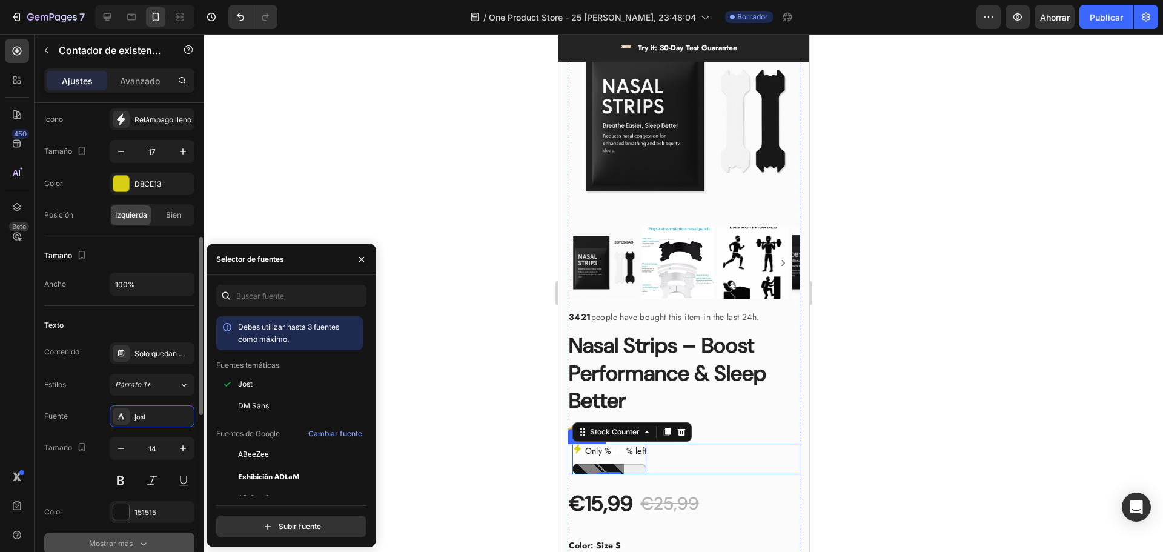
scroll to position [424, 0]
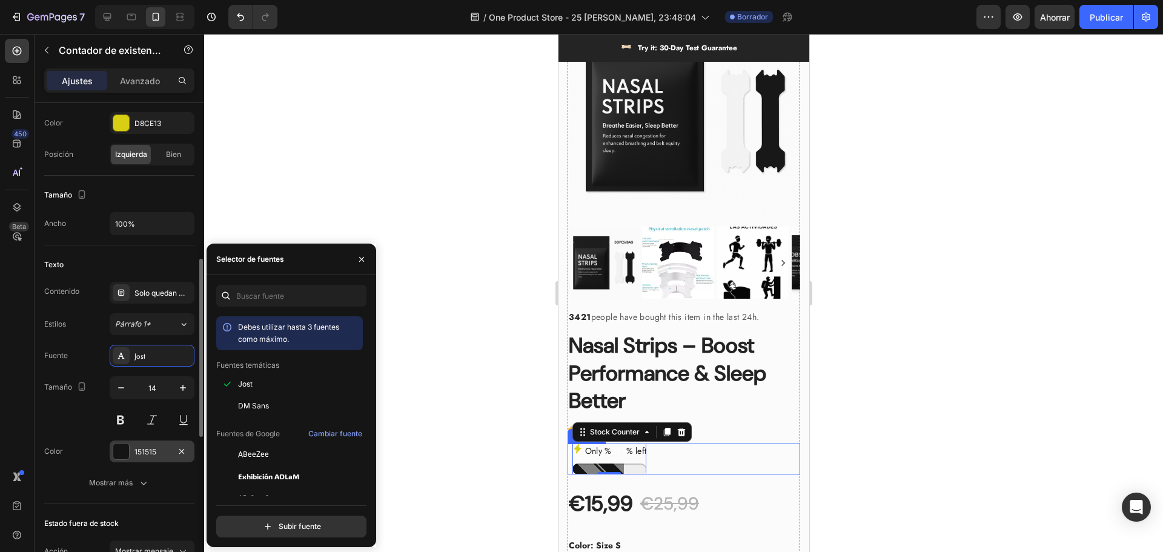
click at [153, 451] on font "151515" at bounding box center [145, 451] width 22 height 9
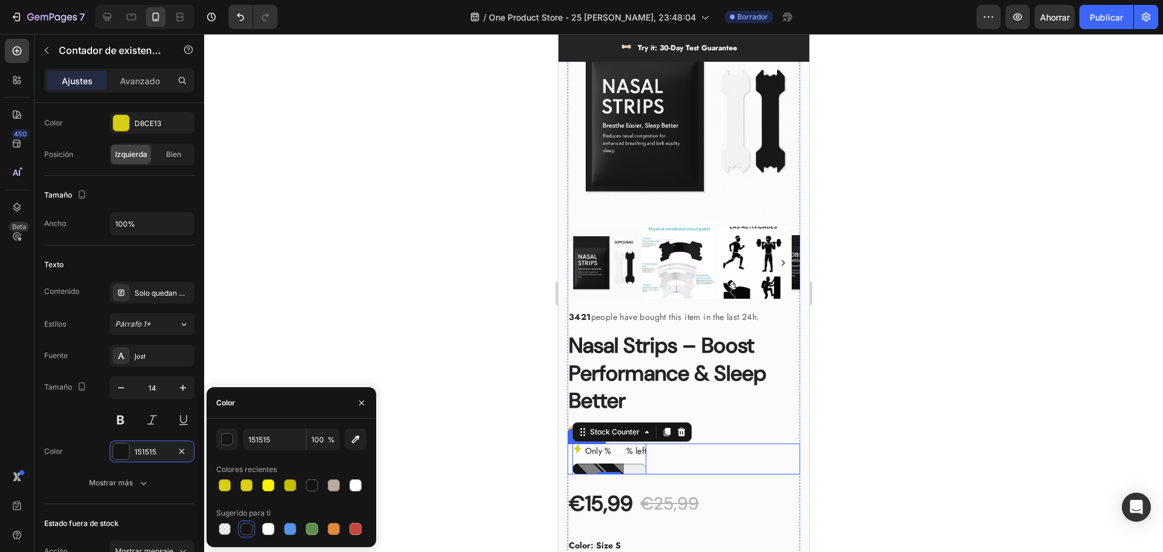
click at [248, 529] on div at bounding box center [246, 529] width 12 height 12
click at [149, 330] on button "Párrafo 1*" at bounding box center [152, 324] width 85 height 22
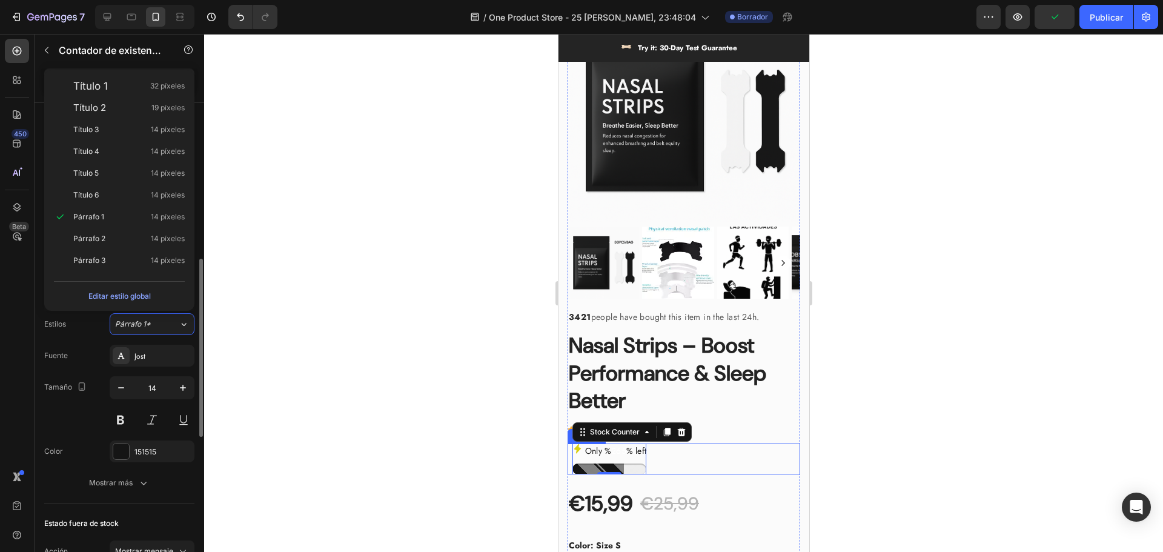
click at [88, 345] on div "Fuente [PERSON_NAME]" at bounding box center [119, 356] width 150 height 22
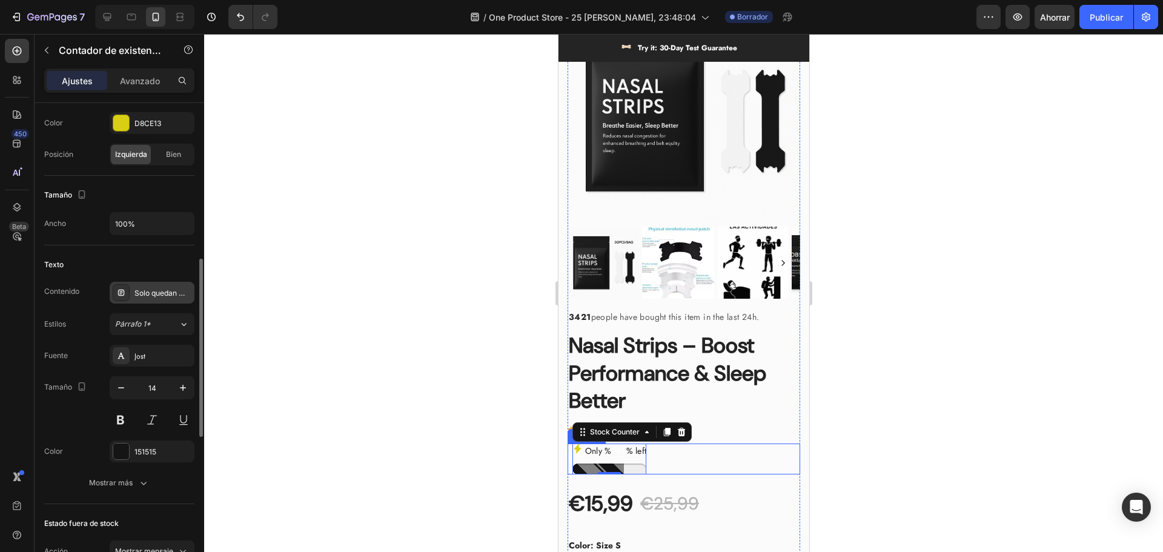
click at [124, 297] on div at bounding box center [121, 292] width 17 height 17
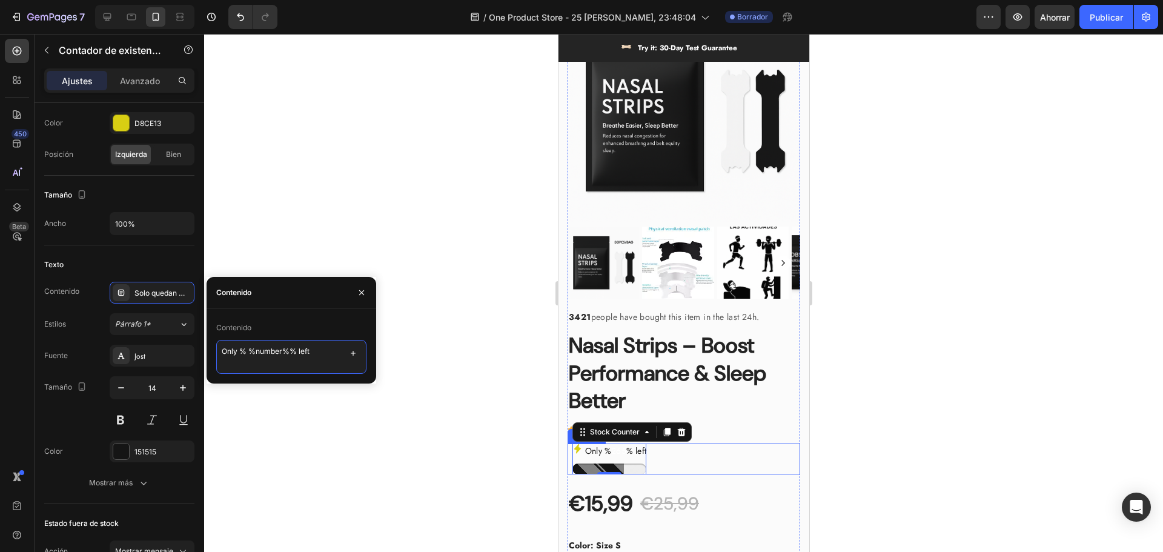
click at [283, 352] on textarea "Only % %number%% left" at bounding box center [291, 357] width 150 height 34
click at [363, 351] on textarea "Only % %number%% left" at bounding box center [291, 357] width 150 height 34
click at [358, 353] on button "button" at bounding box center [353, 353] width 17 height 17
click at [331, 397] on font "Por ejemplo: solo quedan 2" at bounding box center [303, 393] width 92 height 9
click at [345, 382] on icon at bounding box center [345, 381] width 10 height 10
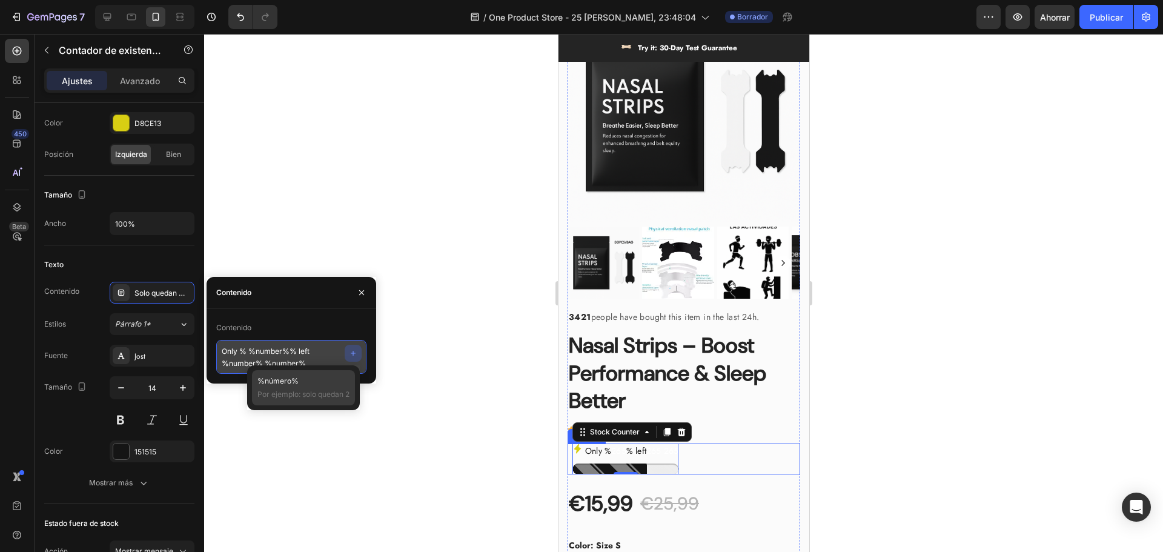
click at [316, 362] on textarea "Only % %number%% left %number% %number%" at bounding box center [291, 357] width 150 height 34
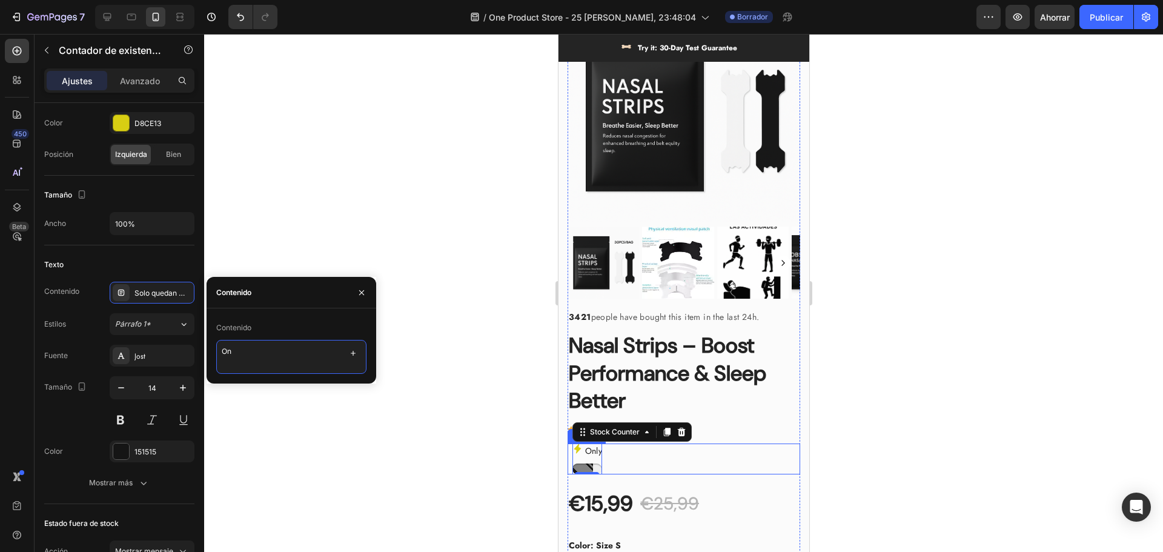
type textarea "O"
click at [353, 357] on icon "button" at bounding box center [353, 353] width 10 height 10
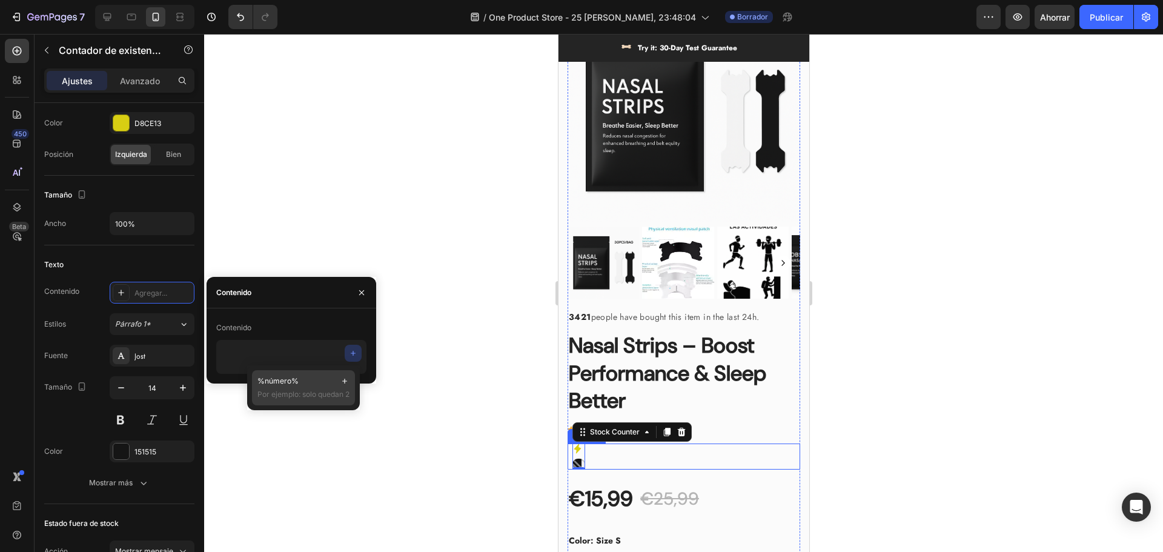
click at [316, 388] on div "%número% Por ejemplo: solo quedan 2" at bounding box center [303, 388] width 92 height 24
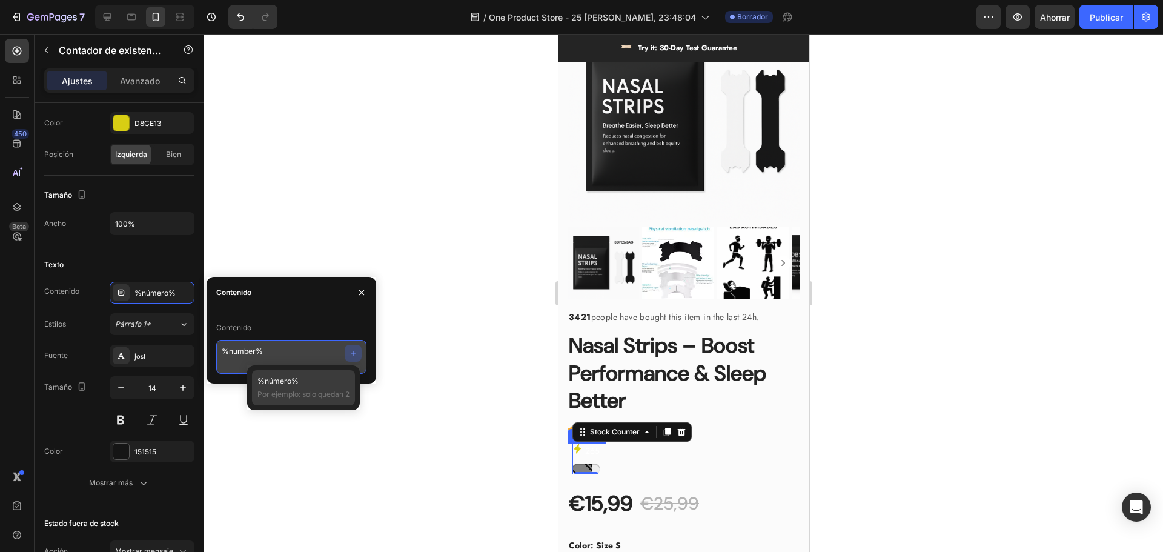
click at [330, 355] on textarea "%number%" at bounding box center [291, 357] width 150 height 34
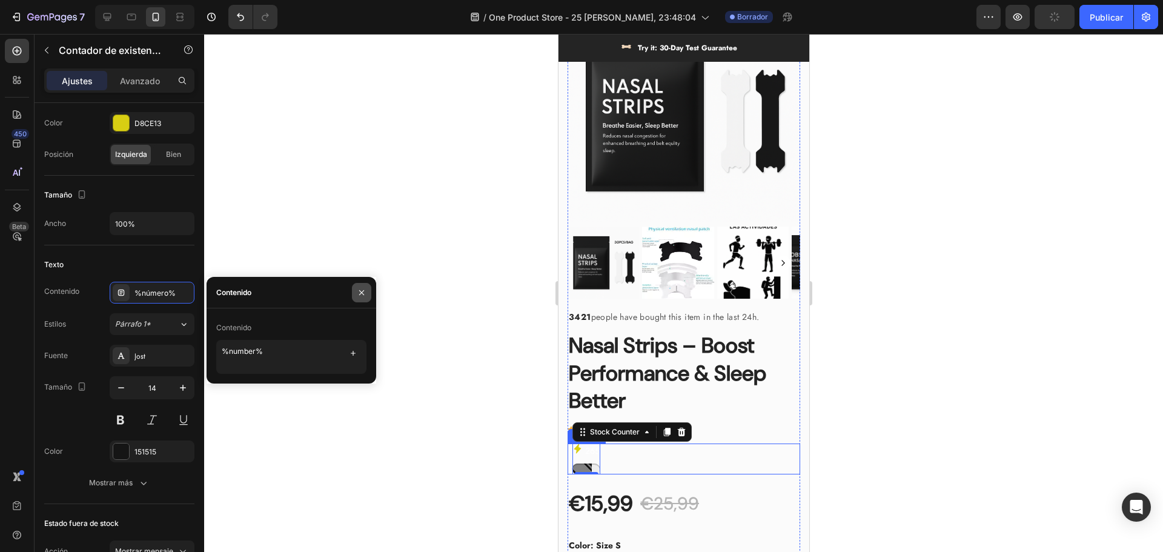
click at [362, 298] on button "button" at bounding box center [361, 292] width 19 height 19
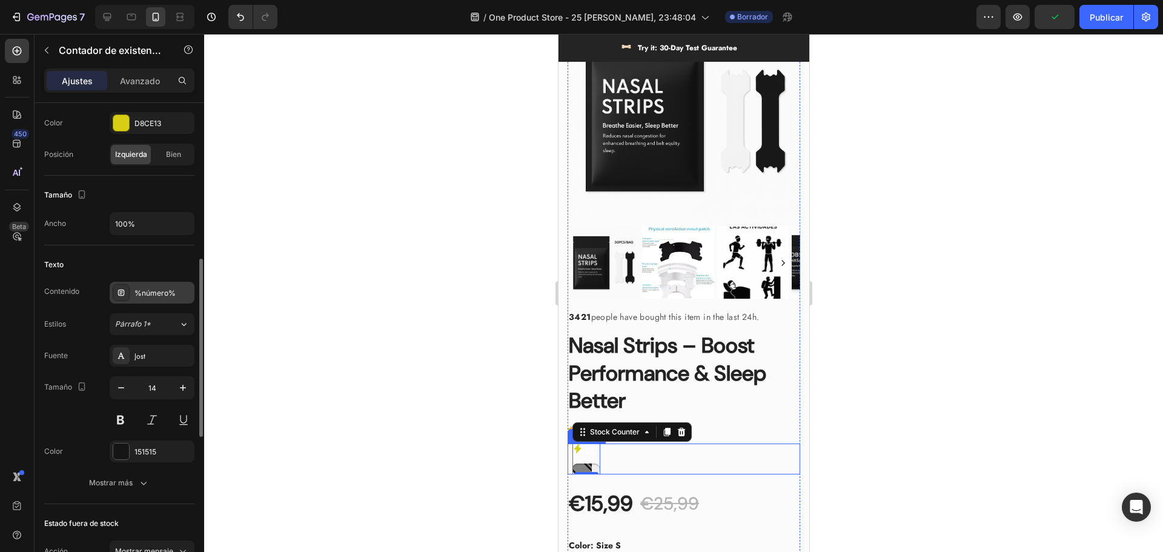
click at [168, 297] on div "%número%" at bounding box center [162, 293] width 57 height 11
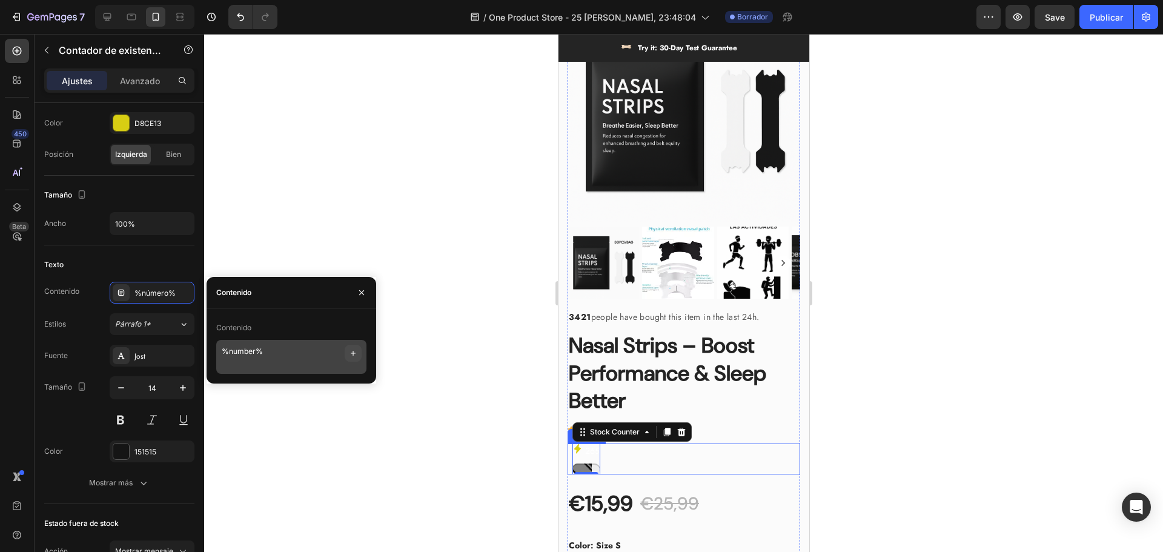
click at [352, 352] on icon "button" at bounding box center [353, 353] width 10 height 10
click at [334, 349] on textarea "%number%" at bounding box center [291, 357] width 150 height 34
type textarea "%"
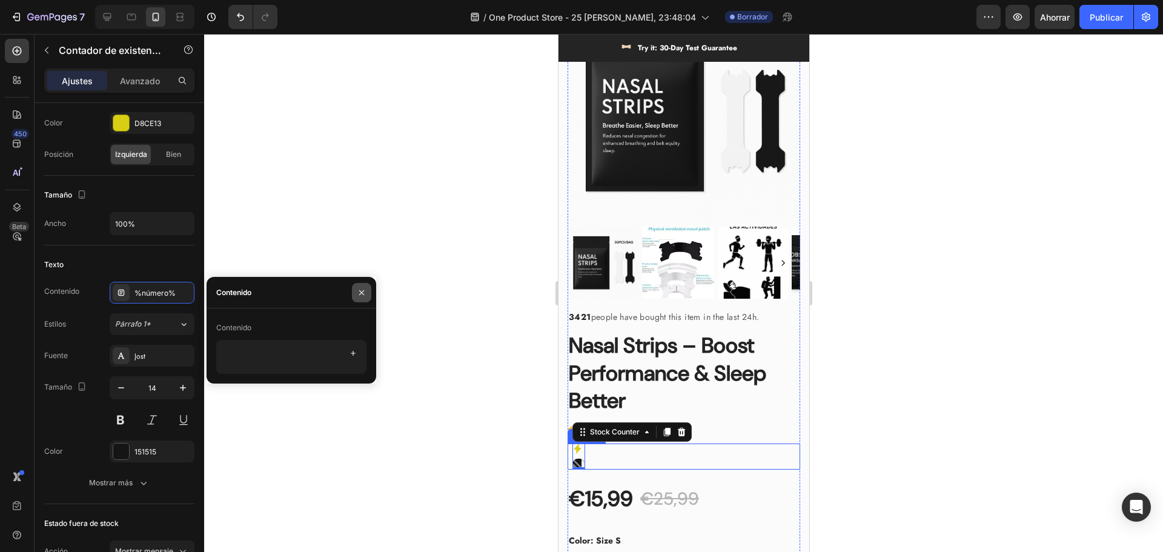
click at [368, 295] on button "button" at bounding box center [361, 292] width 19 height 19
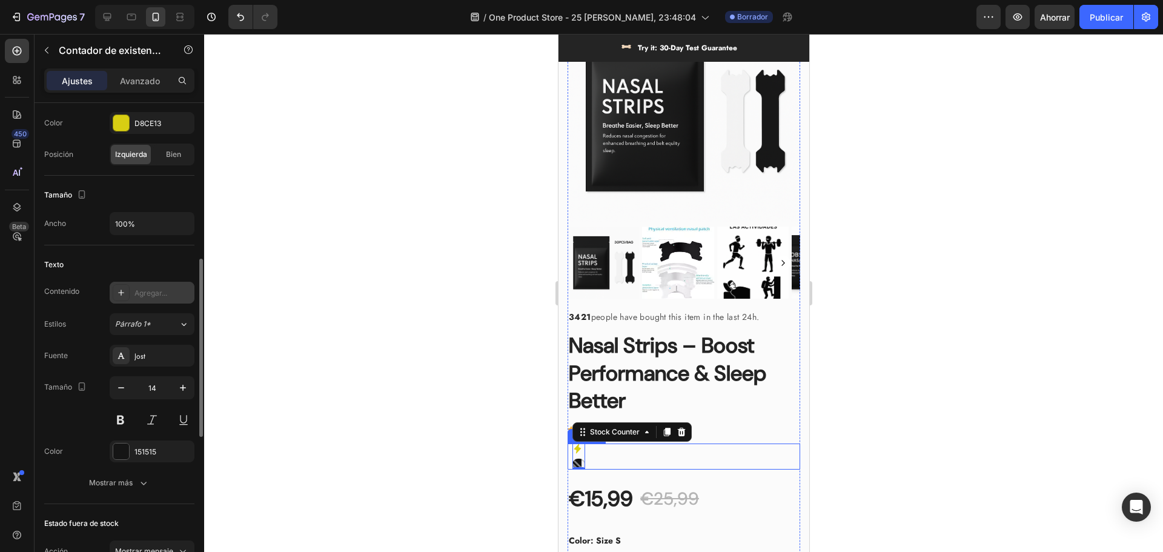
click at [144, 297] on div "Agregar..." at bounding box center [162, 293] width 57 height 11
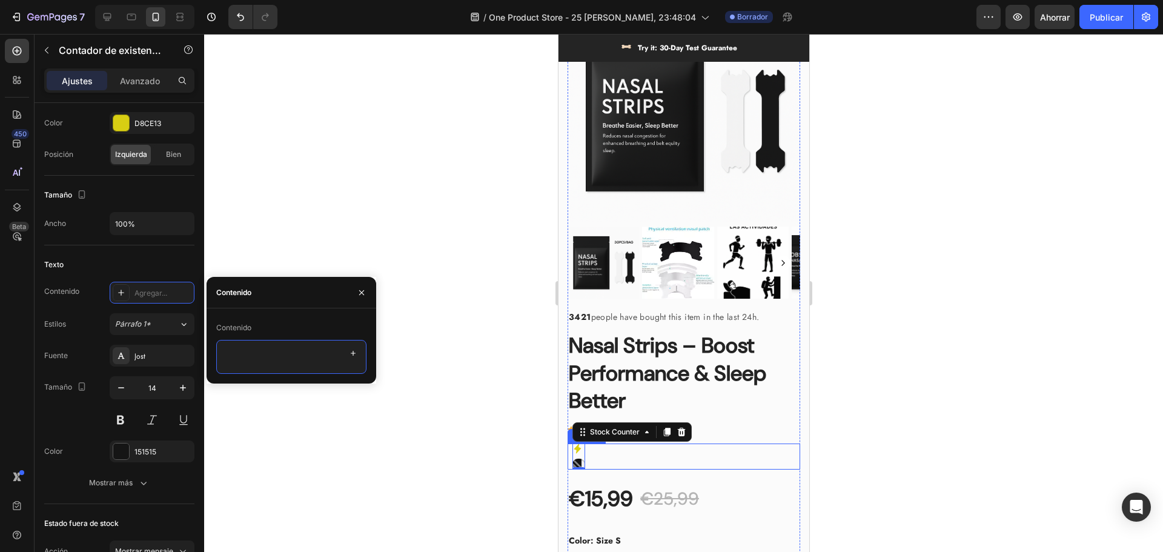
click at [236, 343] on textarea at bounding box center [291, 357] width 150 height 34
type textarea "P"
type textarea "O"
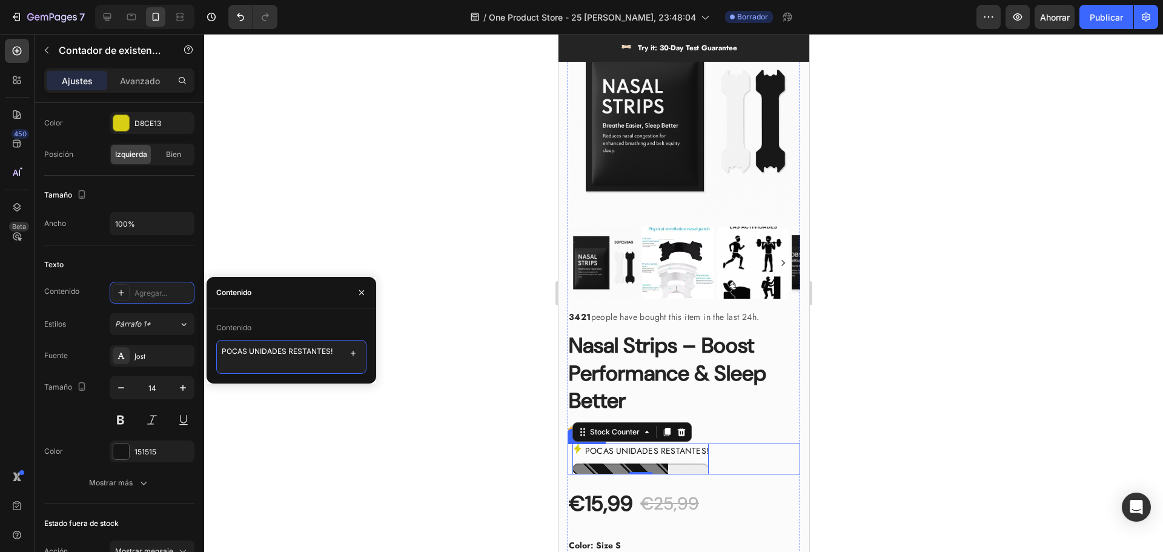
click at [222, 353] on textarea "POCAS UNIDADES RESTANTES!" at bounding box center [291, 357] width 150 height 34
type textarea "¡POCAS UNIDADES RESTANTES!"
click at [443, 325] on div at bounding box center [683, 293] width 959 height 518
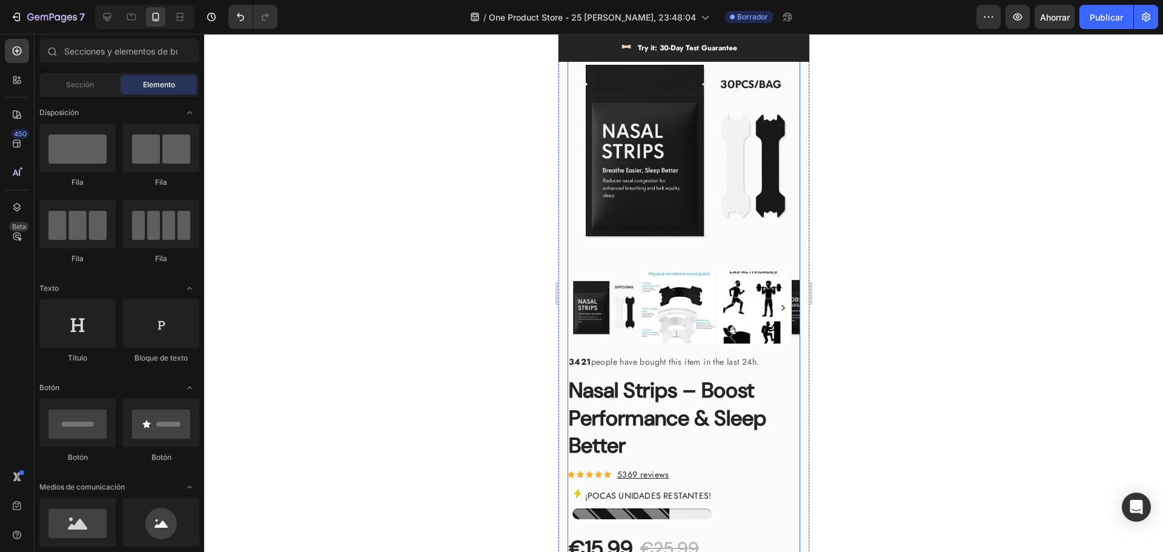
scroll to position [666, 0]
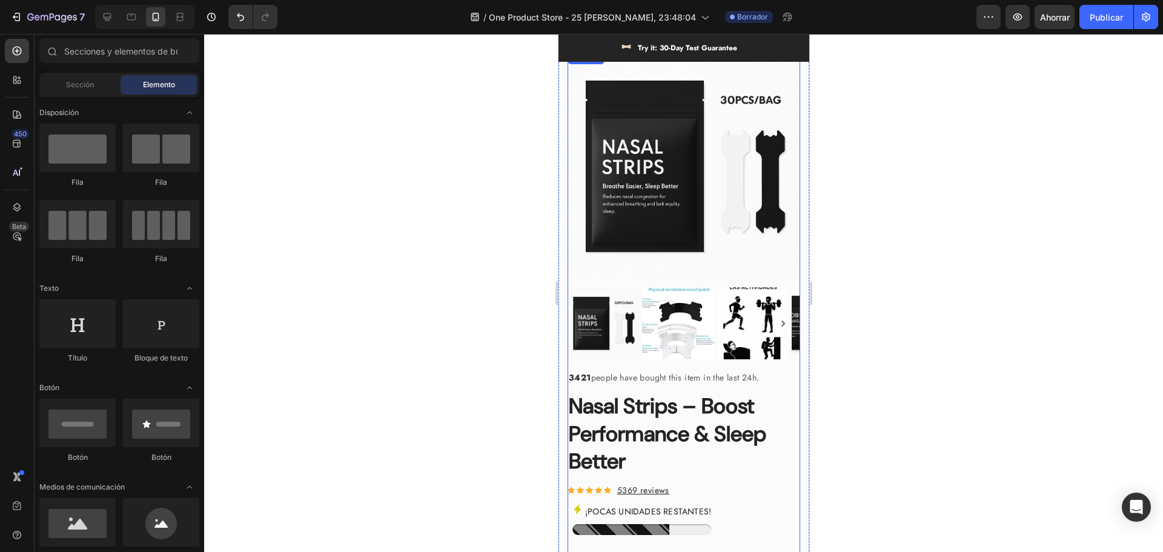
click at [628, 504] on p "¡POCAS UNIDADES RESTANTES!" at bounding box center [648, 511] width 126 height 15
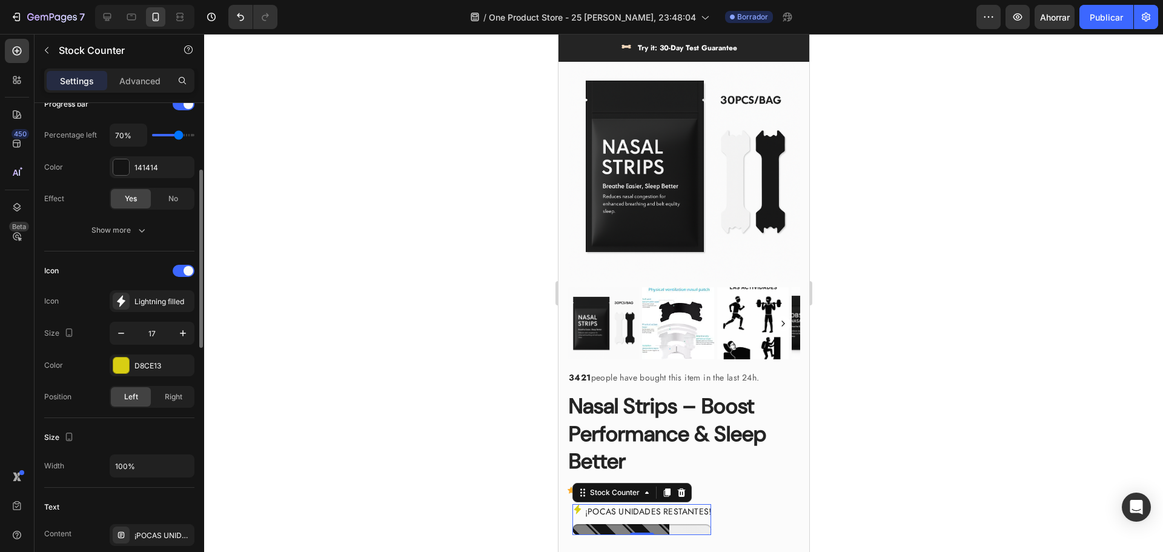
scroll to position [363, 0]
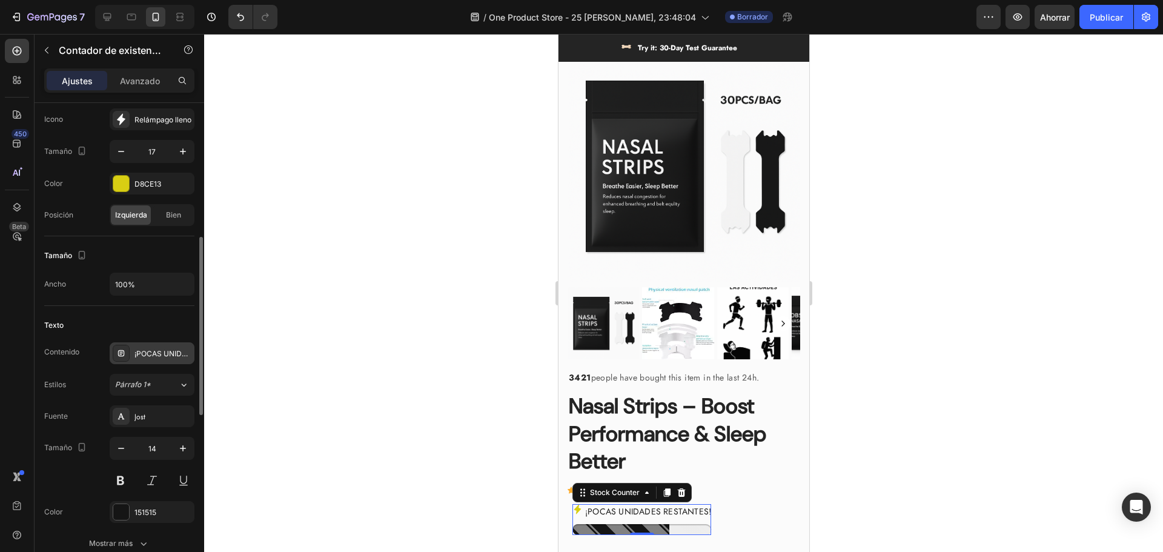
click at [149, 356] on font "¡POCAS UNIDADES RESTANTES!" at bounding box center [190, 353] width 113 height 9
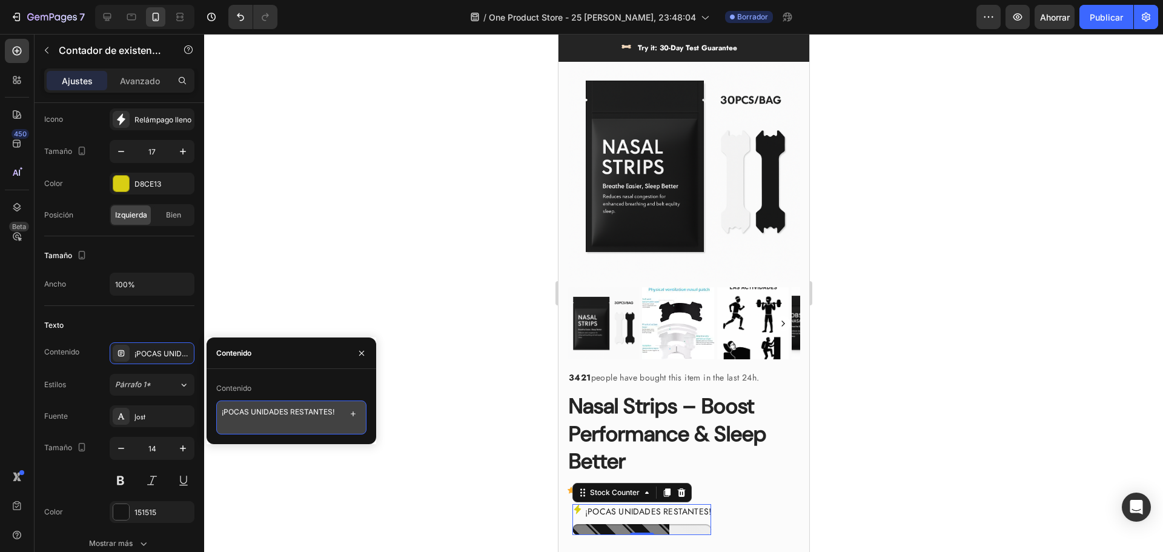
click at [273, 411] on textarea "¡POCAS UNIDADES RESTANTES!" at bounding box center [291, 417] width 150 height 34
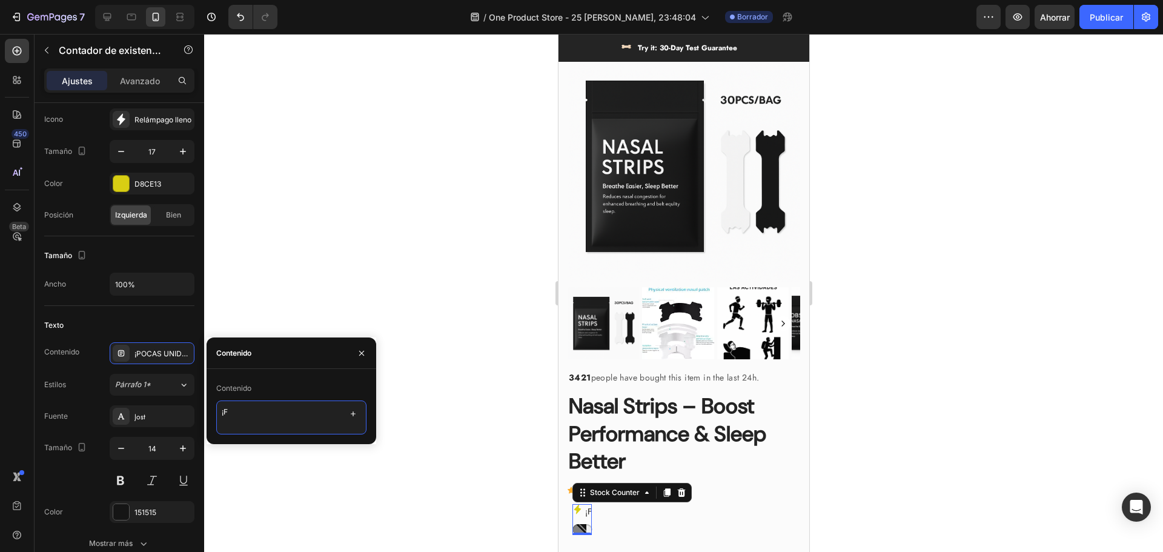
type textarea "¡"
type textarea "FEW REMAINING UNITS!"
click at [382, 394] on div at bounding box center [683, 293] width 959 height 518
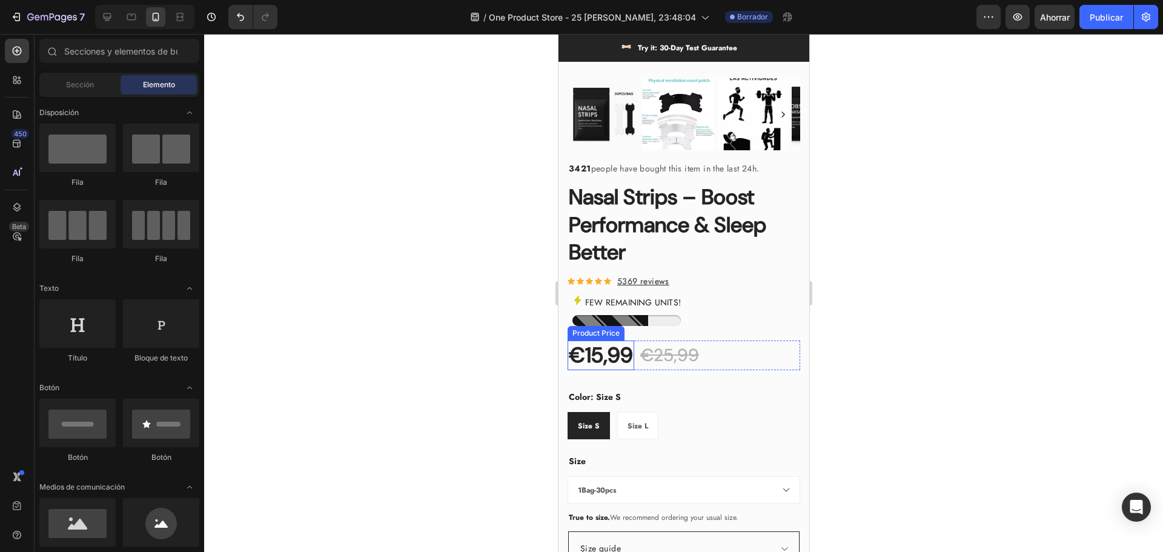
scroll to position [909, 0]
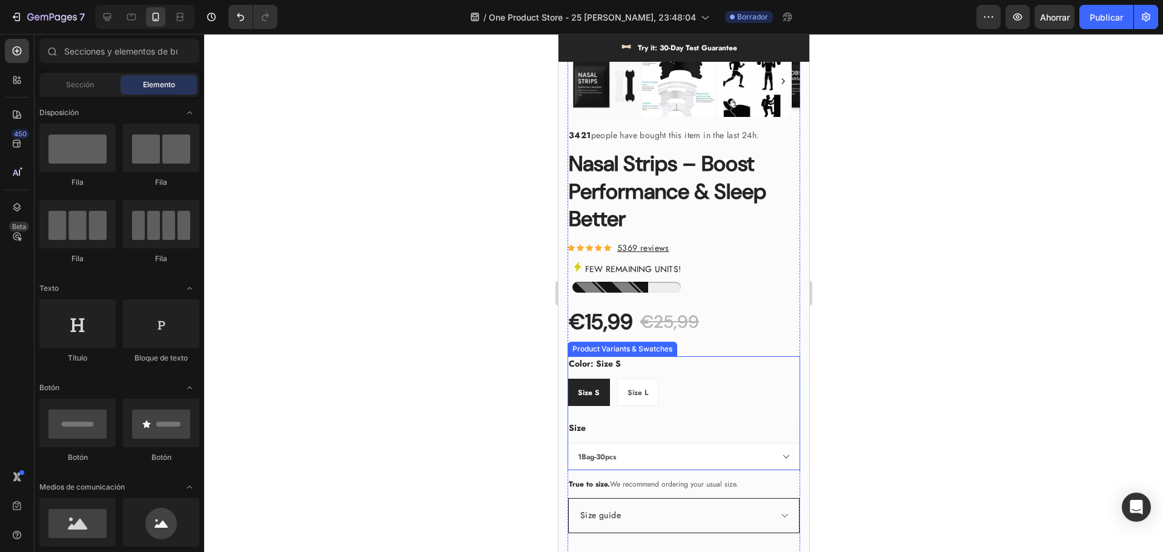
click at [625, 448] on select "1Bag-30pcs 2Bags-60pcs 3Bags-90pcs" at bounding box center [683, 456] width 233 height 27
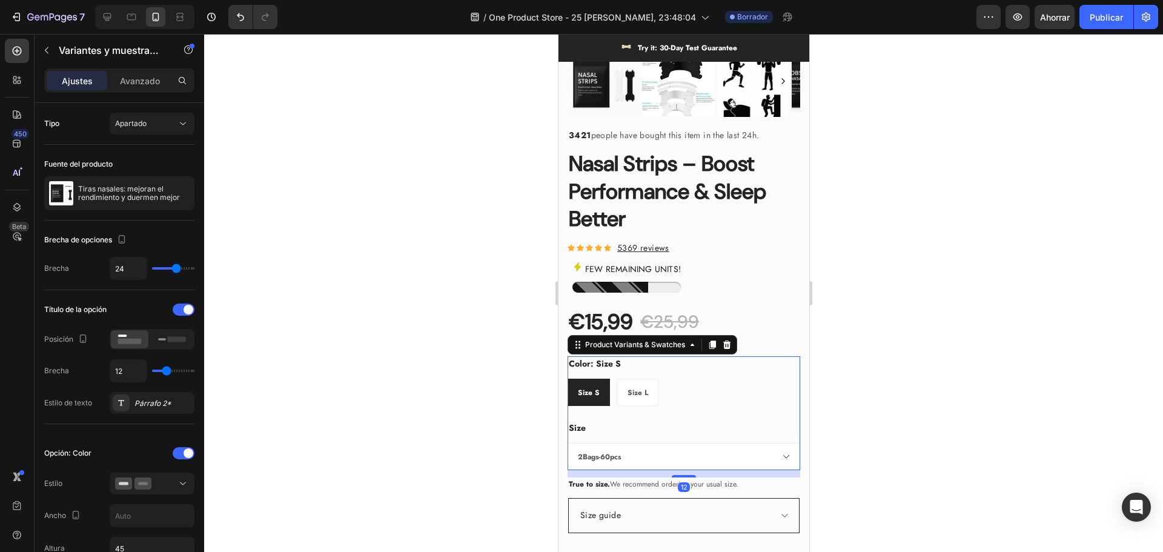
click at [567, 443] on select "1Bag-30pcs 2Bags-60pcs 3Bags-90pcs" at bounding box center [683, 456] width 233 height 27
click at [629, 443] on select "1Bag-30pcs 2Bags-60pcs 3Bags-90pcs" at bounding box center [683, 456] width 233 height 27
click at [567, 443] on select "1Bag-30pcs 2Bags-60pcs 3Bags-90pcs" at bounding box center [683, 456] width 233 height 27
select select "3Bags-90pcs"
click at [634, 387] on span "Size L" at bounding box center [637, 392] width 21 height 11
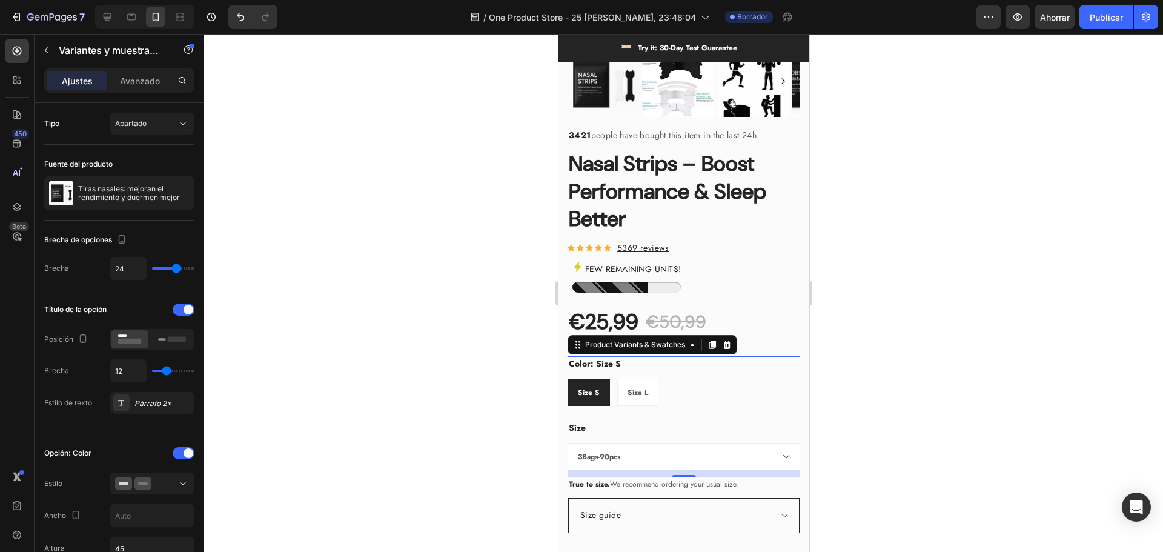
click at [617, 379] on input "Size L Size L Size L" at bounding box center [616, 378] width 1 height 1
radio input "true"
click at [627, 453] on select "1Bag-30pcs 2Bags-60pcs 3Bags-90pcs" at bounding box center [683, 456] width 233 height 27
click at [567, 443] on select "1Bag-30pcs 2Bags-60pcs 3Bags-90pcs" at bounding box center [683, 456] width 233 height 27
click at [629, 445] on select "1Bag-30pcs 2Bags-60pcs 3Bags-90pcs" at bounding box center [683, 456] width 233 height 27
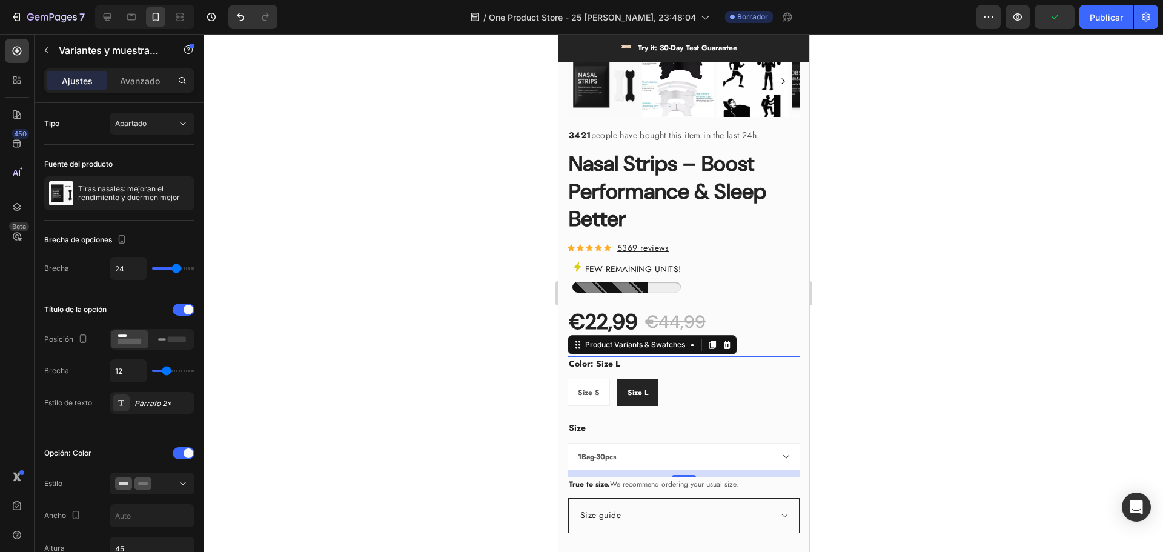
click at [567, 443] on select "1Bag-30pcs 2Bags-60pcs 3Bags-90pcs" at bounding box center [683, 456] width 233 height 27
click at [619, 447] on select "1Bag-30pcs 2Bags-60pcs 3Bags-90pcs" at bounding box center [683, 456] width 233 height 27
click at [567, 443] on select "1Bag-30pcs 2Bags-60pcs 3Bags-90pcs" at bounding box center [683, 456] width 233 height 27
select select "2Bags-60pcs"
click at [603, 389] on div "Size S" at bounding box center [588, 392] width 41 height 21
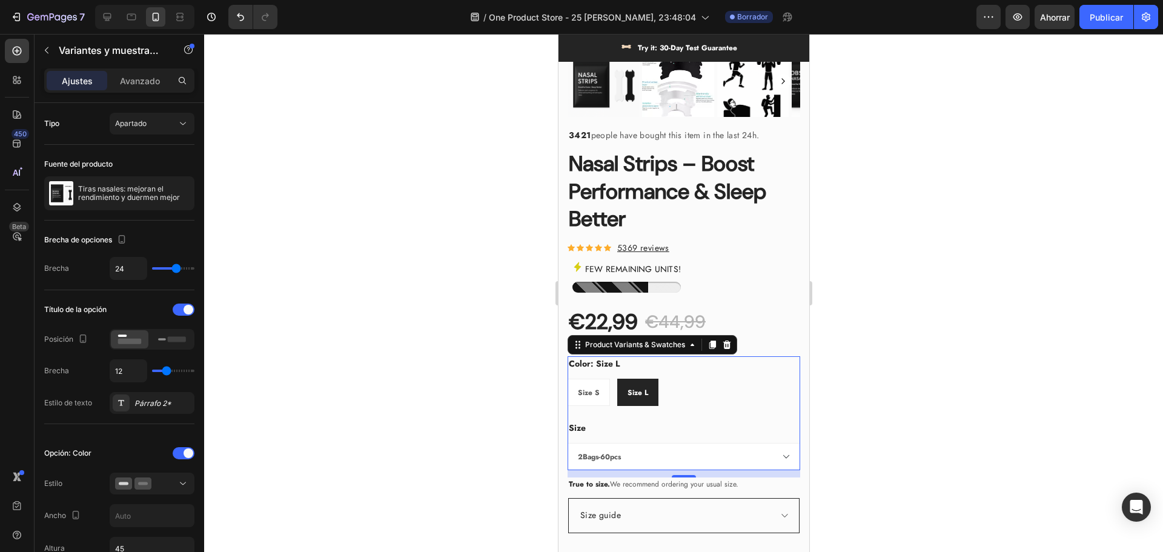
click at [567, 379] on input "Size S Size S Size S" at bounding box center [566, 378] width 1 height 1
radio input "true"
click at [634, 388] on span "Size L" at bounding box center [637, 392] width 21 height 11
click at [617, 379] on input "Size L Size L Size L" at bounding box center [616, 378] width 1 height 1
radio input "true"
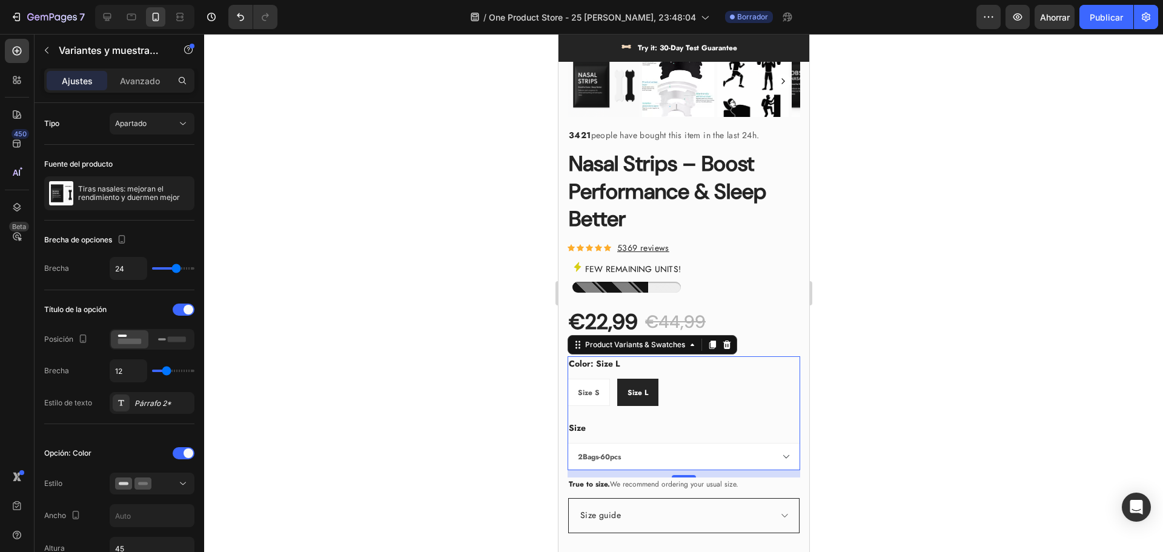
click at [603, 384] on div "Size S" at bounding box center [588, 392] width 41 height 21
click at [567, 379] on input "Size S Size S Size S" at bounding box center [566, 378] width 1 height 1
radio input "true"
click at [624, 454] on select "1Bag-30pcs 2Bags-60pcs 3Bags-90pcs" at bounding box center [683, 456] width 233 height 27
click at [567, 443] on select "1Bag-30pcs 2Bags-60pcs 3Bags-90pcs" at bounding box center [683, 456] width 233 height 27
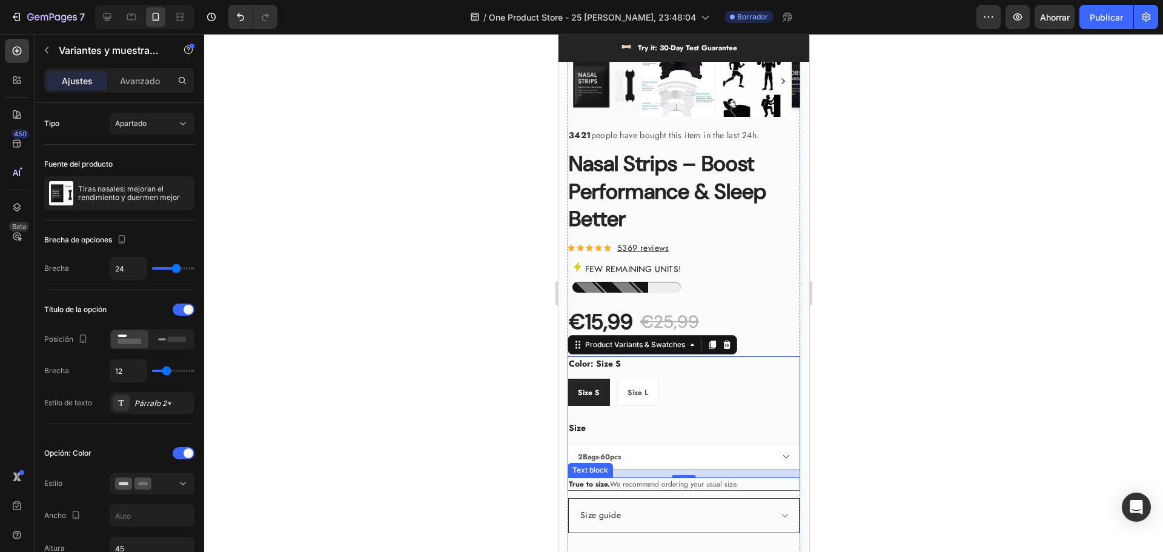
select select "1Bag-30pcs"
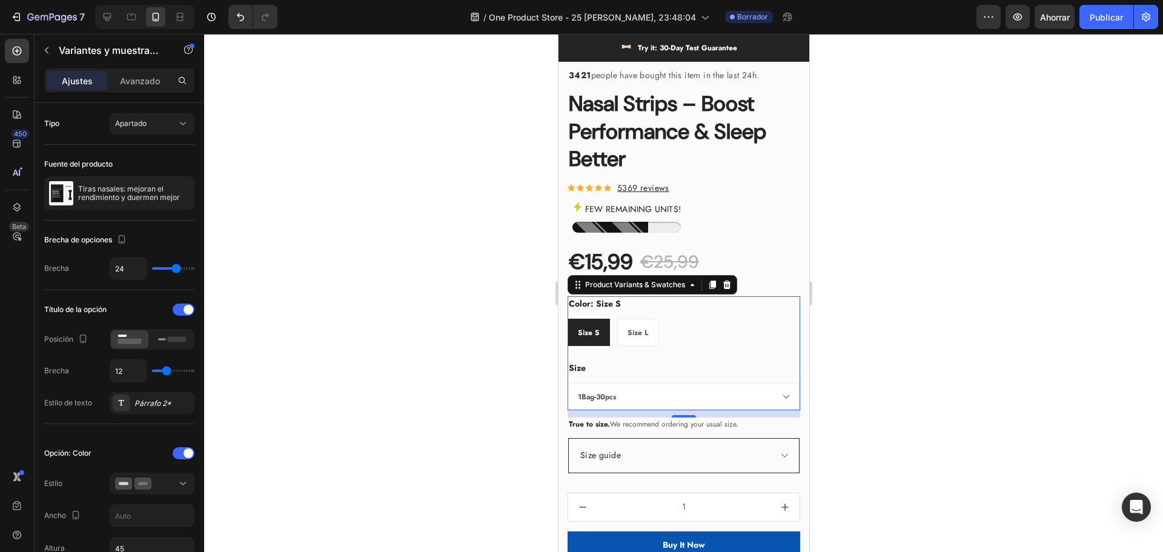
scroll to position [1090, 0]
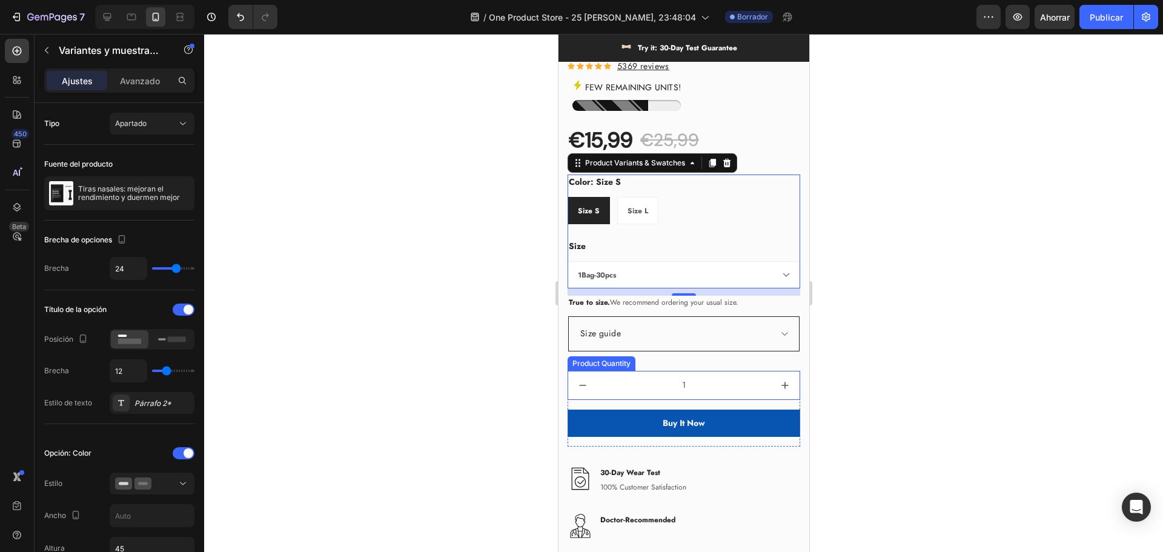
click at [612, 336] on div "Size guide" at bounding box center [683, 333] width 230 height 33
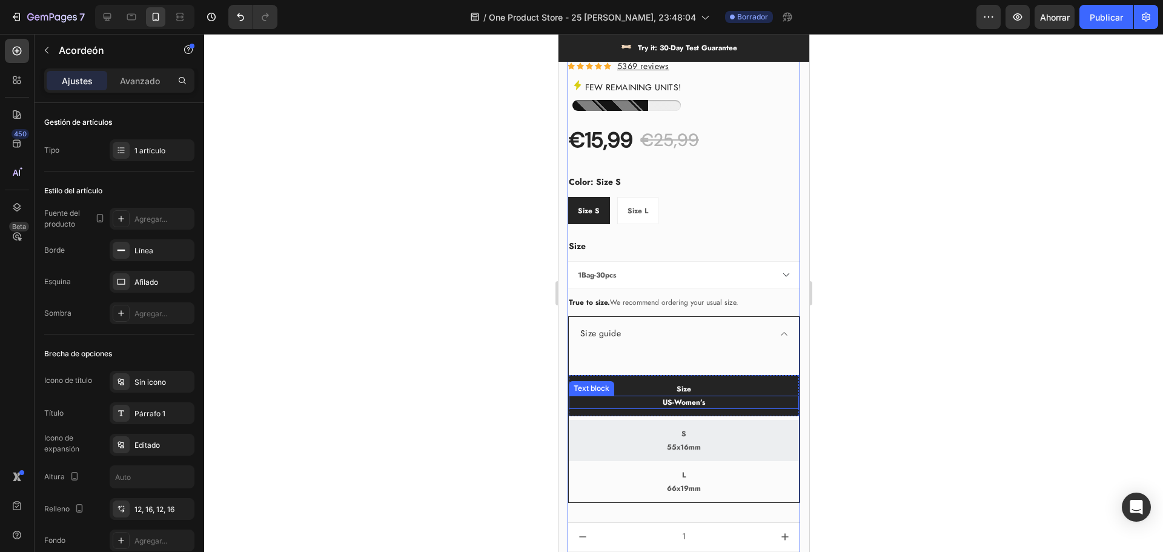
click at [687, 397] on p "US-Women’s" at bounding box center [683, 402] width 228 height 11
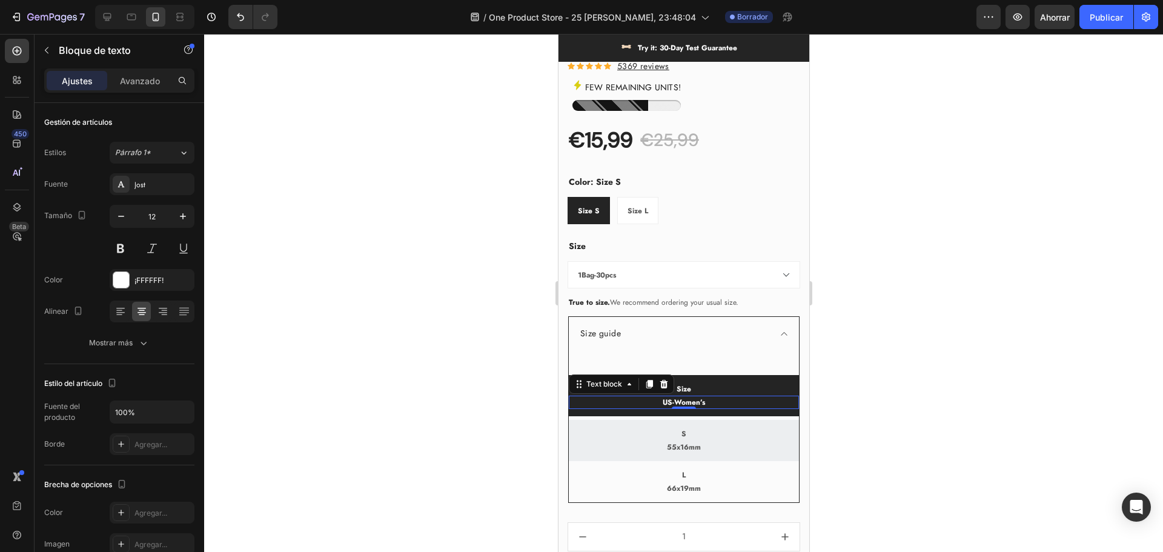
click at [682, 397] on p "US-Women’s" at bounding box center [683, 402] width 228 height 11
click at [701, 397] on p "US-Women’s" at bounding box center [683, 402] width 228 height 11
click at [717, 397] on p "US-Women’s" at bounding box center [683, 402] width 228 height 11
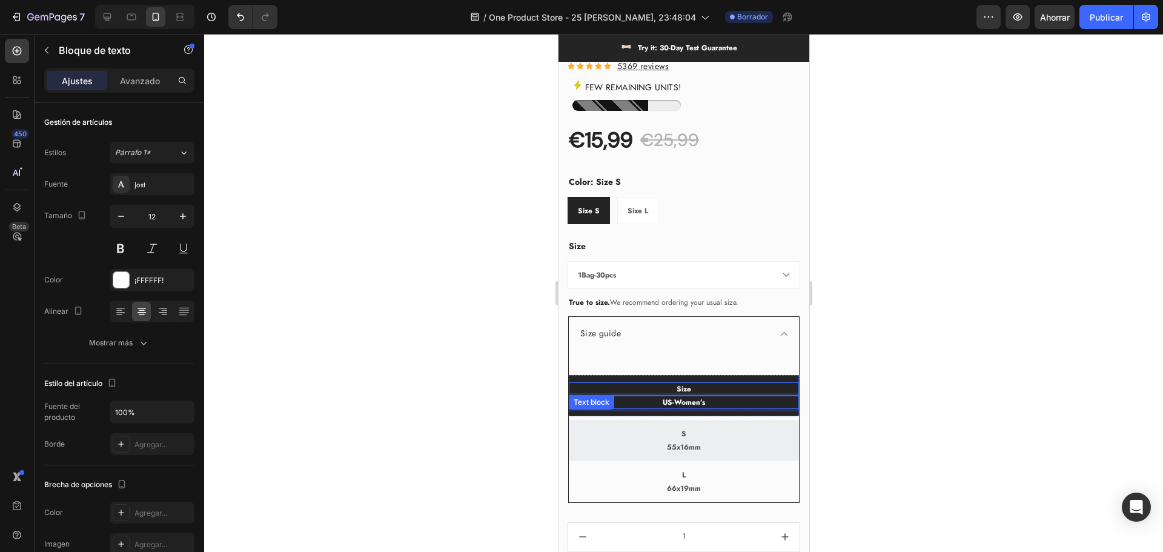
click at [713, 383] on p "Size" at bounding box center [683, 388] width 228 height 11
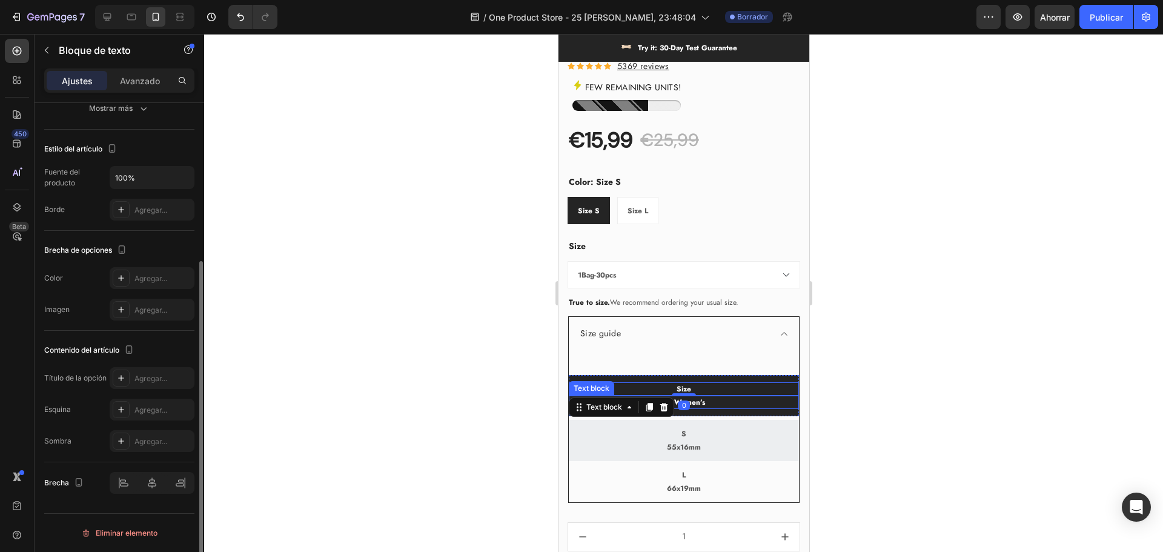
click at [719, 397] on p "US-Women’s" at bounding box center [683, 402] width 228 height 11
click at [663, 379] on icon at bounding box center [664, 383] width 8 height 8
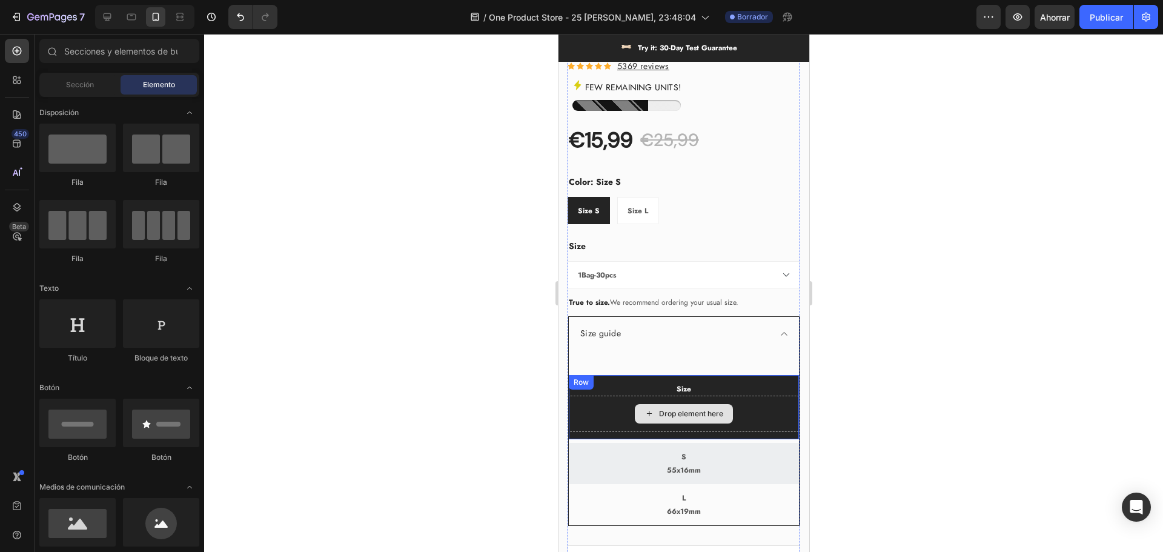
click at [741, 405] on div "Drop element here" at bounding box center [683, 414] width 230 height 36
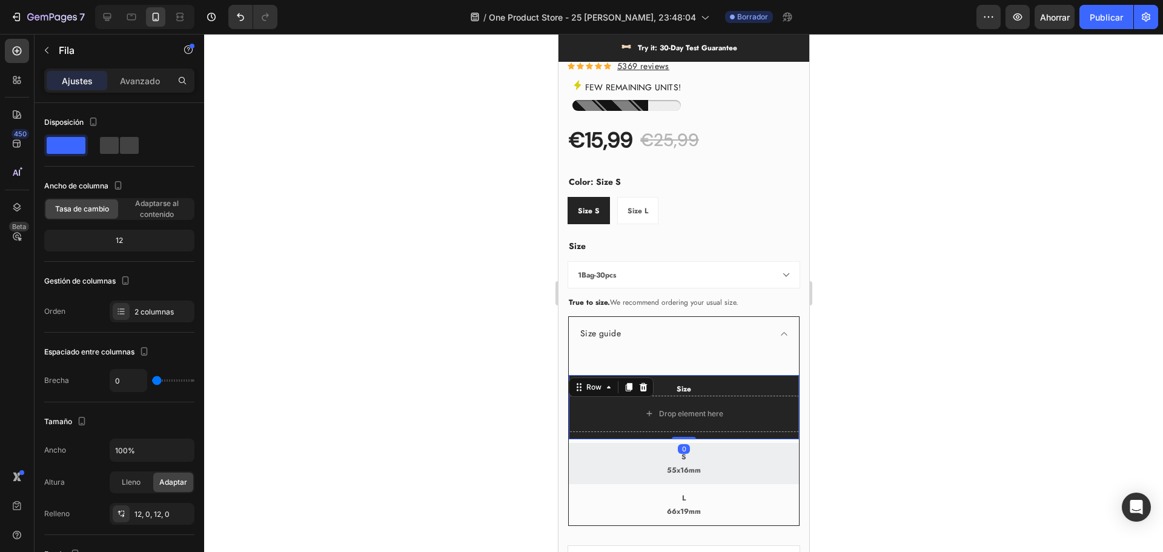
click at [647, 382] on icon at bounding box center [643, 387] width 10 height 10
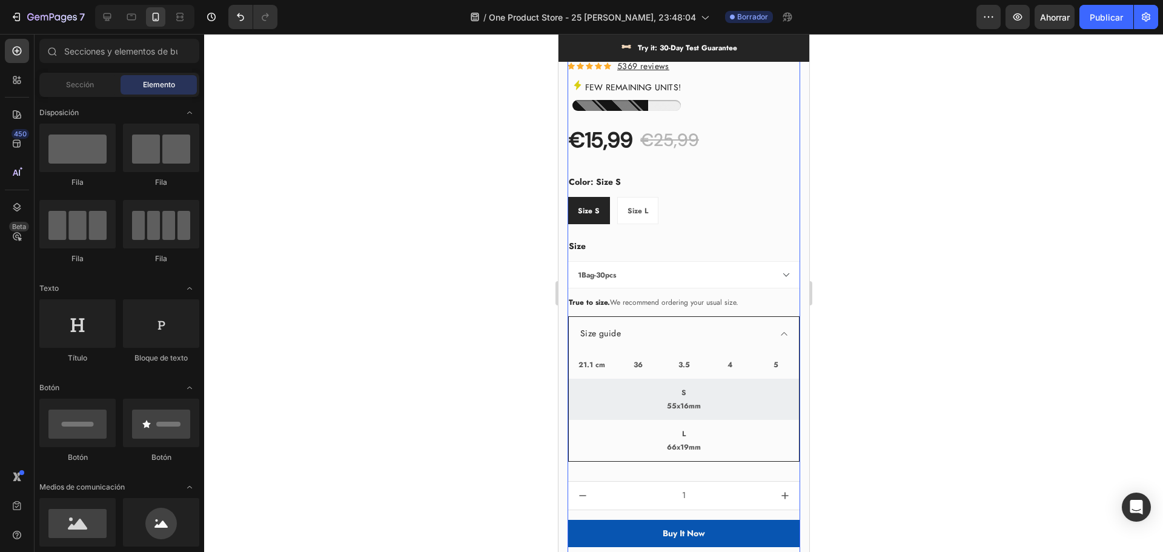
click at [624, 328] on div "Size guide" at bounding box center [673, 333] width 191 height 19
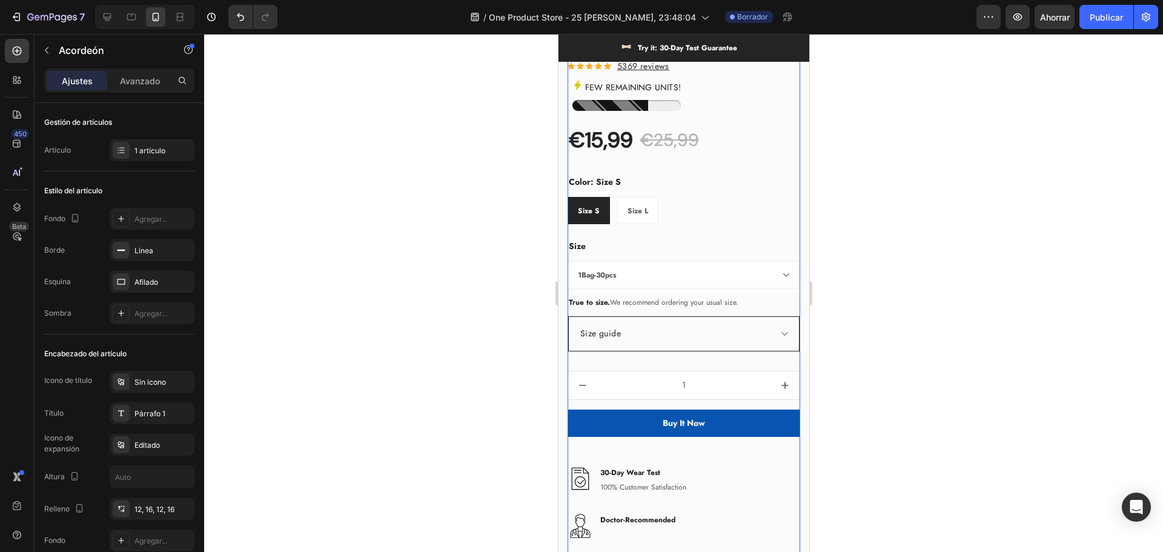
click at [637, 324] on div "Size guide" at bounding box center [673, 333] width 191 height 19
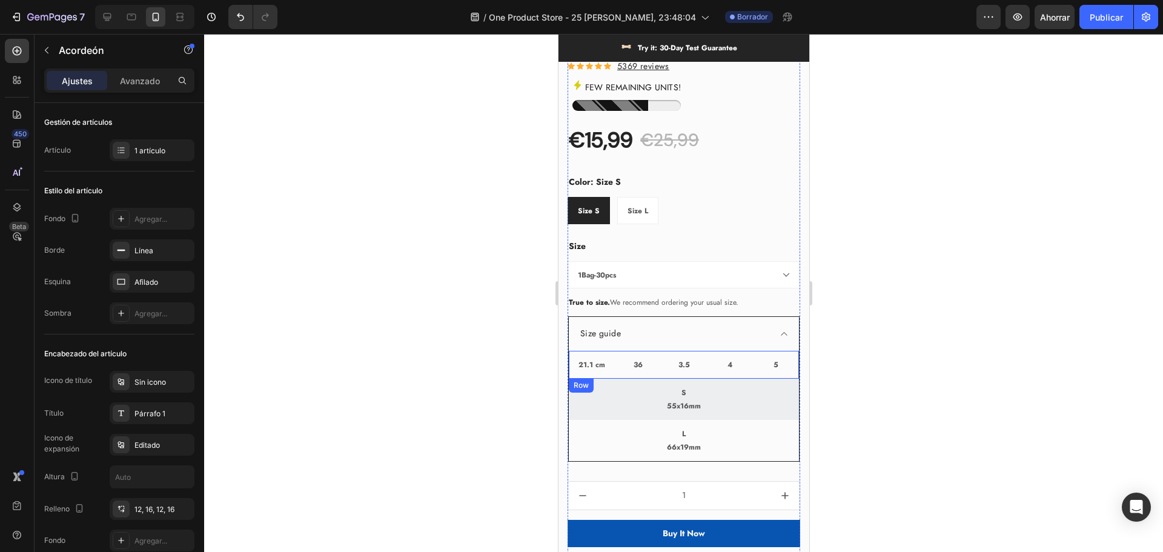
click at [621, 359] on p "36" at bounding box center [637, 364] width 44 height 11
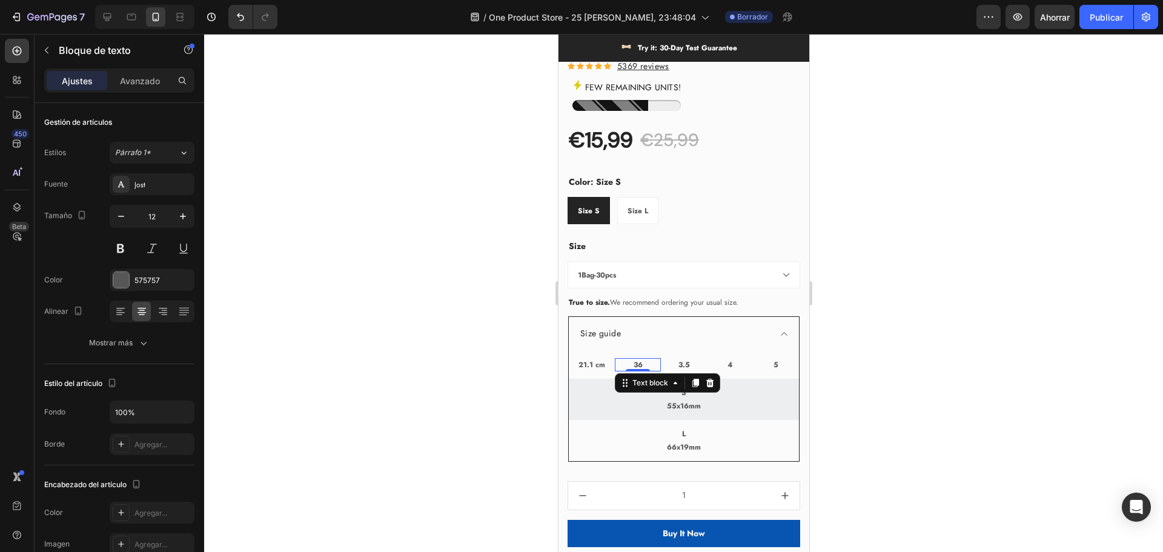
click at [611, 359] on p "21.1 cm" at bounding box center [591, 364] width 44 height 11
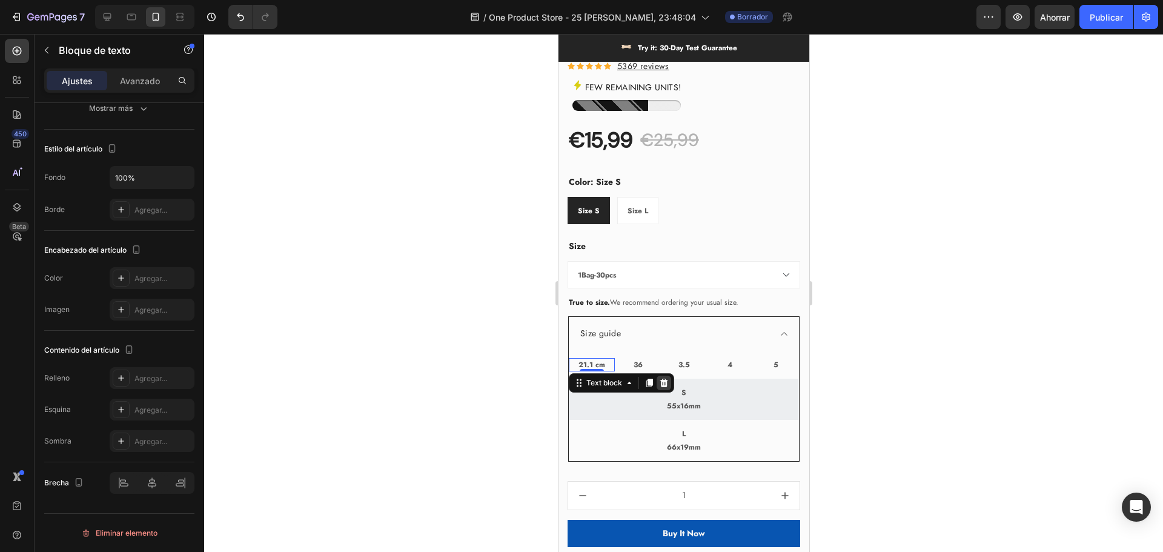
click at [664, 378] on icon at bounding box center [663, 383] width 10 height 10
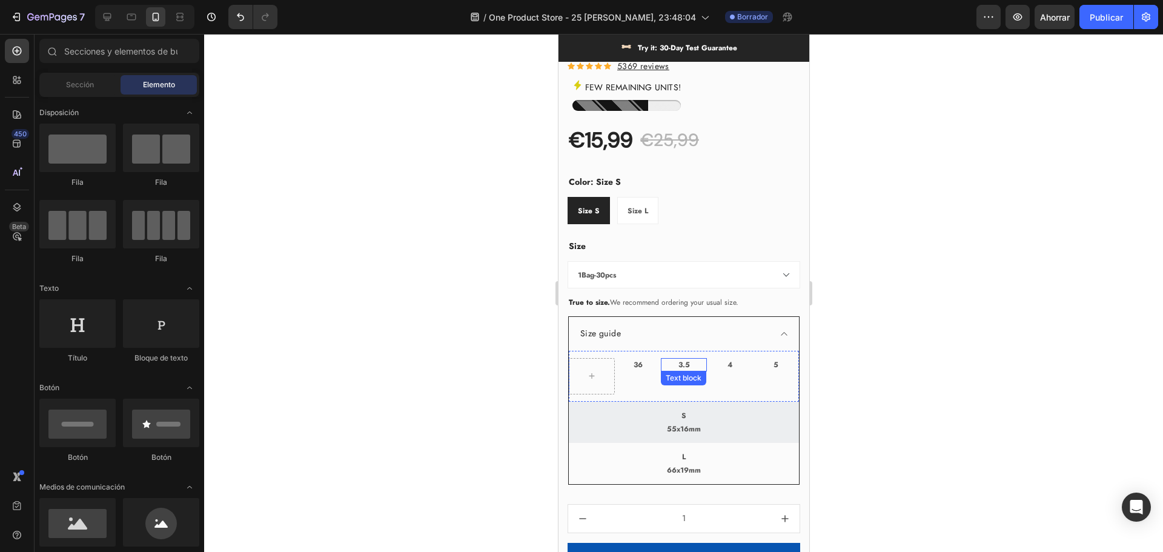
click at [650, 359] on p "36" at bounding box center [637, 364] width 44 height 11
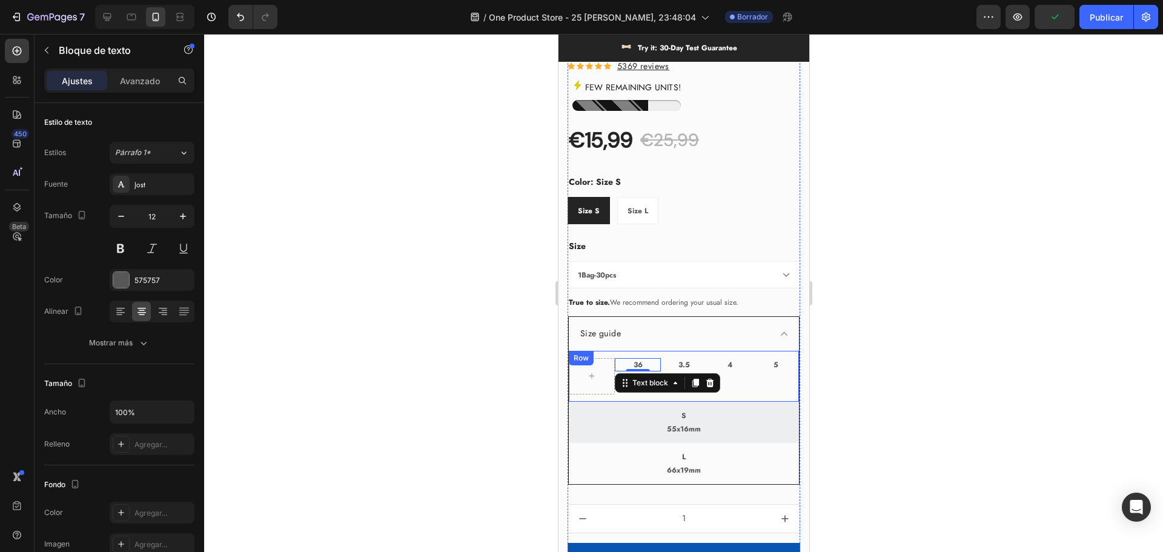
click at [739, 383] on div "4 Text block" at bounding box center [729, 376] width 46 height 36
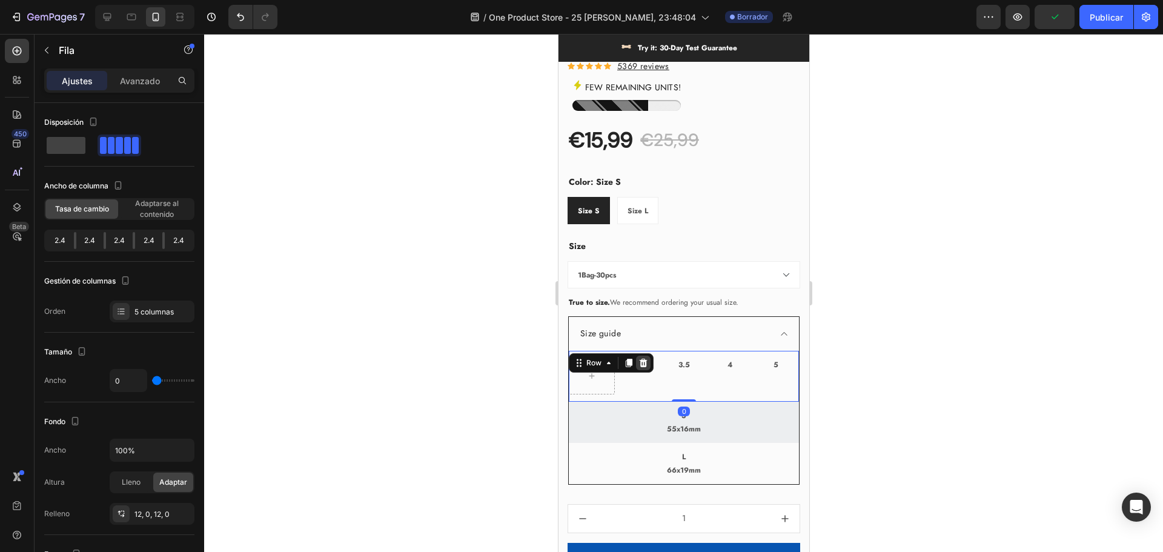
click at [640, 358] on icon at bounding box center [643, 363] width 10 height 10
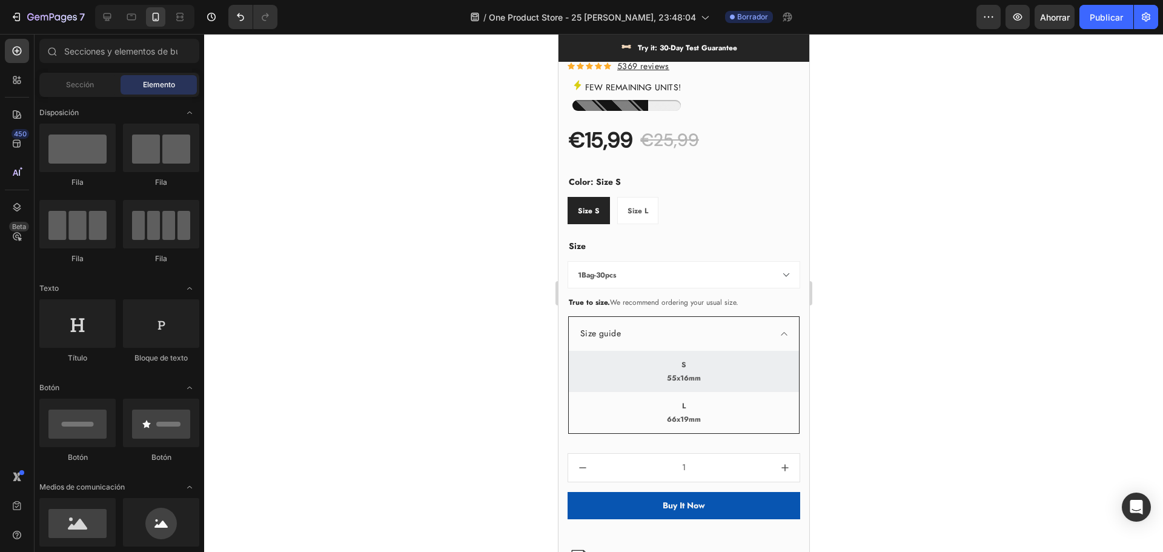
click at [910, 364] on div at bounding box center [683, 293] width 959 height 518
click at [779, 329] on icon at bounding box center [783, 334] width 9 height 10
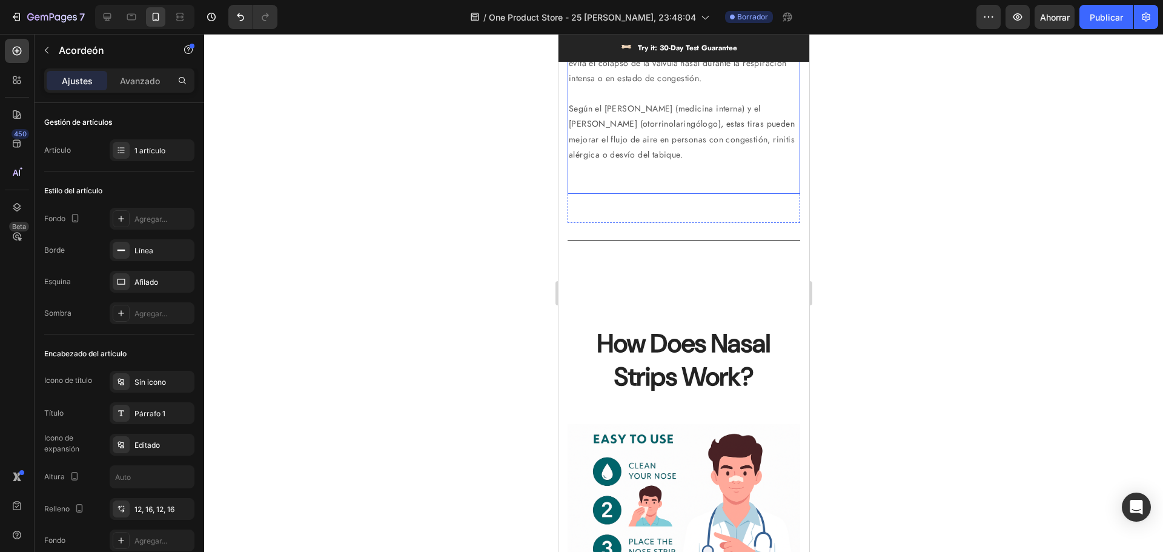
scroll to position [1877, 0]
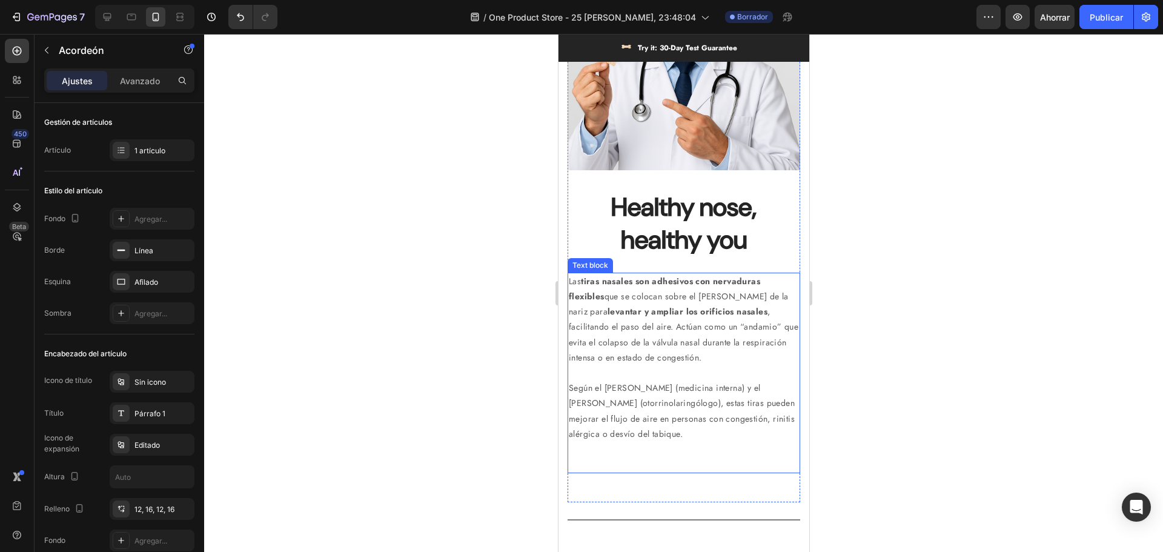
click at [712, 284] on p "Las tiras nasales son adhesivos con nervaduras flexibles que se colocan sobre e…" at bounding box center [683, 319] width 230 height 91
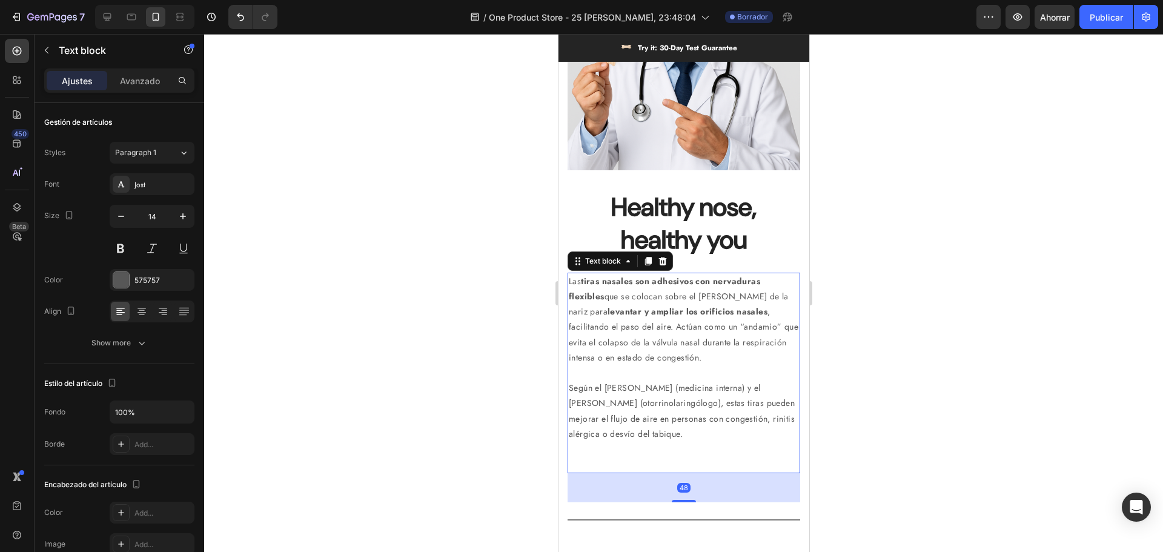
click at [712, 284] on p "Las tiras nasales son adhesivos con nervaduras flexibles que se colocan sobre e…" at bounding box center [683, 319] width 230 height 91
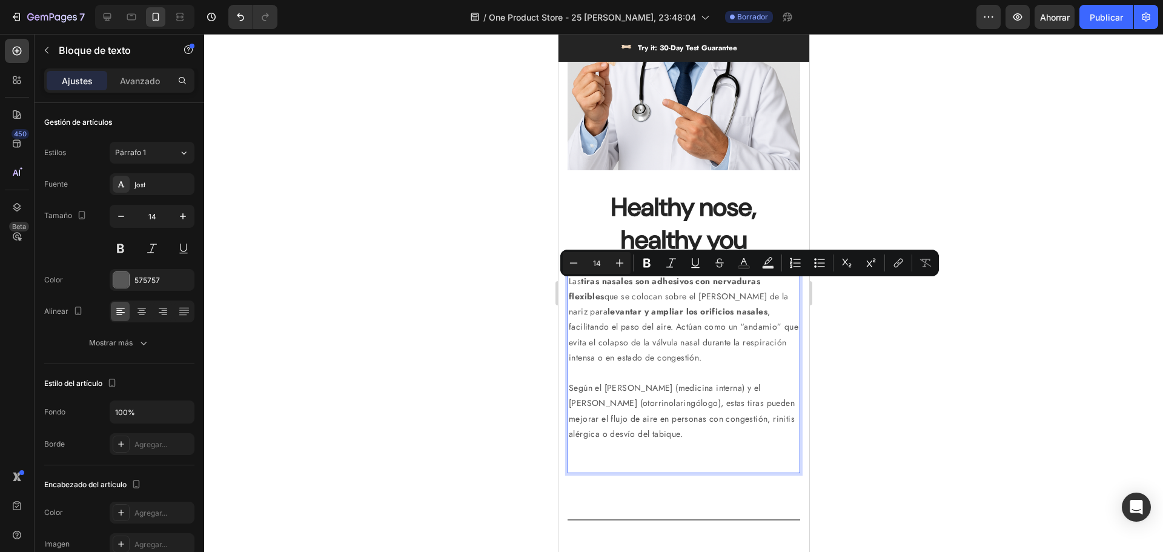
click at [580, 280] on p "Las tiras nasales son adhesivos con nervaduras flexibles que se colocan sobre e…" at bounding box center [683, 319] width 230 height 91
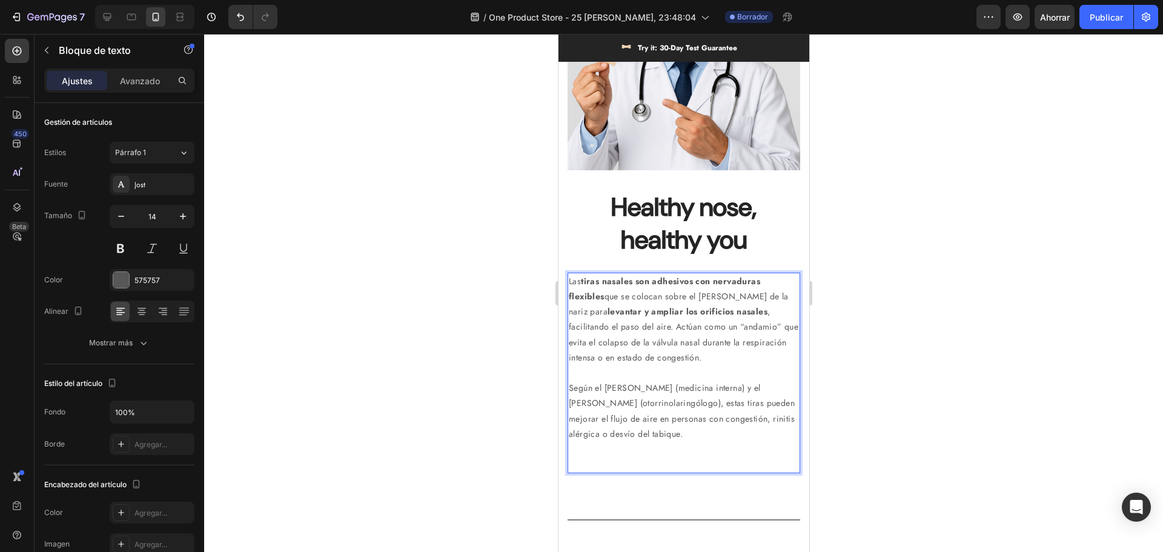
drag, startPoint x: 569, startPoint y: 274, endPoint x: 724, endPoint y: 422, distance: 213.8
click at [724, 423] on div "Las tiras nasales son adhesivos con nervaduras flexibles que se colocan sobre e…" at bounding box center [683, 373] width 233 height 201
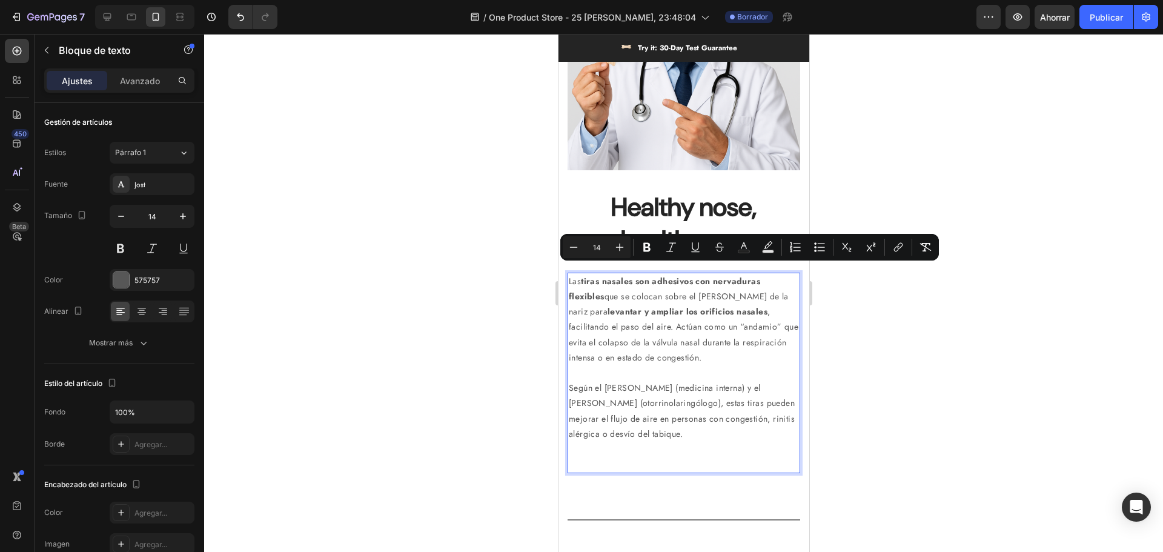
copy div "Las tiras nasales son adhesivos con nervaduras flexibles que se colocan sobre e…"
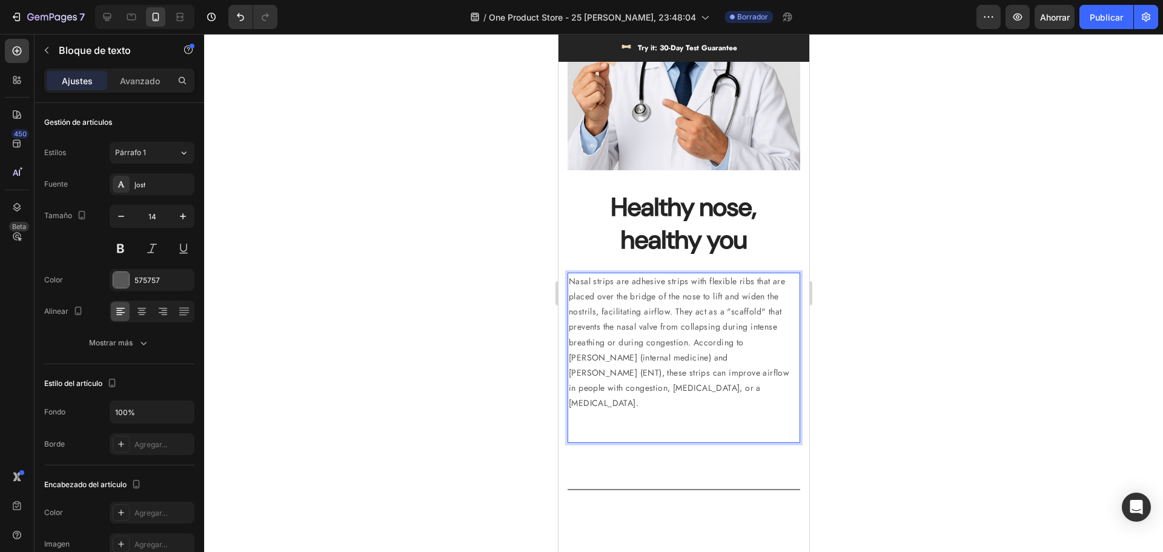
click at [695, 333] on p "Nasal strips are adhesive strips with flexible ribs that are placed over the br…" at bounding box center [683, 342] width 230 height 137
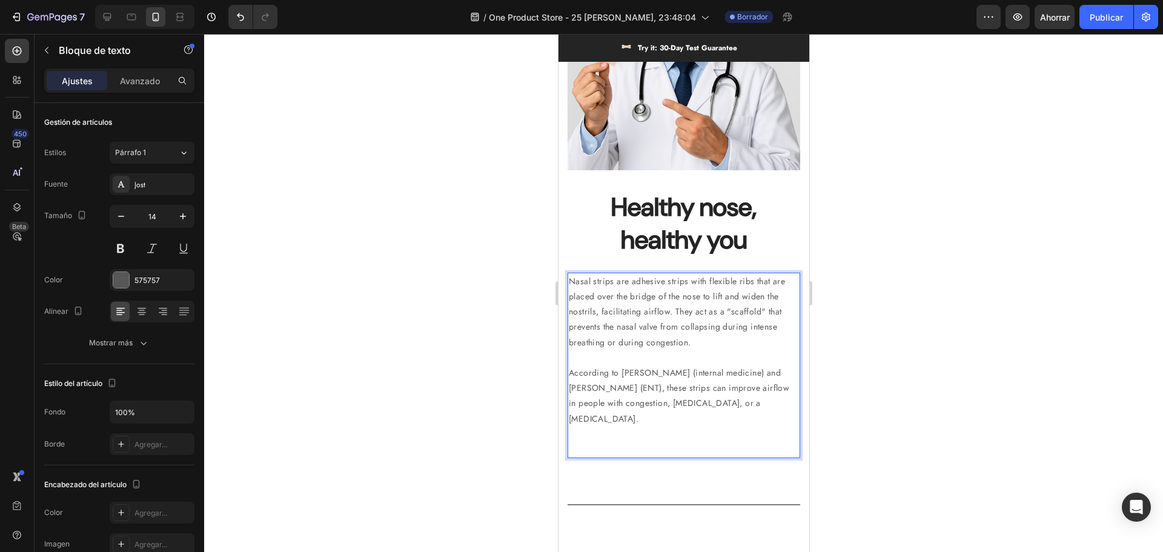
click at [883, 285] on div at bounding box center [683, 293] width 959 height 518
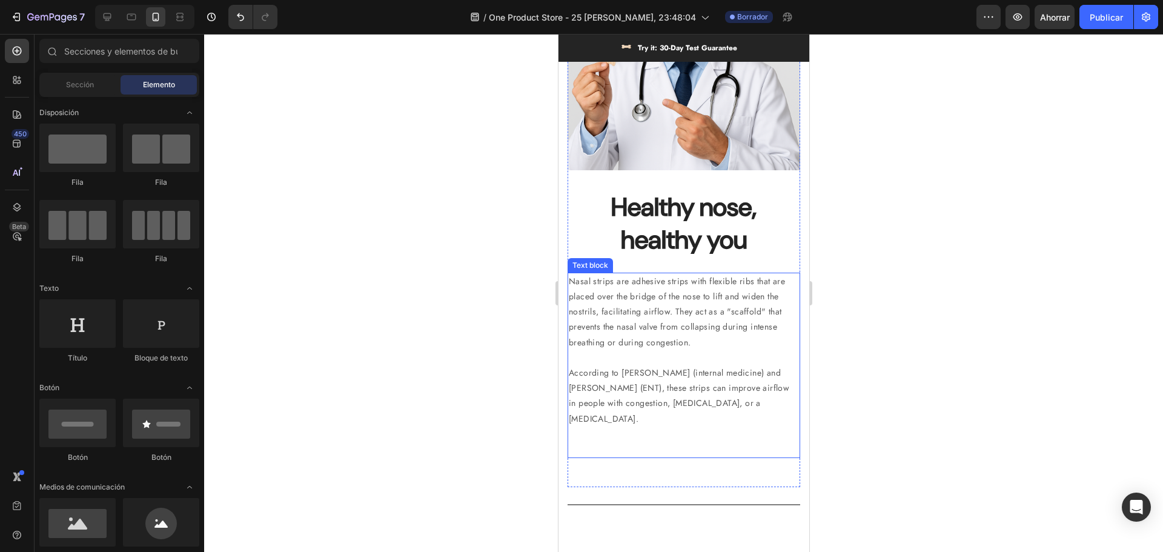
click at [724, 310] on p "Nasal strips are adhesive strips with flexible ribs that are placed over the br…" at bounding box center [683, 312] width 230 height 76
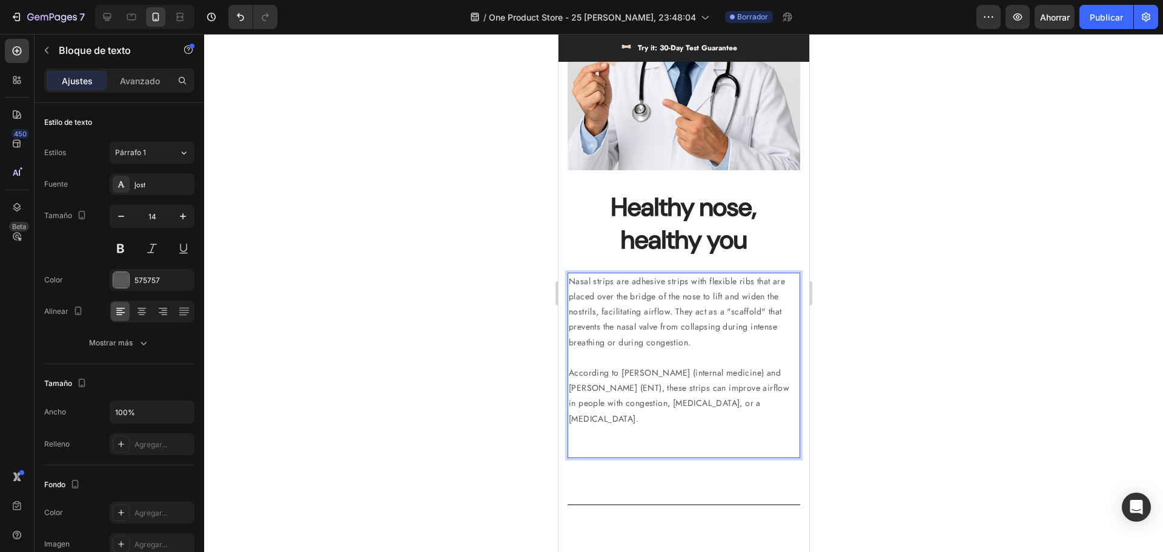
click at [963, 314] on div at bounding box center [683, 293] width 959 height 518
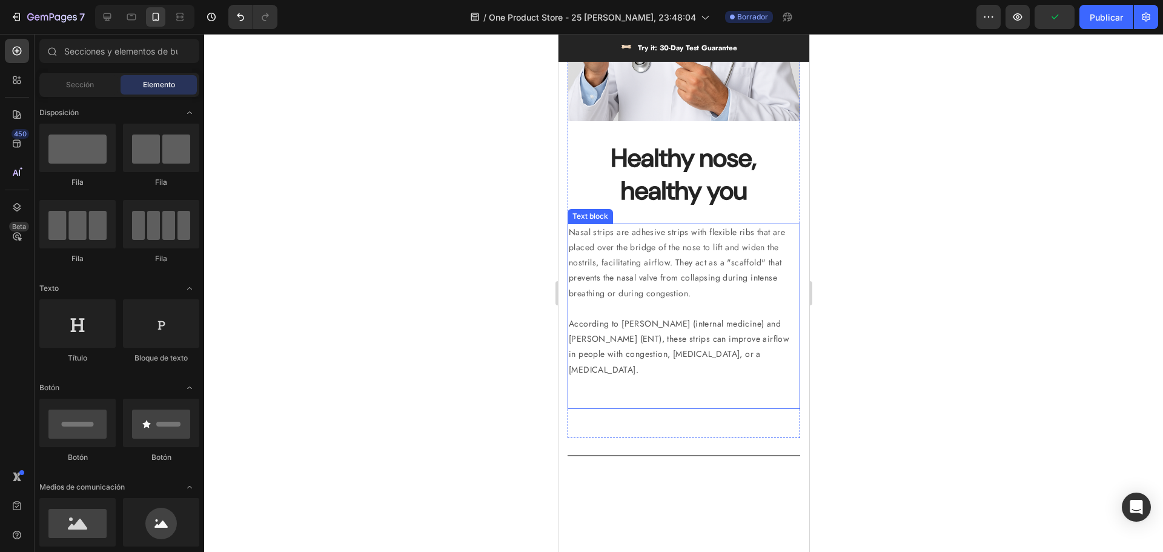
scroll to position [1938, 0]
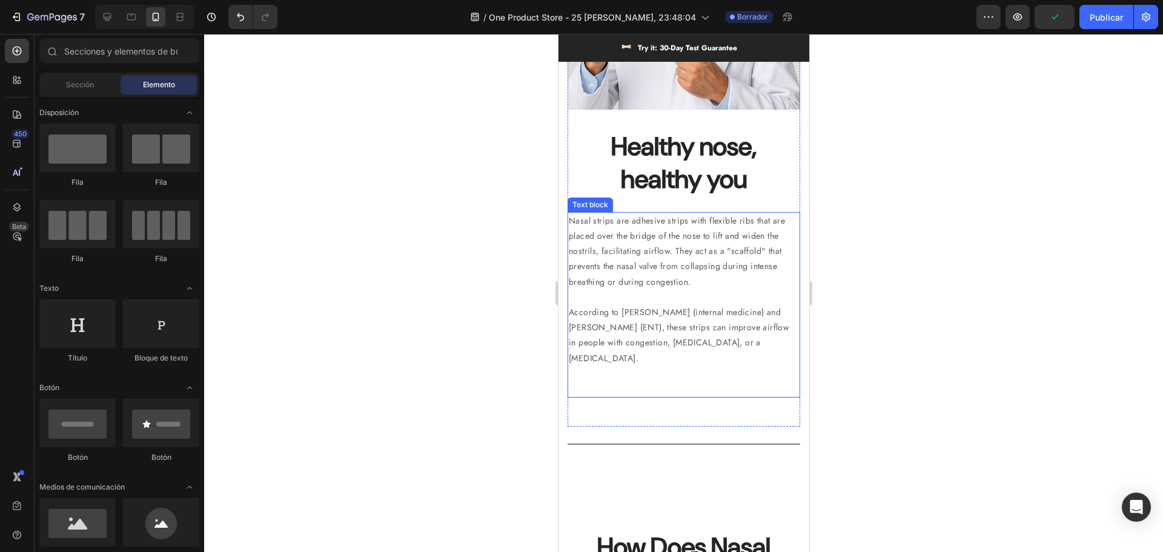
click at [690, 305] on p "According to [PERSON_NAME] (internal medicine) and [PERSON_NAME] (ENT), these s…" at bounding box center [683, 335] width 230 height 61
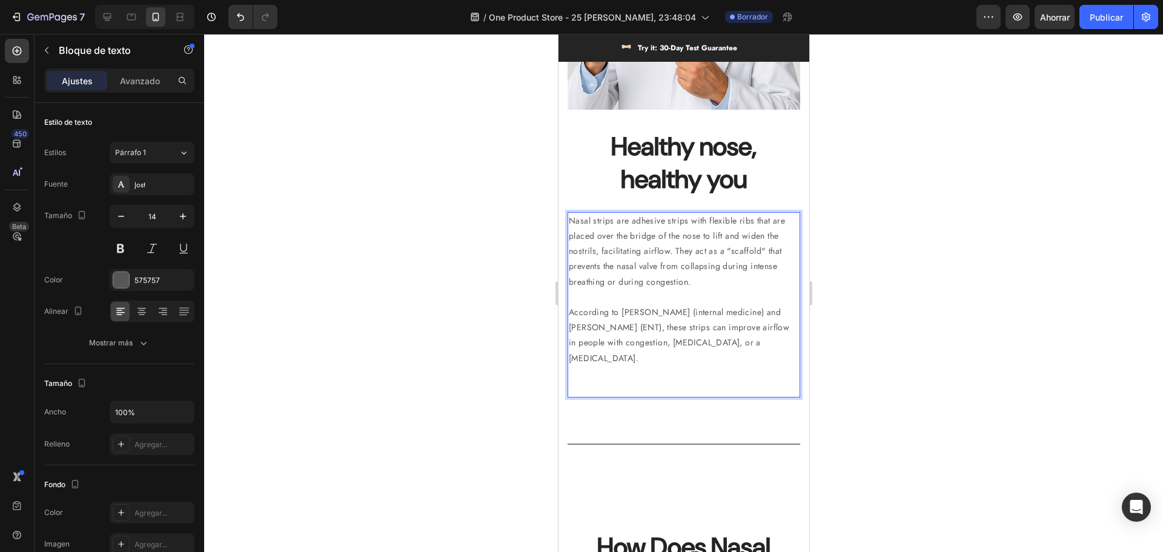
click at [644, 251] on p "Nasal strips are adhesive strips with flexible ribs that are placed over the br…" at bounding box center [683, 251] width 230 height 76
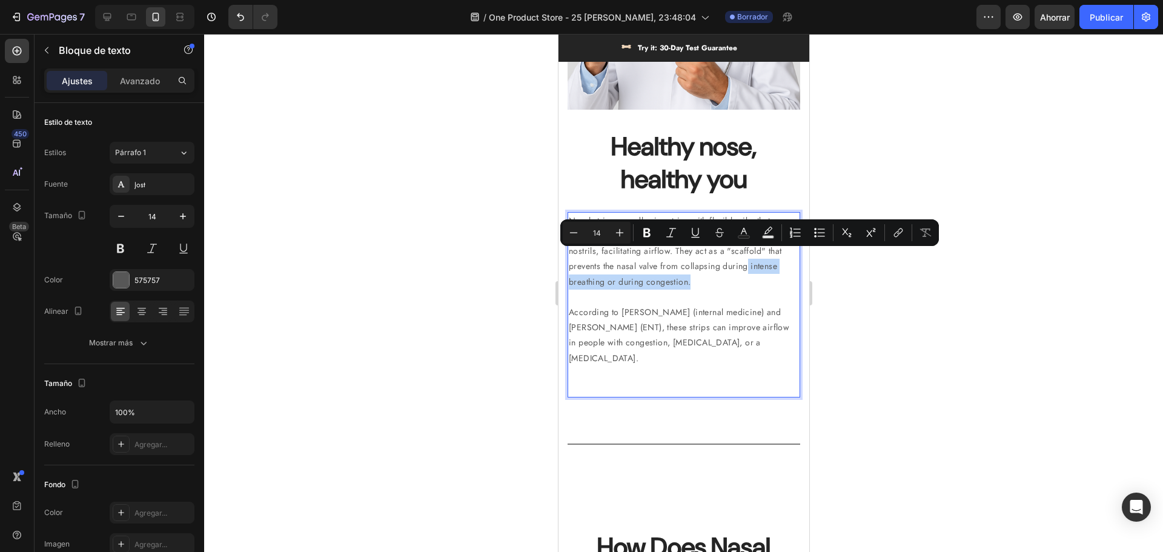
drag, startPoint x: 748, startPoint y: 260, endPoint x: 710, endPoint y: 279, distance: 42.5
click at [710, 279] on p "Nasal strips are adhesive strips with flexible ribs that are placed over the br…" at bounding box center [683, 251] width 230 height 76
drag, startPoint x: 646, startPoint y: 231, endPoint x: 185, endPoint y: 245, distance: 460.6
click at [646, 231] on icon "Editor contextual toolbar" at bounding box center [647, 233] width 12 height 12
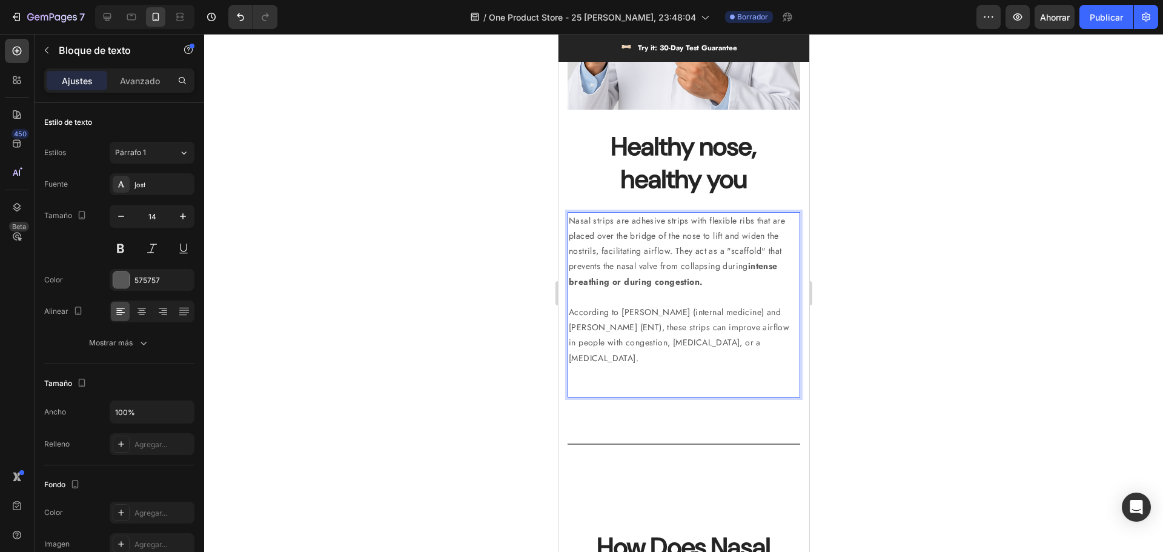
click at [645, 314] on p "According to [PERSON_NAME] (internal medicine) and [PERSON_NAME] (ENT), these s…" at bounding box center [683, 335] width 230 height 61
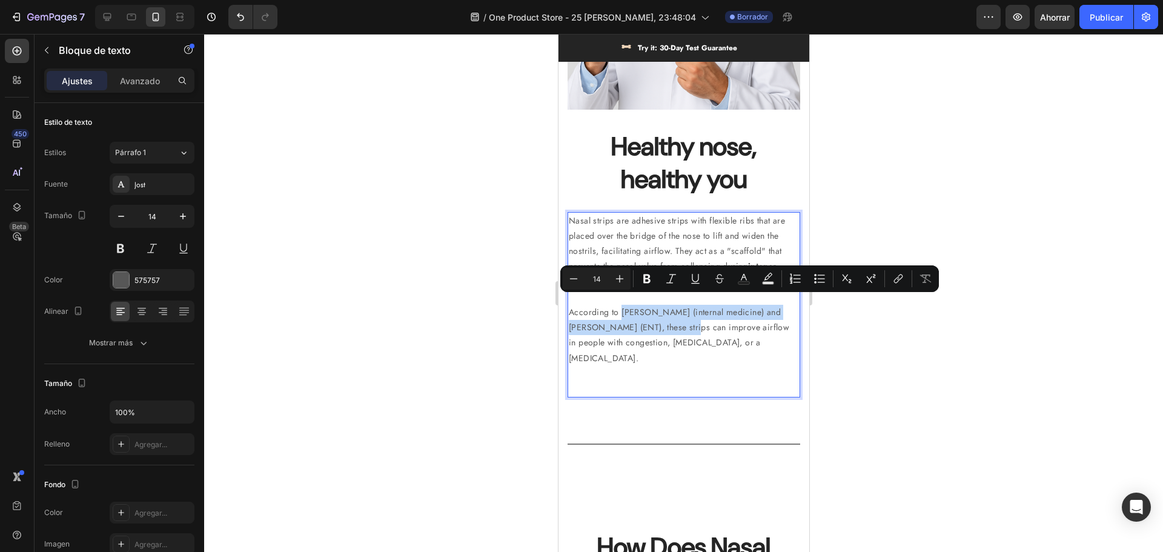
drag, startPoint x: 620, startPoint y: 305, endPoint x: 671, endPoint y: 311, distance: 50.6
click at [669, 318] on p "According to [PERSON_NAME] (internal medicine) and [PERSON_NAME] (ENT), these s…" at bounding box center [683, 335] width 230 height 61
click at [647, 276] on icon "Editor contextual toolbar" at bounding box center [647, 279] width 12 height 12
click at [737, 366] on p "Rich Text Editor. Editing area: main" at bounding box center [683, 381] width 230 height 30
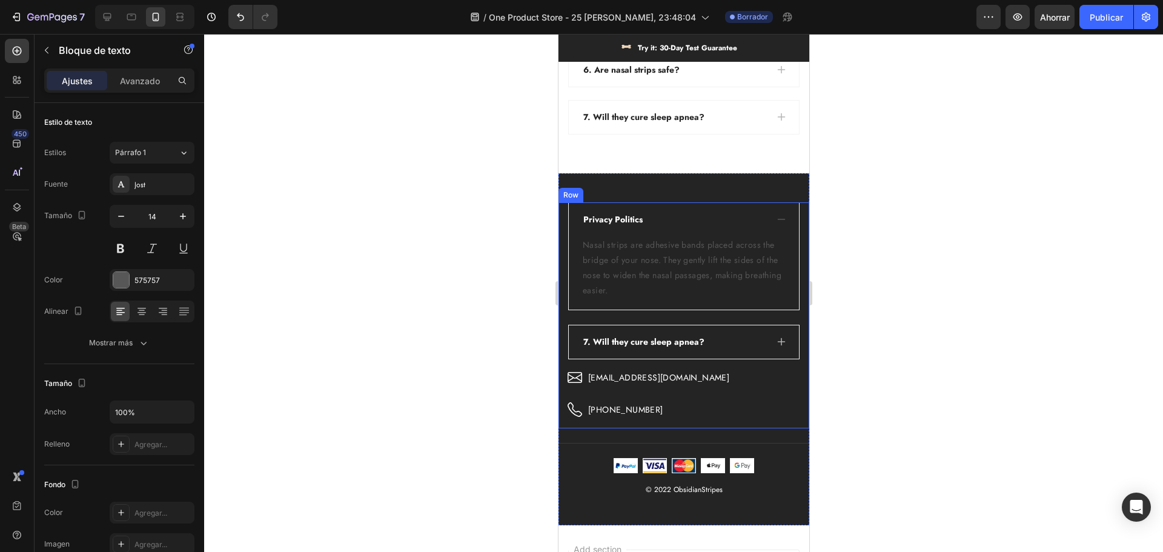
scroll to position [4785, 0]
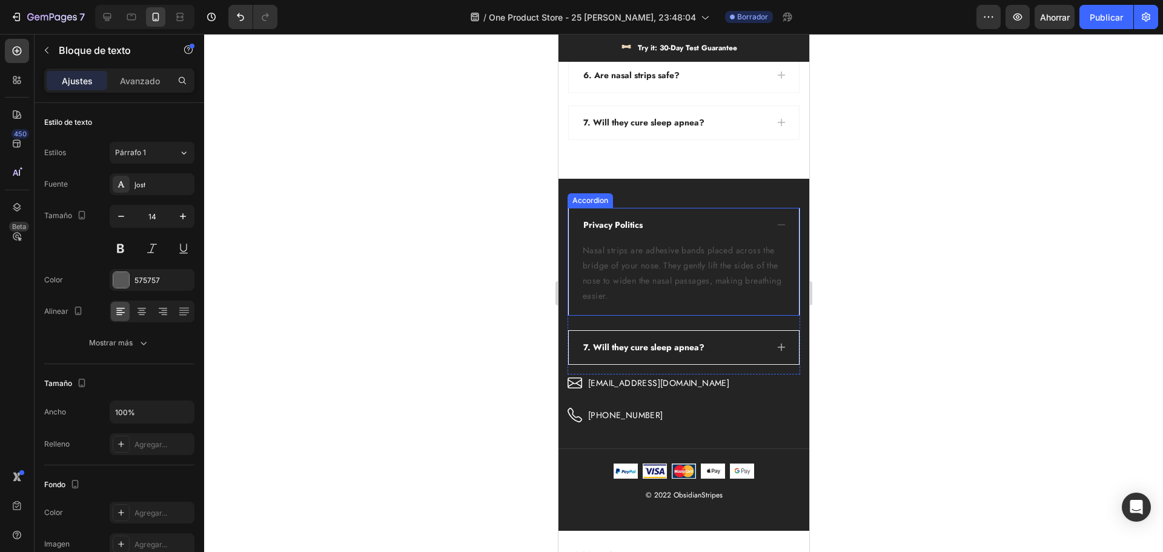
click at [661, 282] on p "Nasal strips are adhesive bands placed across the bridge of your nose. They gen…" at bounding box center [683, 273] width 202 height 61
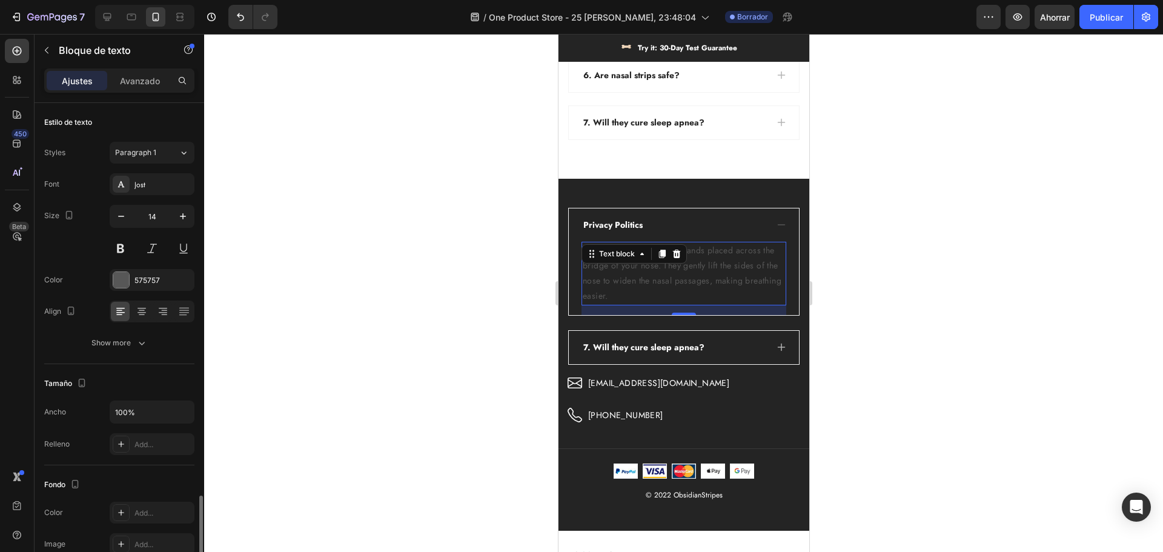
scroll to position [234, 0]
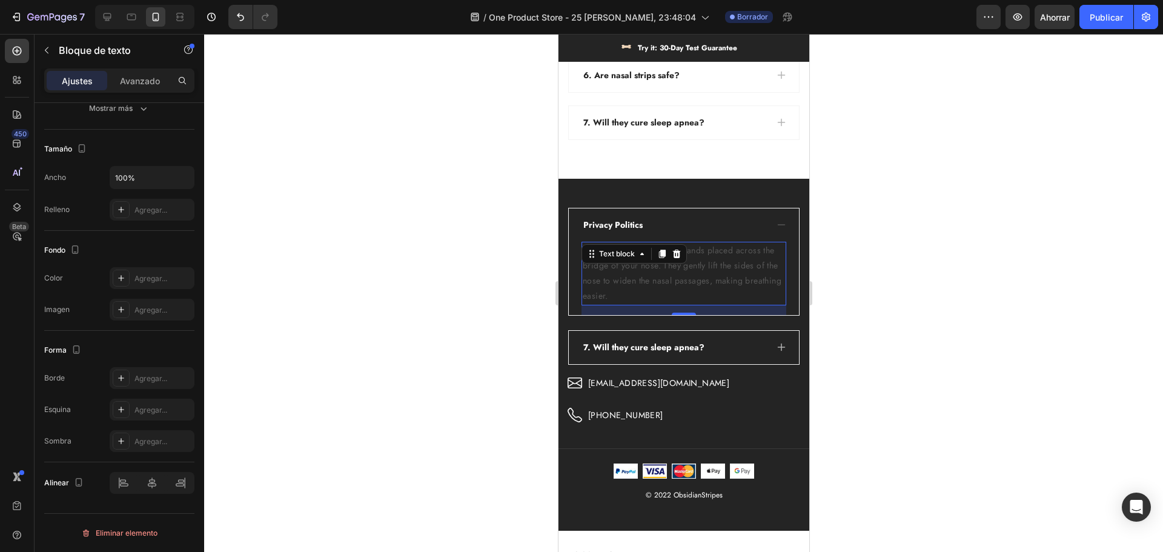
click at [691, 273] on p "Nasal strips are adhesive bands placed across the bridge of your nose. They gen…" at bounding box center [683, 273] width 202 height 61
click at [677, 290] on p "Nasal strips are adhesive bands placed across the bridge of your nose. They gen…" at bounding box center [683, 273] width 202 height 61
click at [664, 299] on p "Nasal strips are adhesive bands placed across the bridge of your nose. They gen…" at bounding box center [683, 273] width 202 height 61
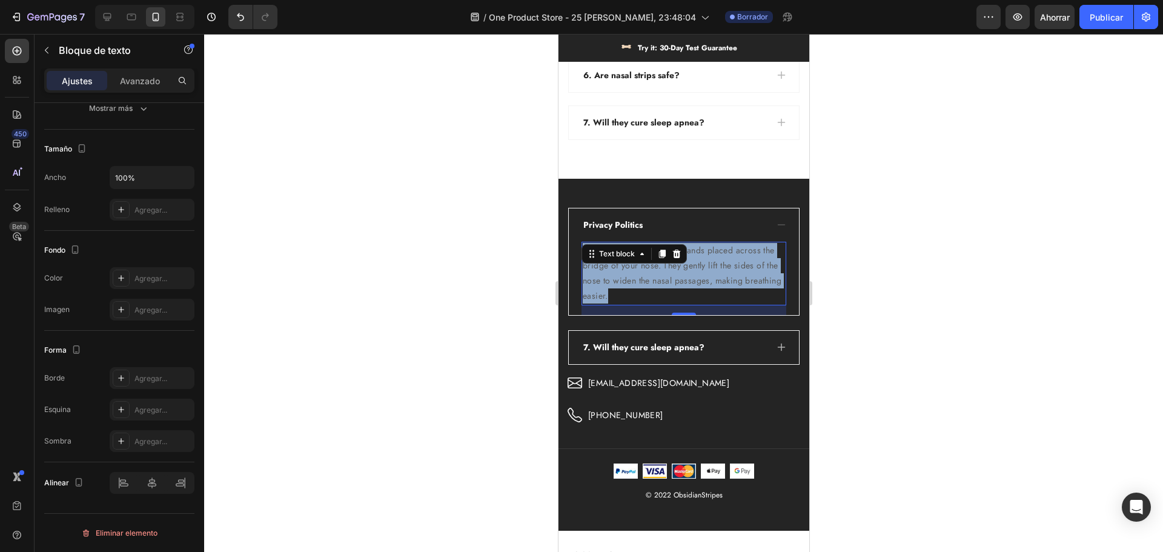
click at [664, 299] on p "Nasal strips are adhesive bands placed across the bridge of your nose. They gen…" at bounding box center [683, 273] width 202 height 61
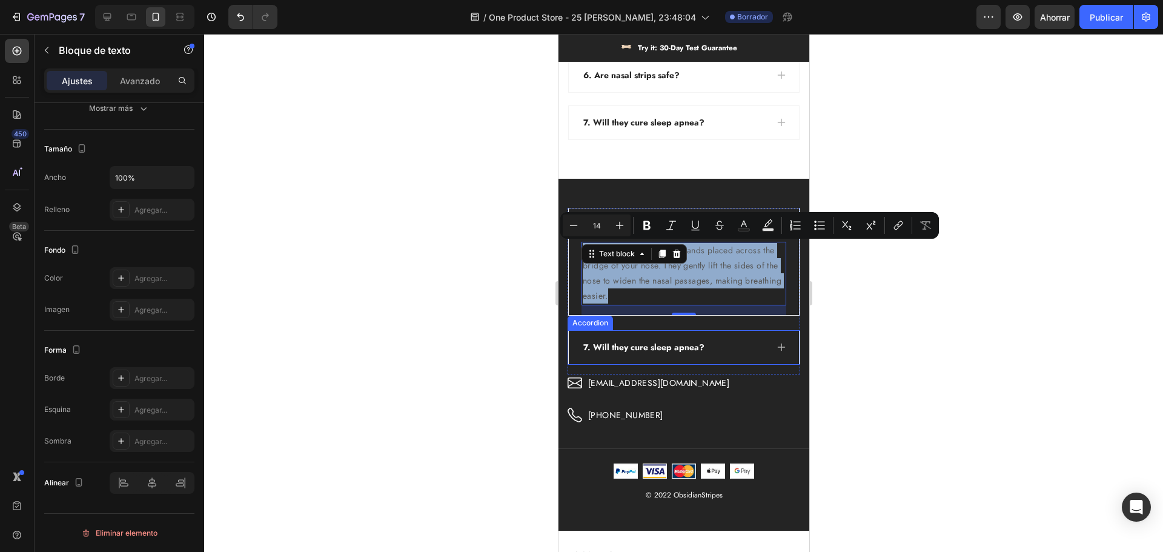
click at [690, 346] on span "7. Will they cure sleep apnea?" at bounding box center [643, 347] width 121 height 12
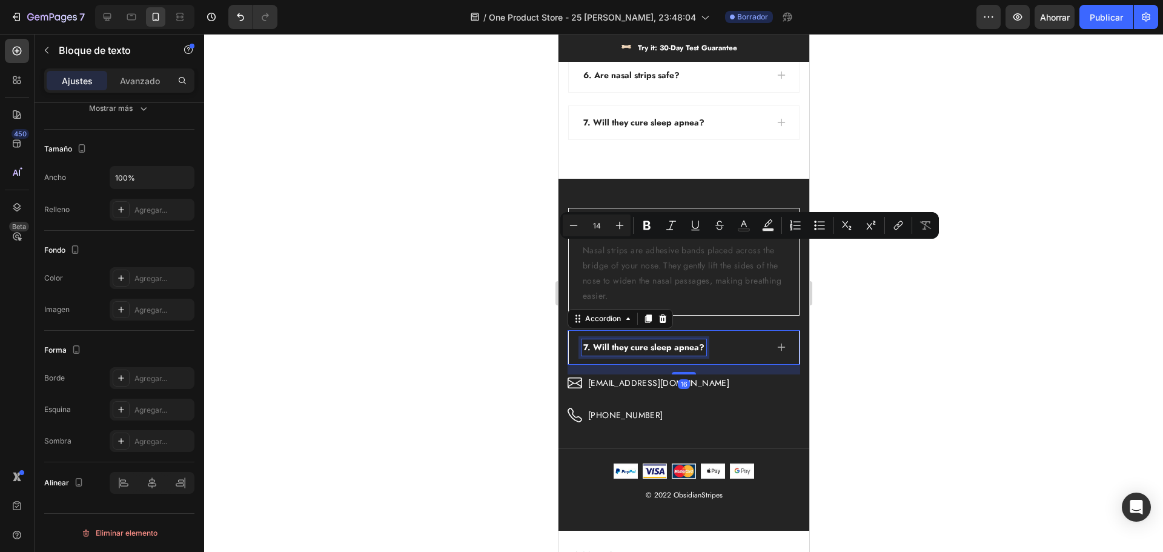
click at [690, 346] on span "7. Will they cure sleep apnea?" at bounding box center [643, 347] width 121 height 12
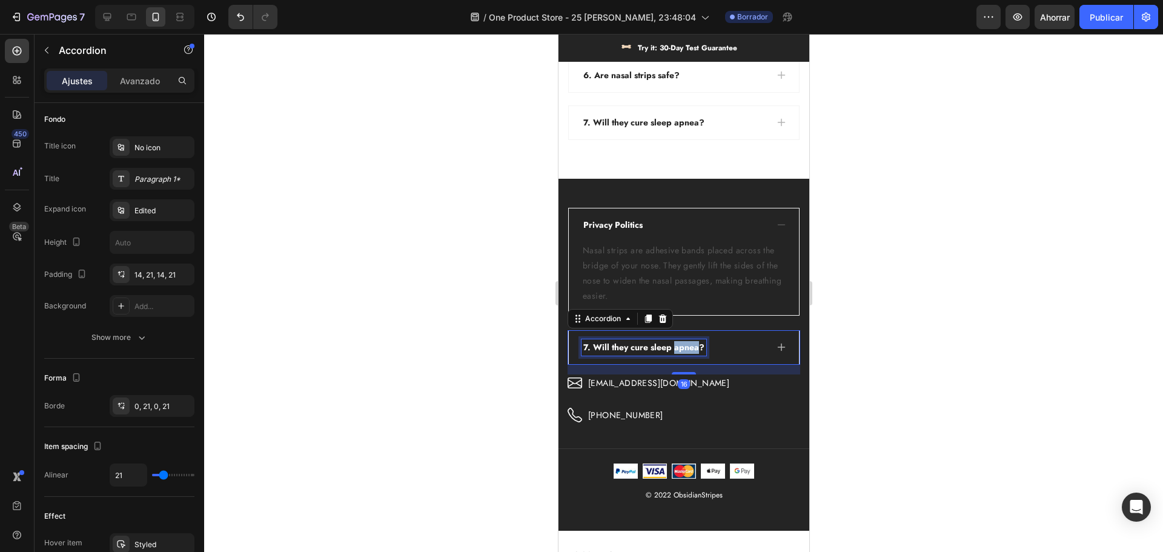
scroll to position [0, 0]
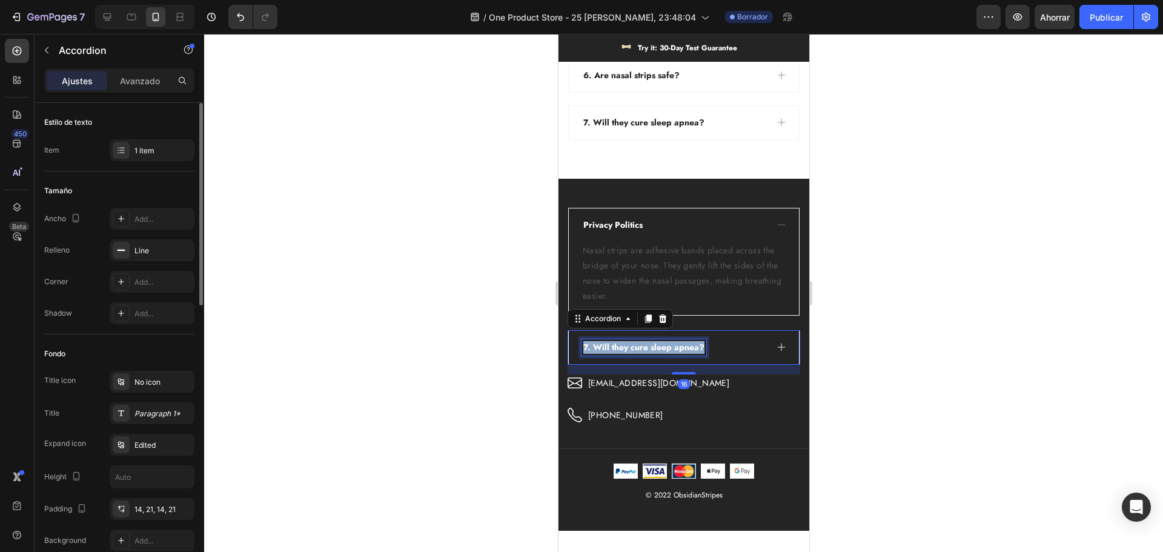
click at [690, 346] on span "7. Will they cure sleep apnea?" at bounding box center [643, 347] width 121 height 12
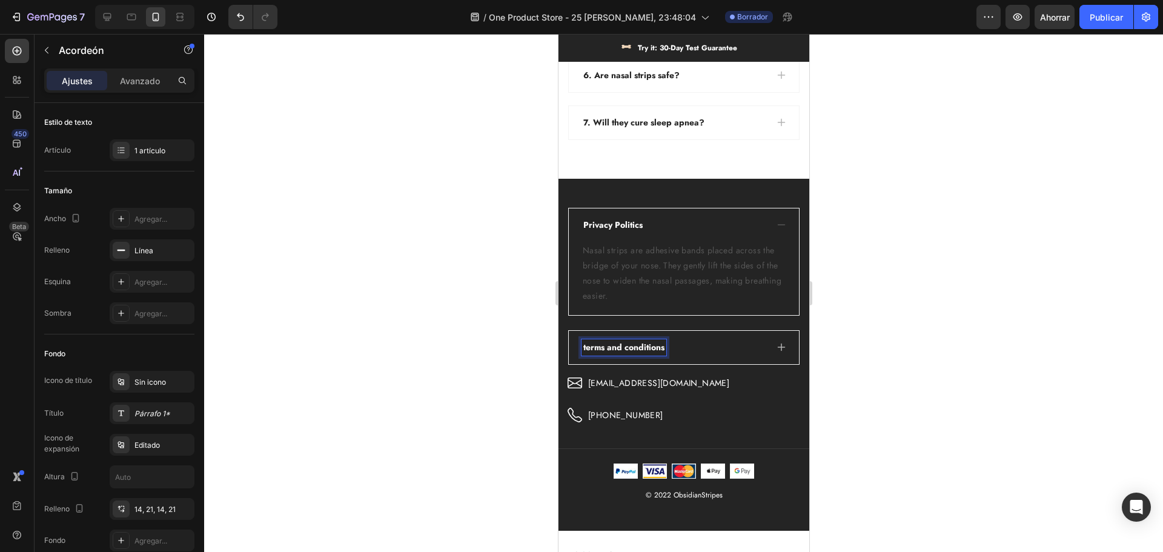
click at [586, 346] on span "terms and conditions" at bounding box center [623, 347] width 81 height 12
click at [629, 349] on span "Terms and conditions" at bounding box center [624, 347] width 83 height 12
click at [908, 349] on div at bounding box center [683, 293] width 959 height 518
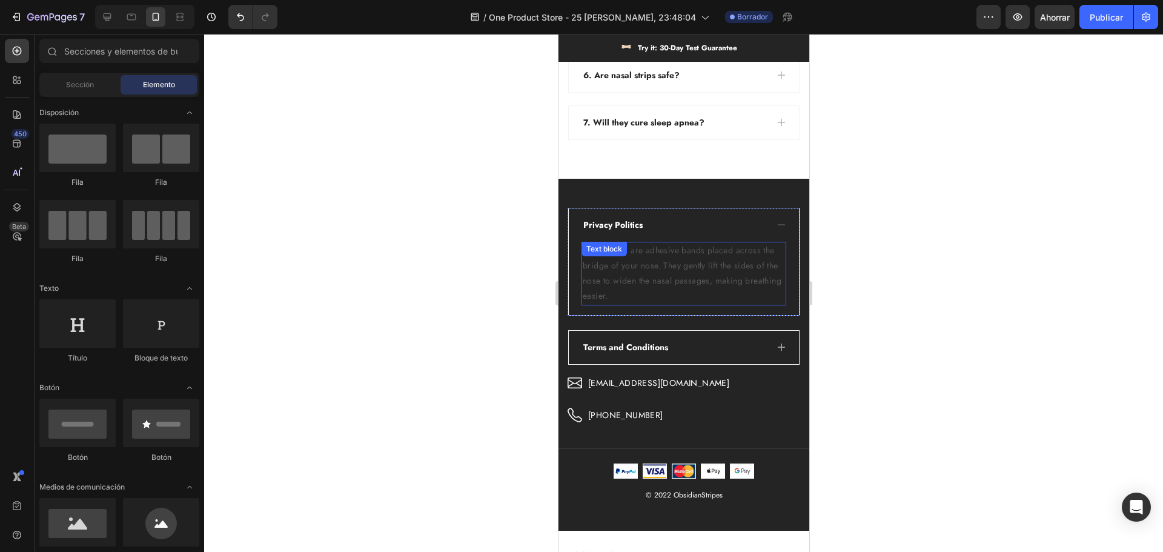
click at [692, 352] on div "Terms and Conditions" at bounding box center [673, 347] width 185 height 16
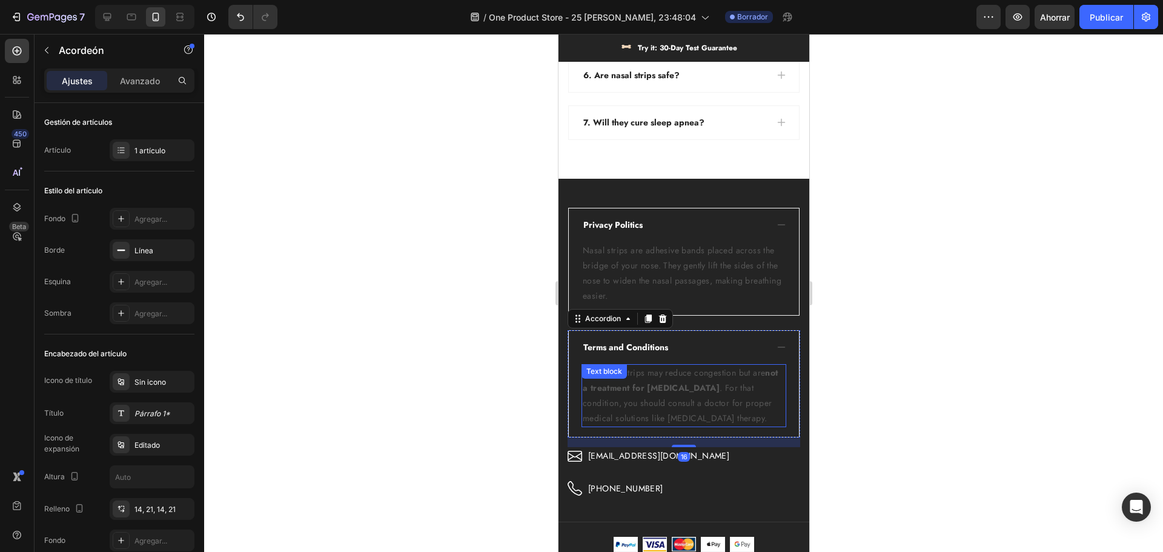
click at [678, 385] on strong "not a treatment for [MEDICAL_DATA]" at bounding box center [680, 379] width 196 height 27
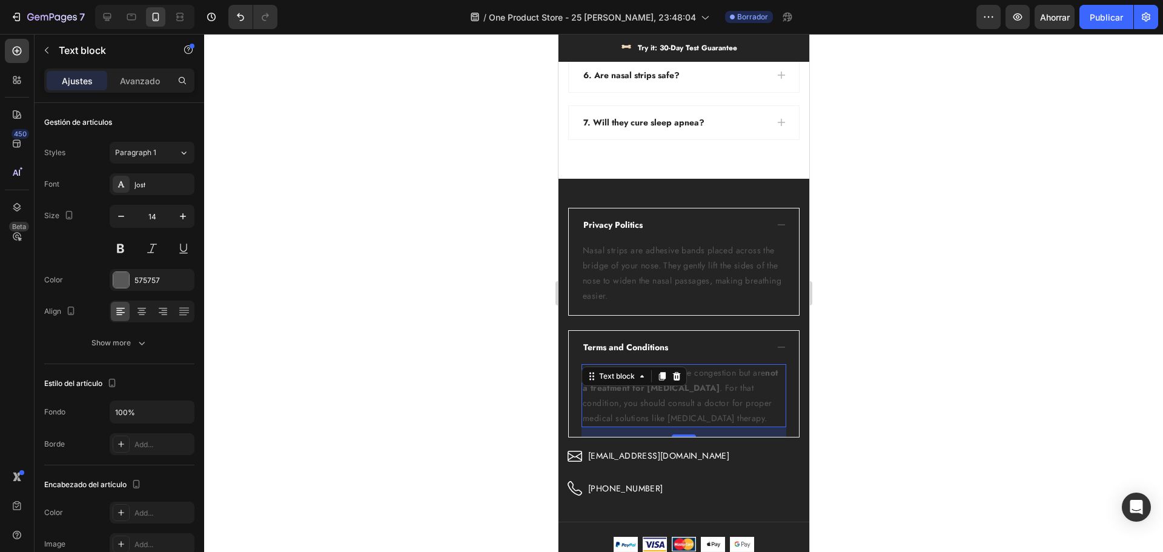
click at [677, 385] on div "Text block" at bounding box center [633, 375] width 105 height 19
click at [958, 431] on div at bounding box center [683, 293] width 959 height 518
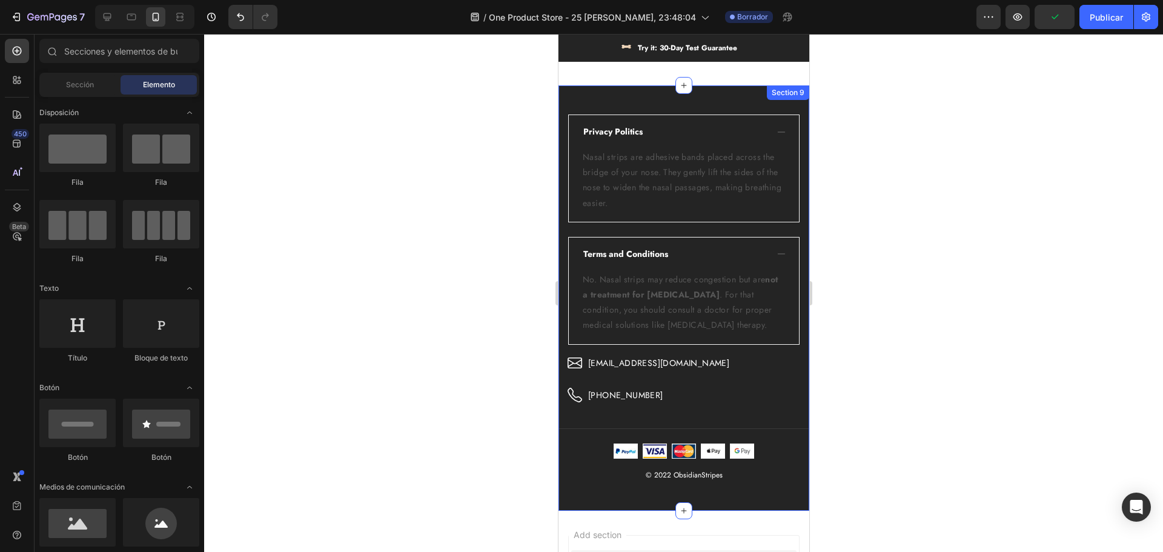
scroll to position [4803, 0]
